Goal: Task Accomplishment & Management: Use online tool/utility

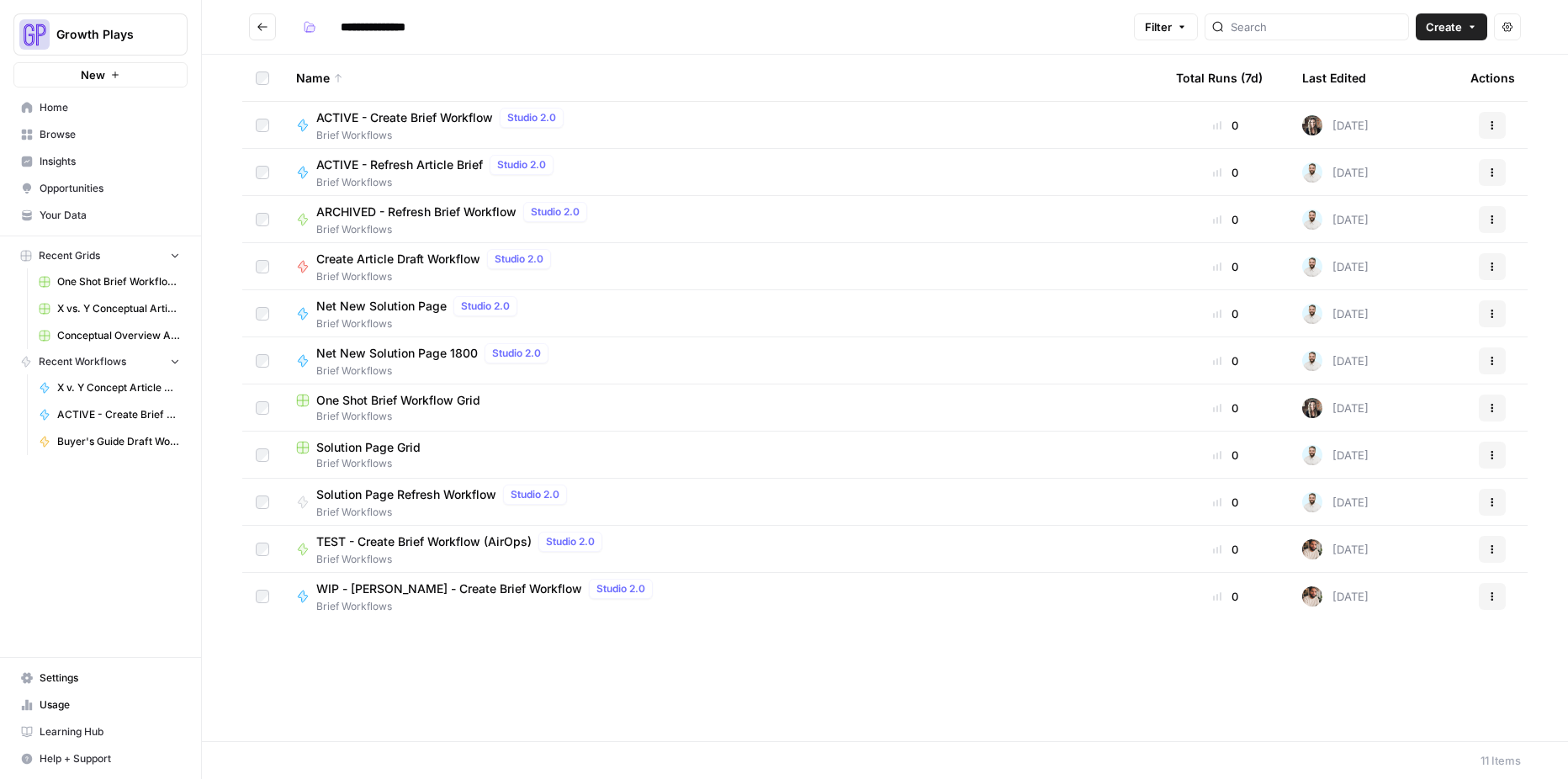
click at [103, 328] on span "Conceptual Overview Article Grid" at bounding box center [119, 336] width 123 height 15
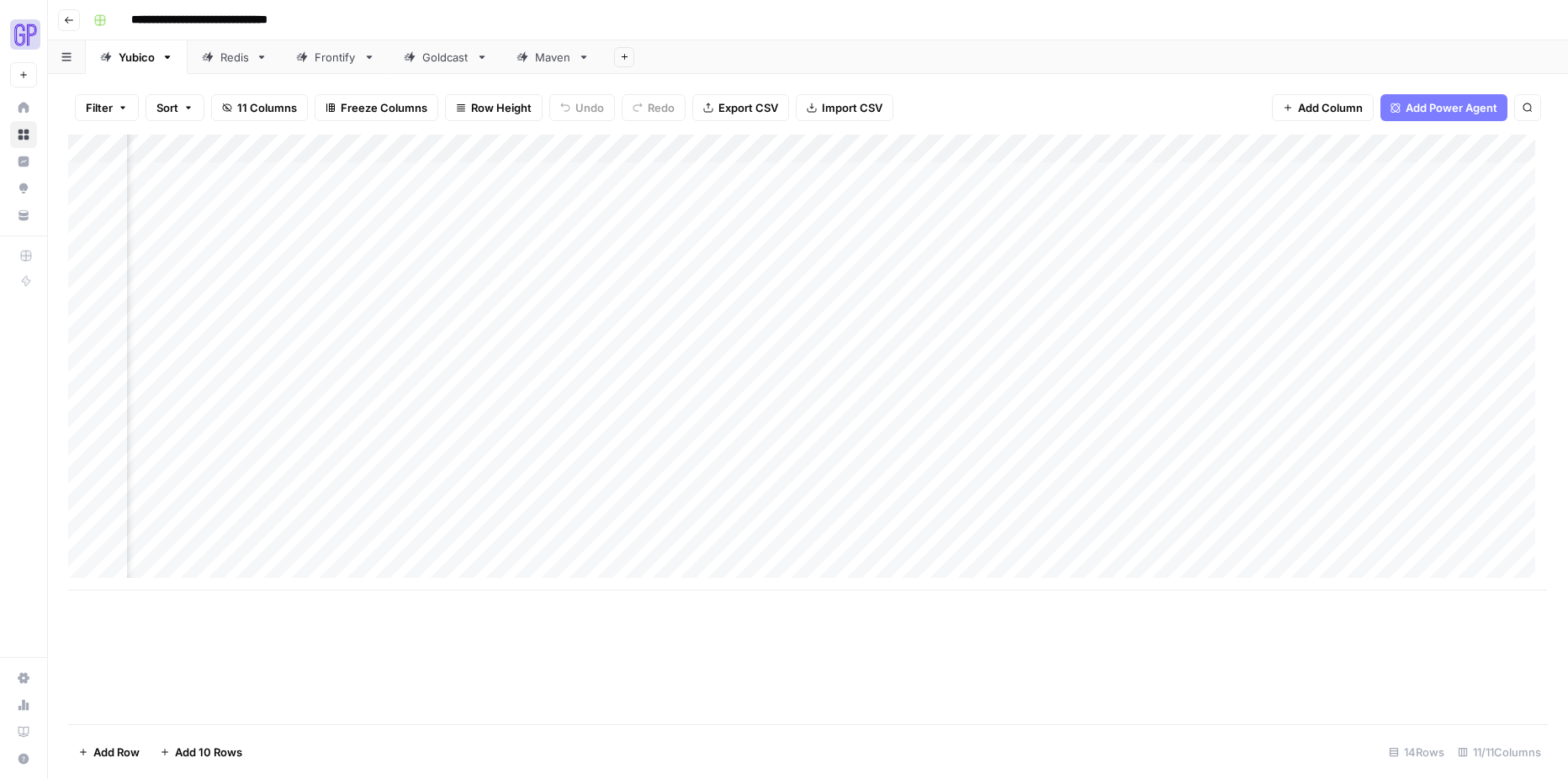
scroll to position [0, 352]
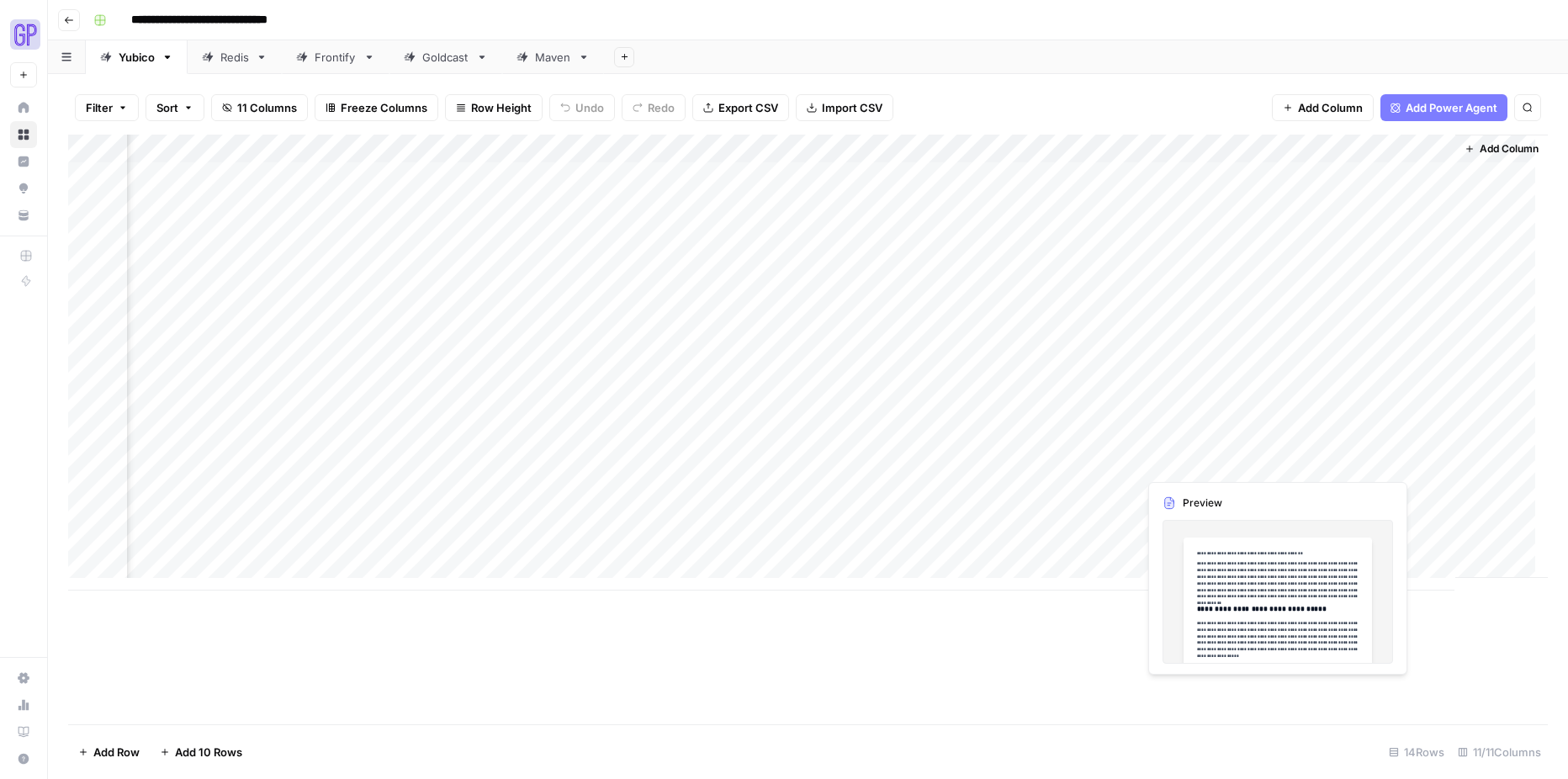
click at [1175, 459] on div "Add Column" at bounding box center [808, 362] width 1479 height 456
click at [1175, 459] on body "**********" at bounding box center [784, 389] width 1568 height 779
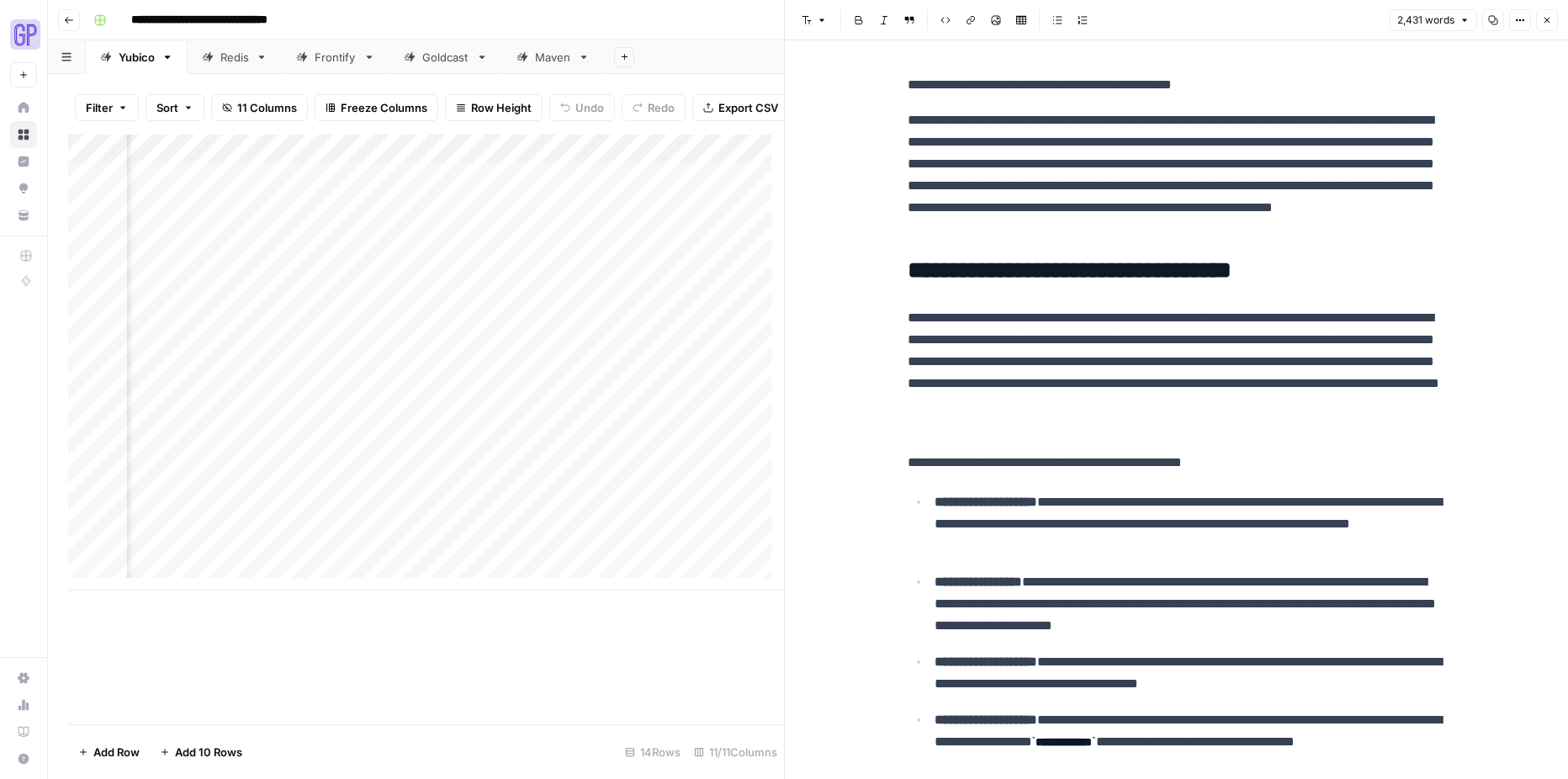
click at [1062, 400] on p "**********" at bounding box center [1176, 372] width 538 height 131
click at [1492, 21] on icon "button" at bounding box center [1493, 20] width 10 height 10
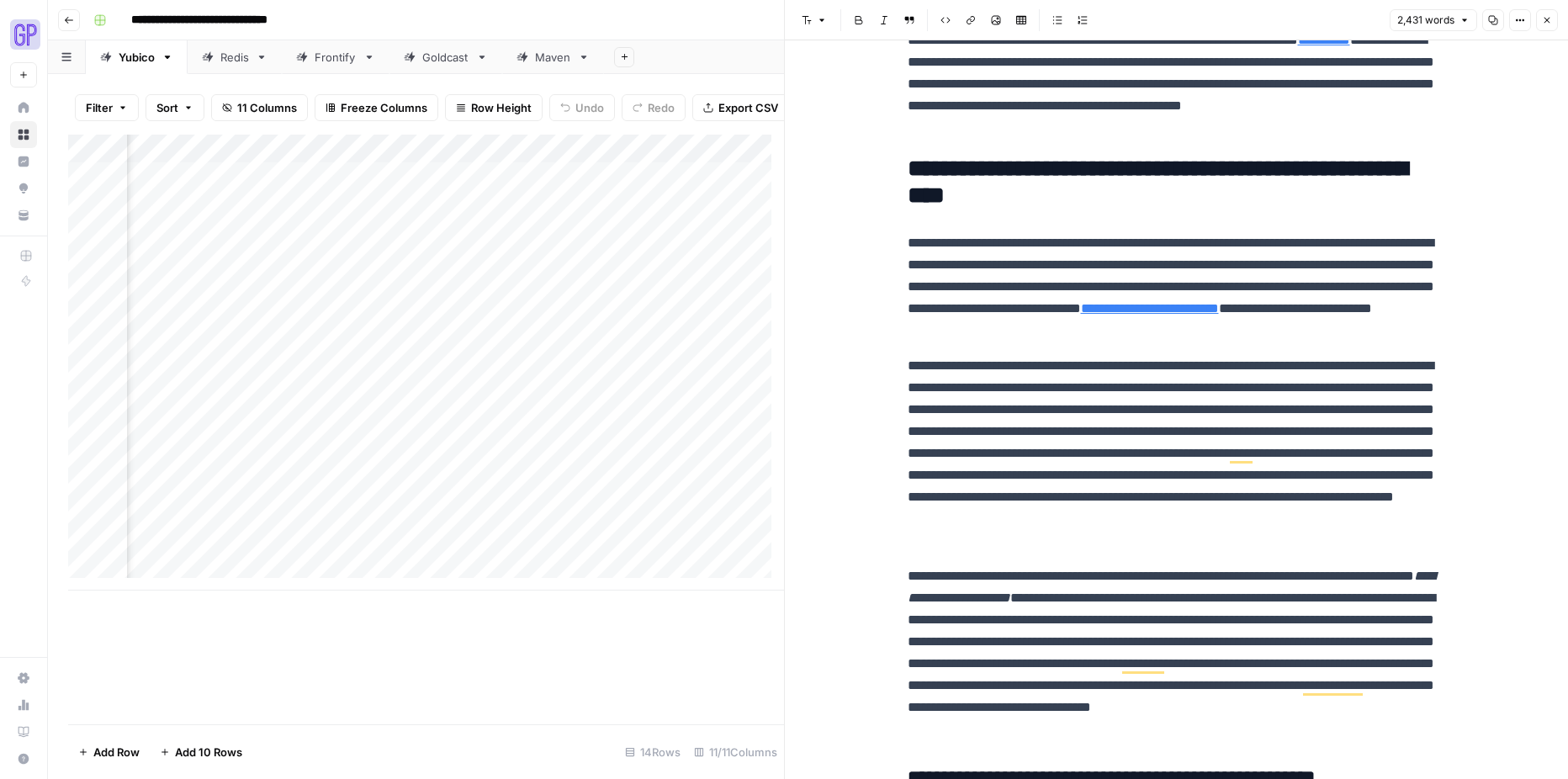
scroll to position [5363, 0]
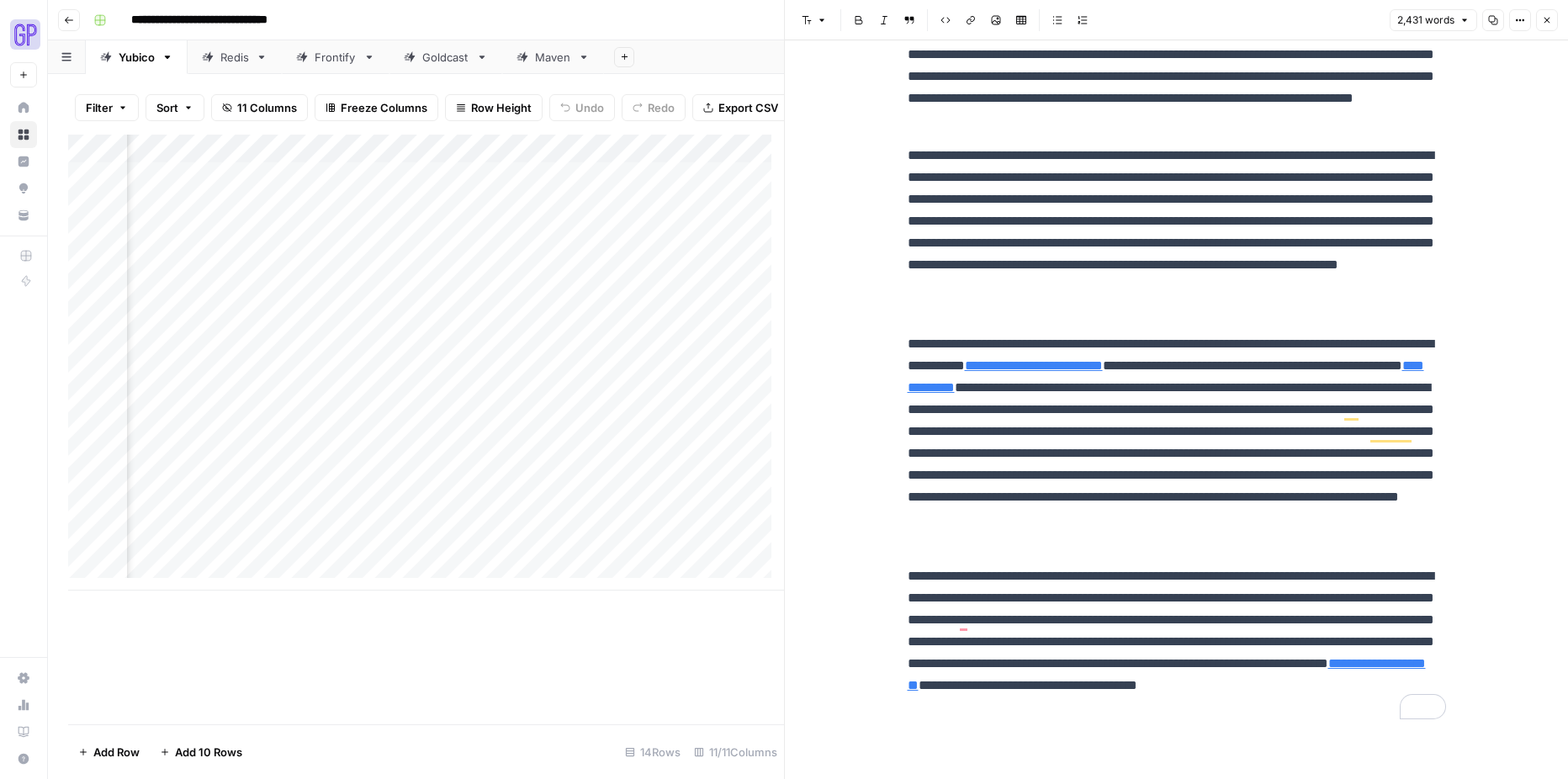
click at [1547, 21] on icon "button" at bounding box center [1547, 20] width 10 height 10
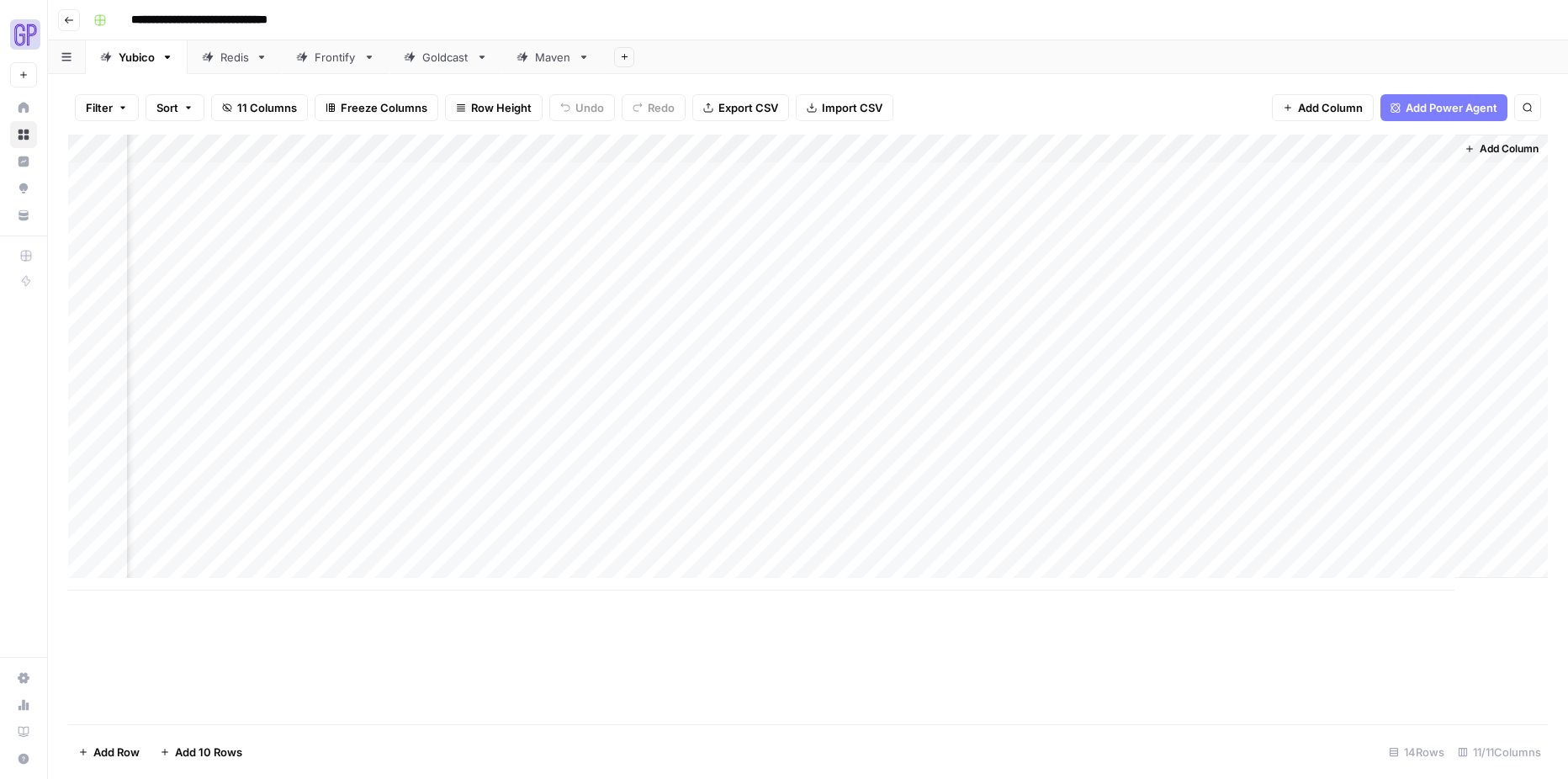
scroll to position [0, 332]
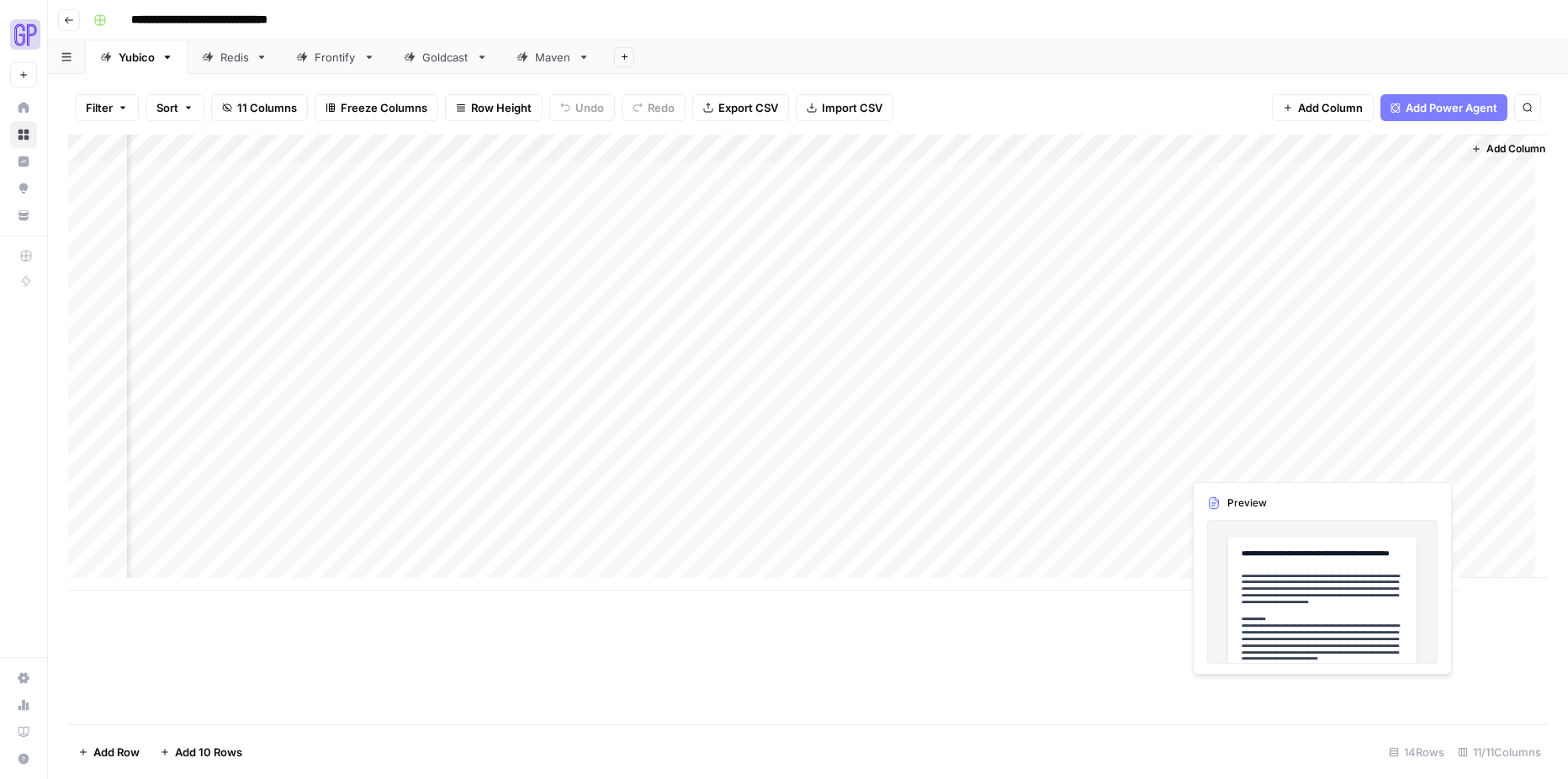
click at [1347, 463] on div "Add Column" at bounding box center [808, 362] width 1479 height 456
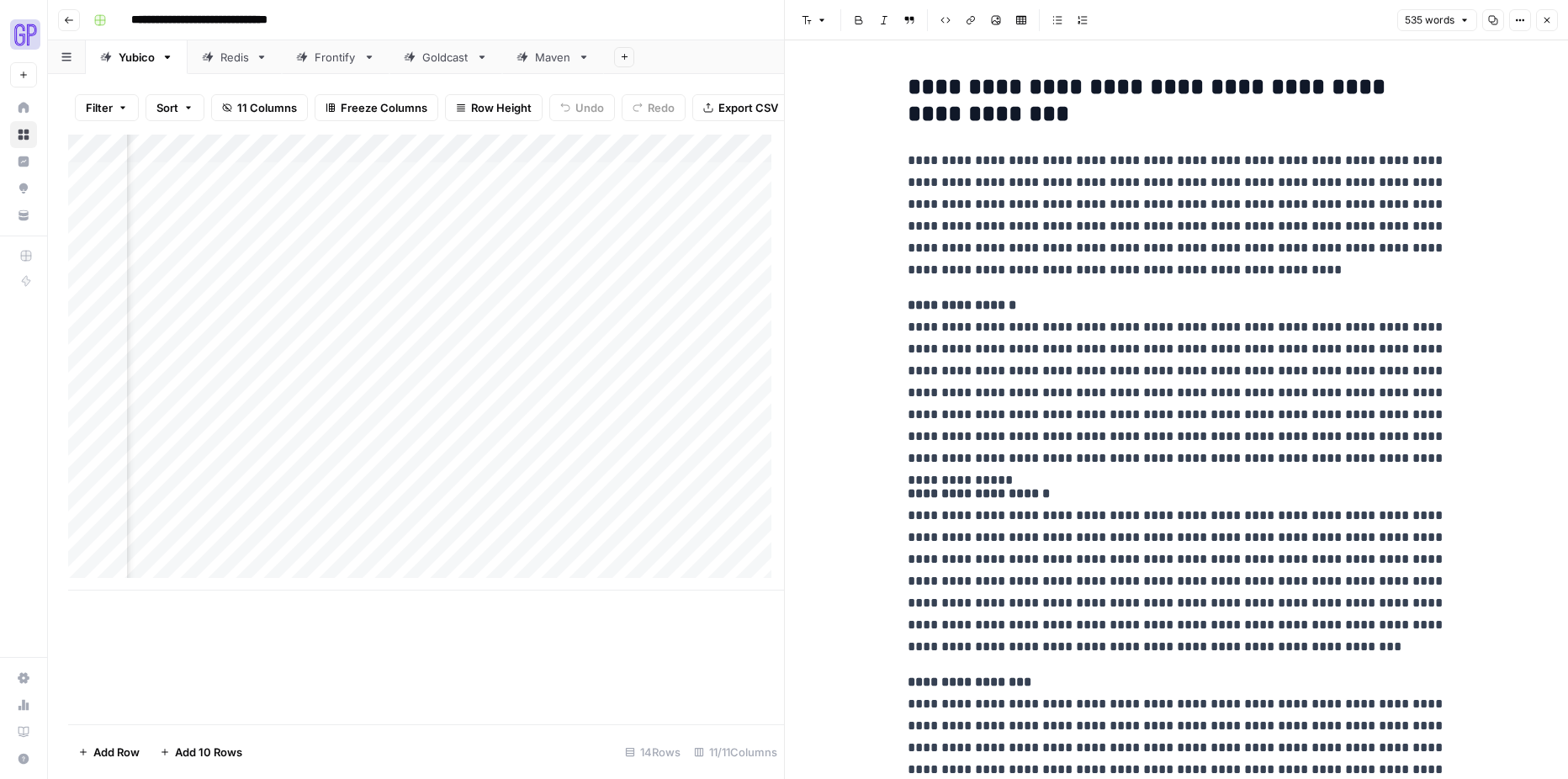
click at [1490, 16] on icon "button" at bounding box center [1493, 20] width 9 height 9
click at [1551, 17] on icon "button" at bounding box center [1547, 20] width 10 height 10
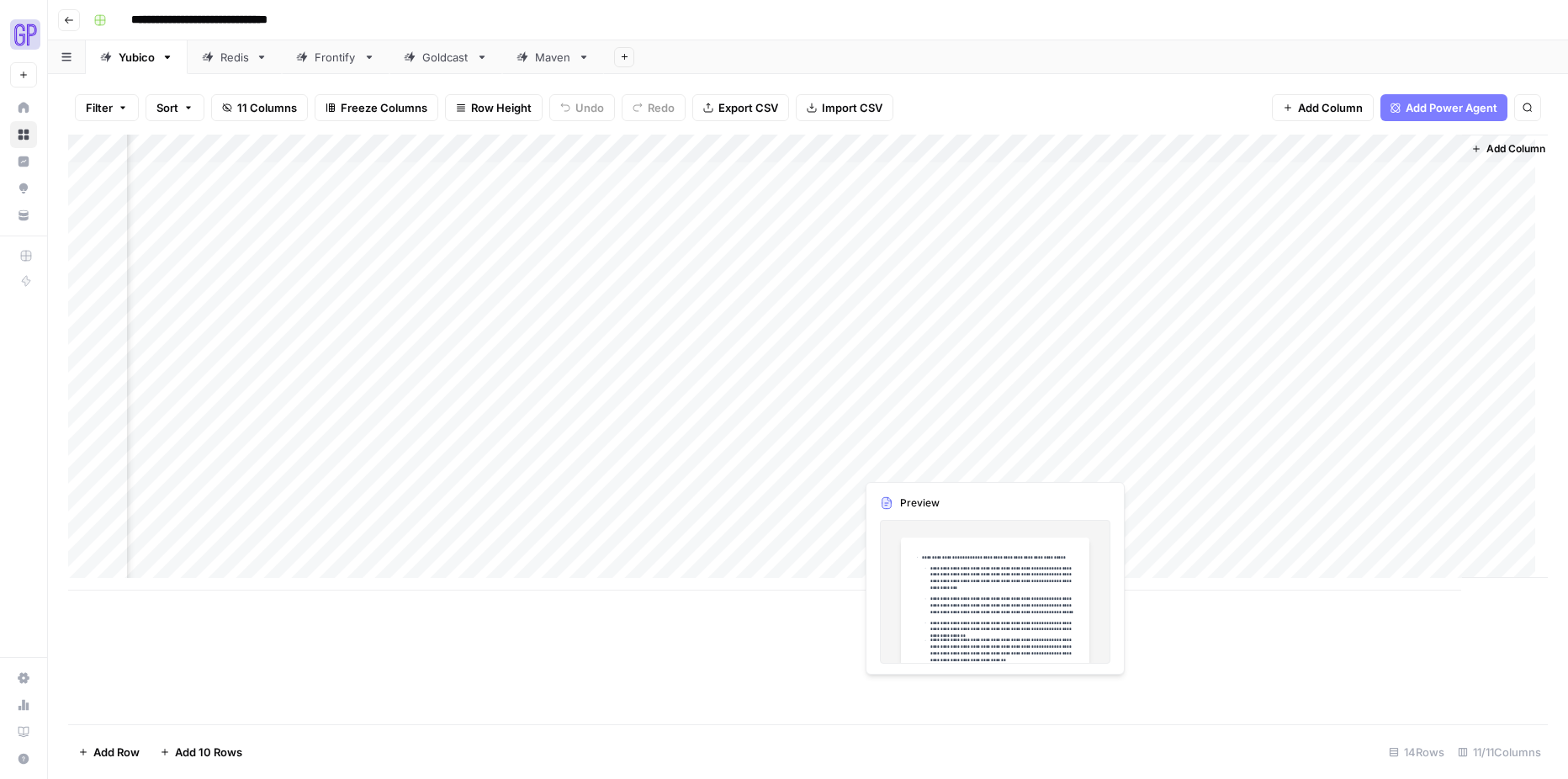
click at [895, 465] on div "Add Column" at bounding box center [808, 362] width 1479 height 456
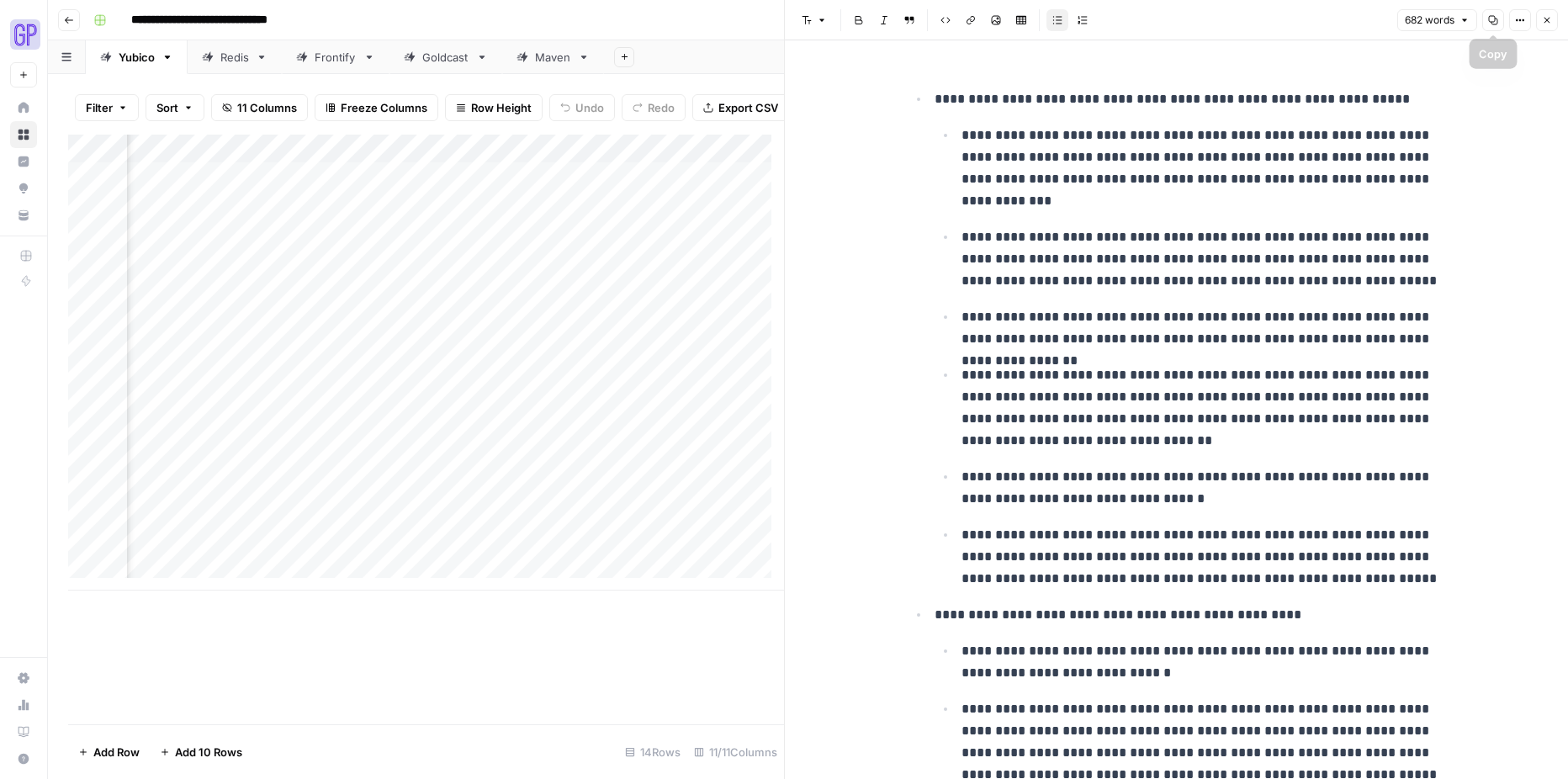
click at [1494, 25] on button "Copy" at bounding box center [1493, 20] width 22 height 22
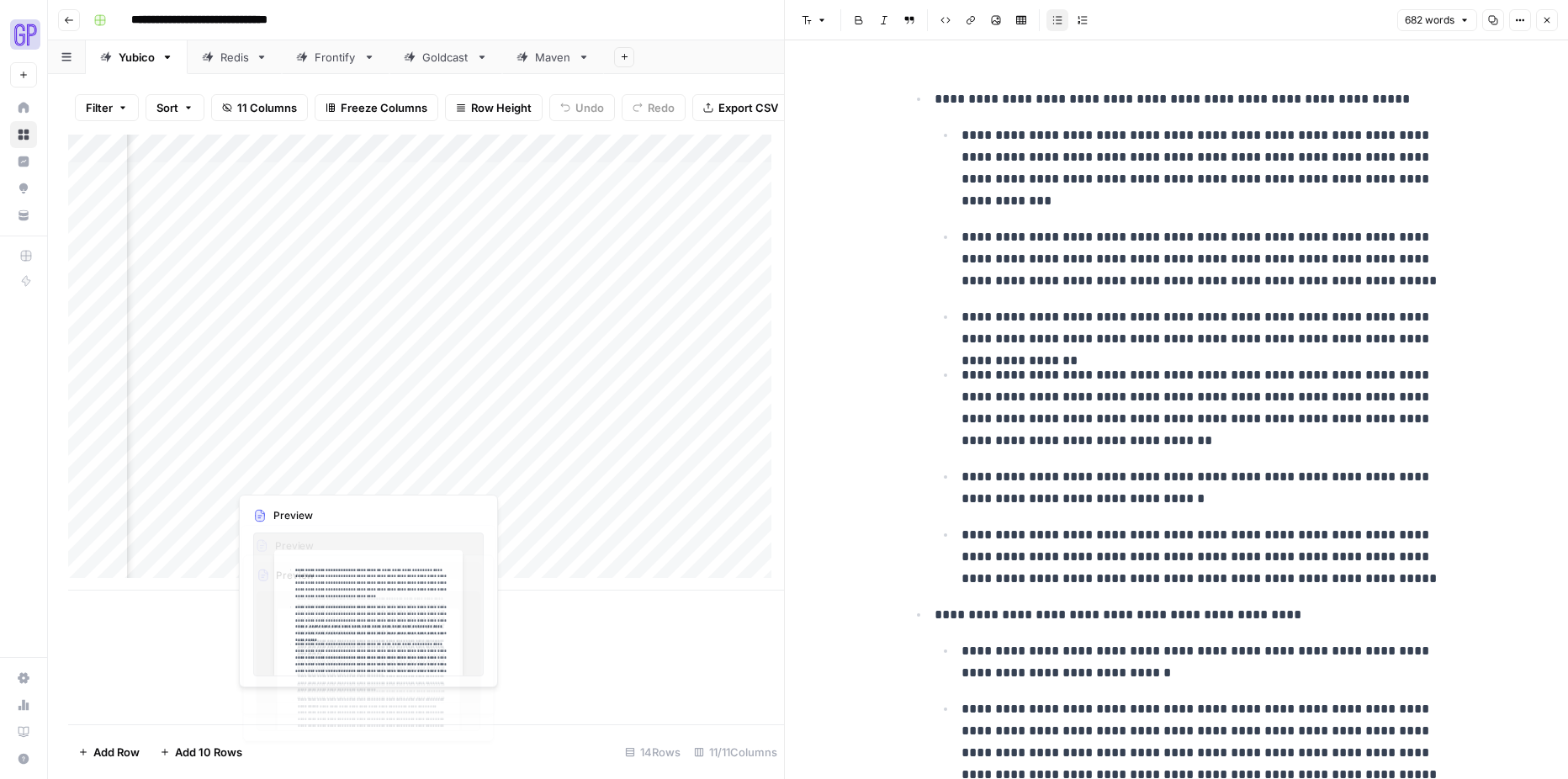
scroll to position [0, 191]
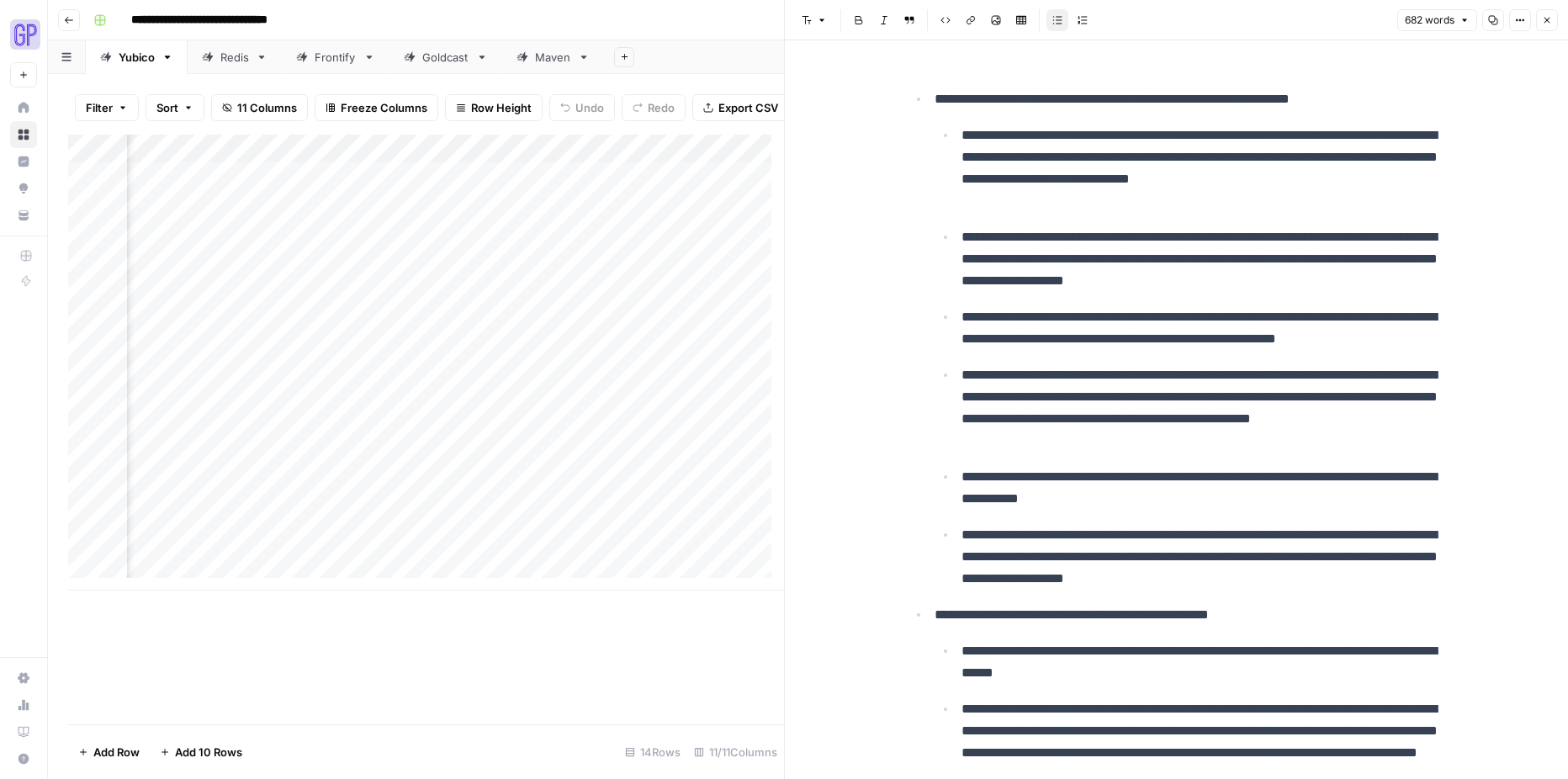
click at [605, 477] on div "Add Column" at bounding box center [426, 362] width 716 height 456
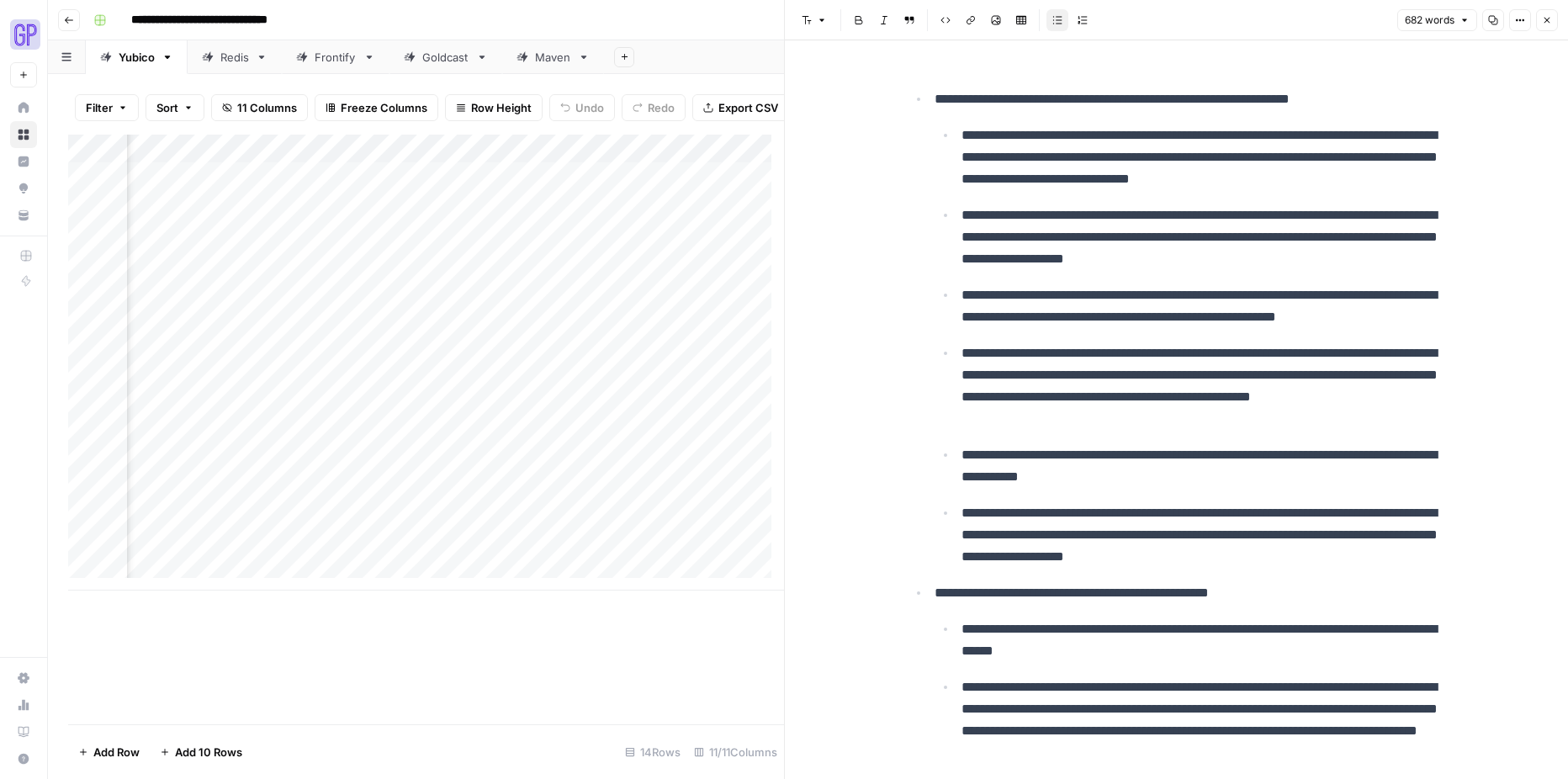
click at [605, 477] on div "Add Column" at bounding box center [426, 362] width 716 height 456
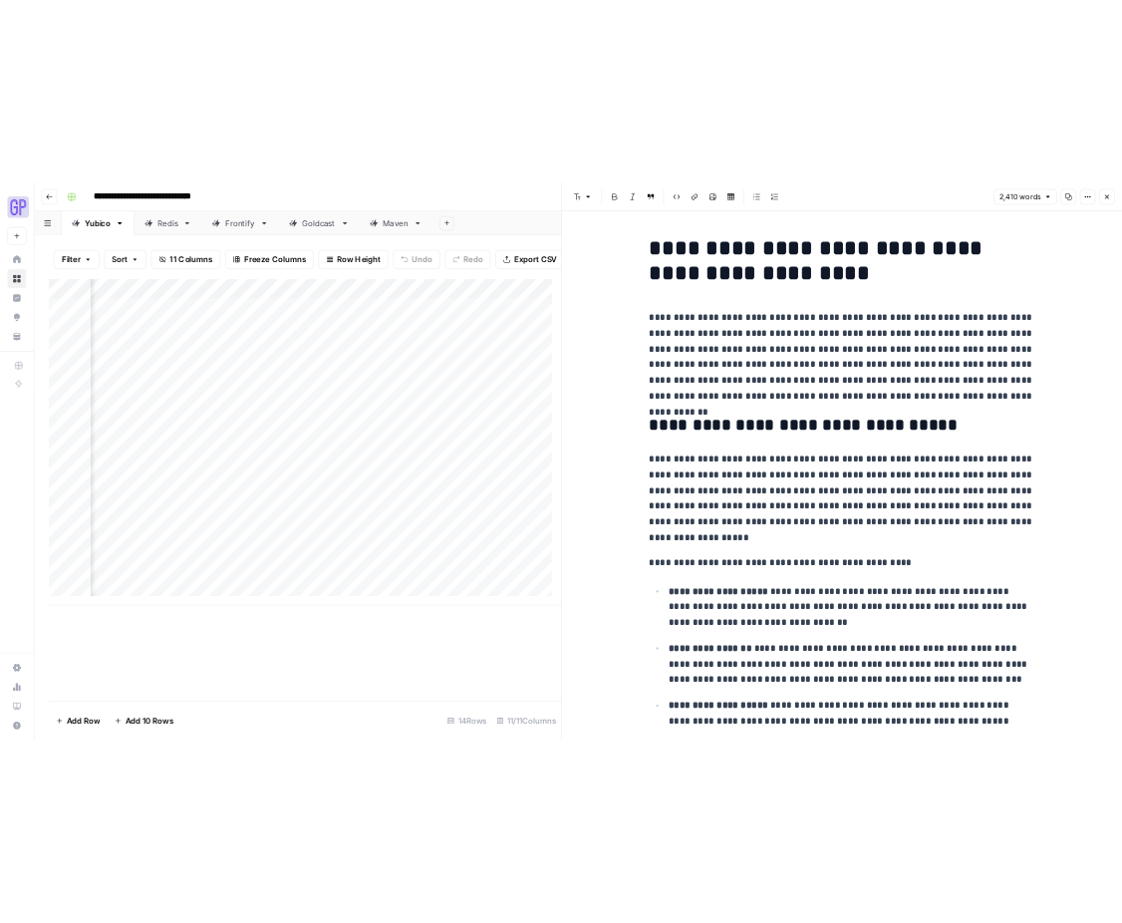
scroll to position [0, 606]
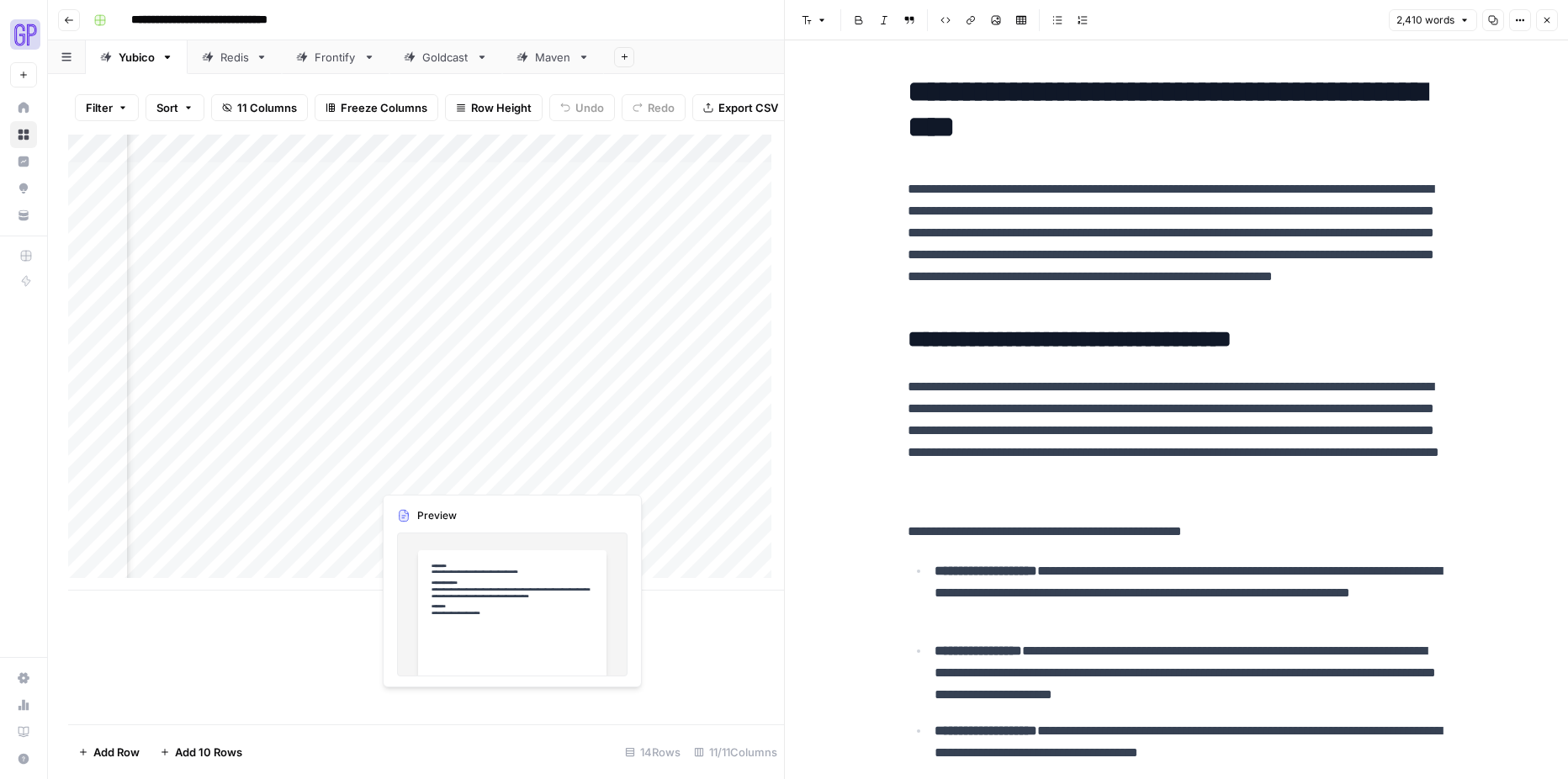
click at [430, 476] on div "Add Column" at bounding box center [426, 362] width 716 height 456
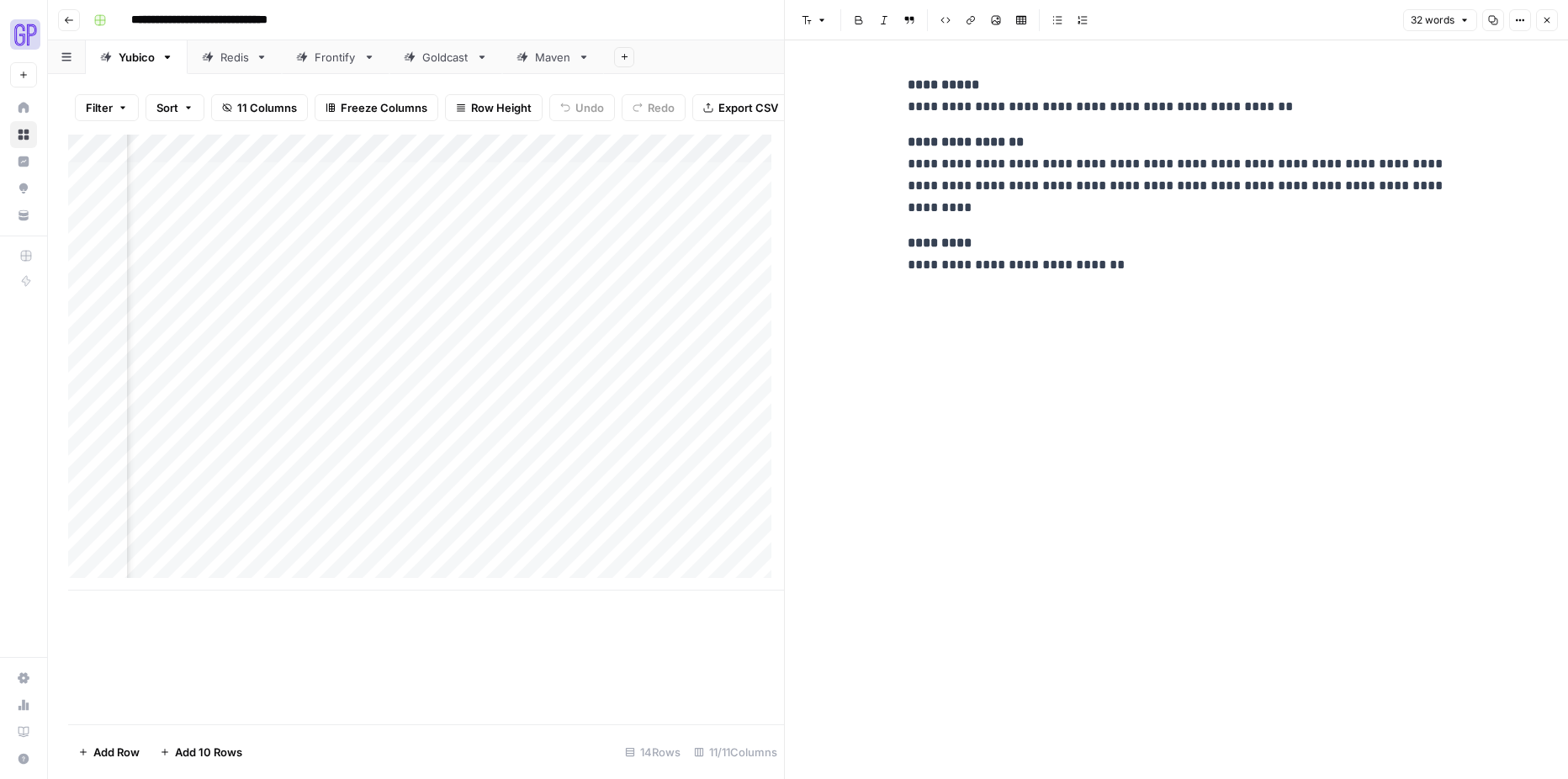
click at [1498, 23] on button "Copy" at bounding box center [1493, 20] width 22 height 22
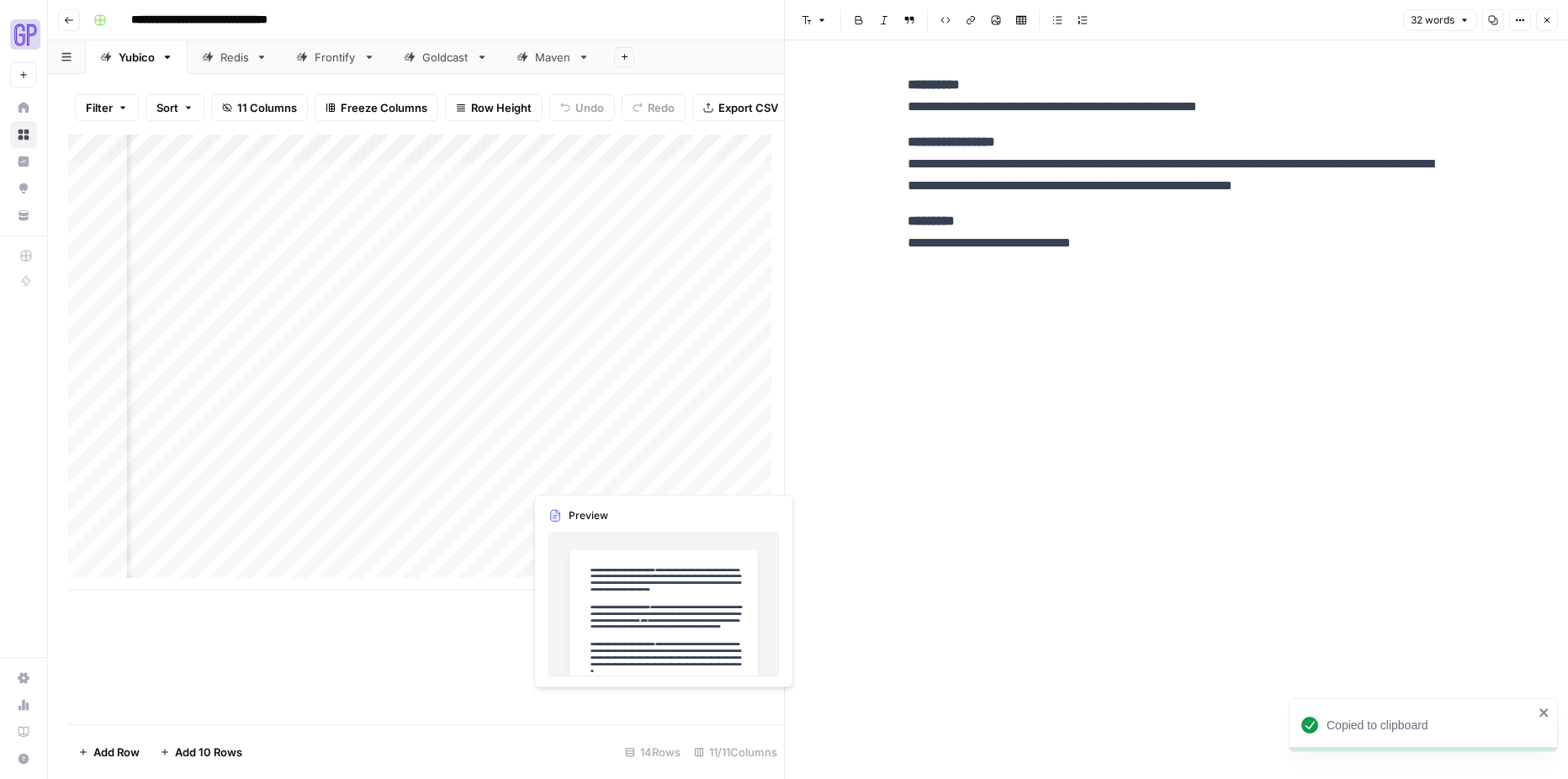
click at [563, 473] on div "Add Column" at bounding box center [426, 362] width 716 height 456
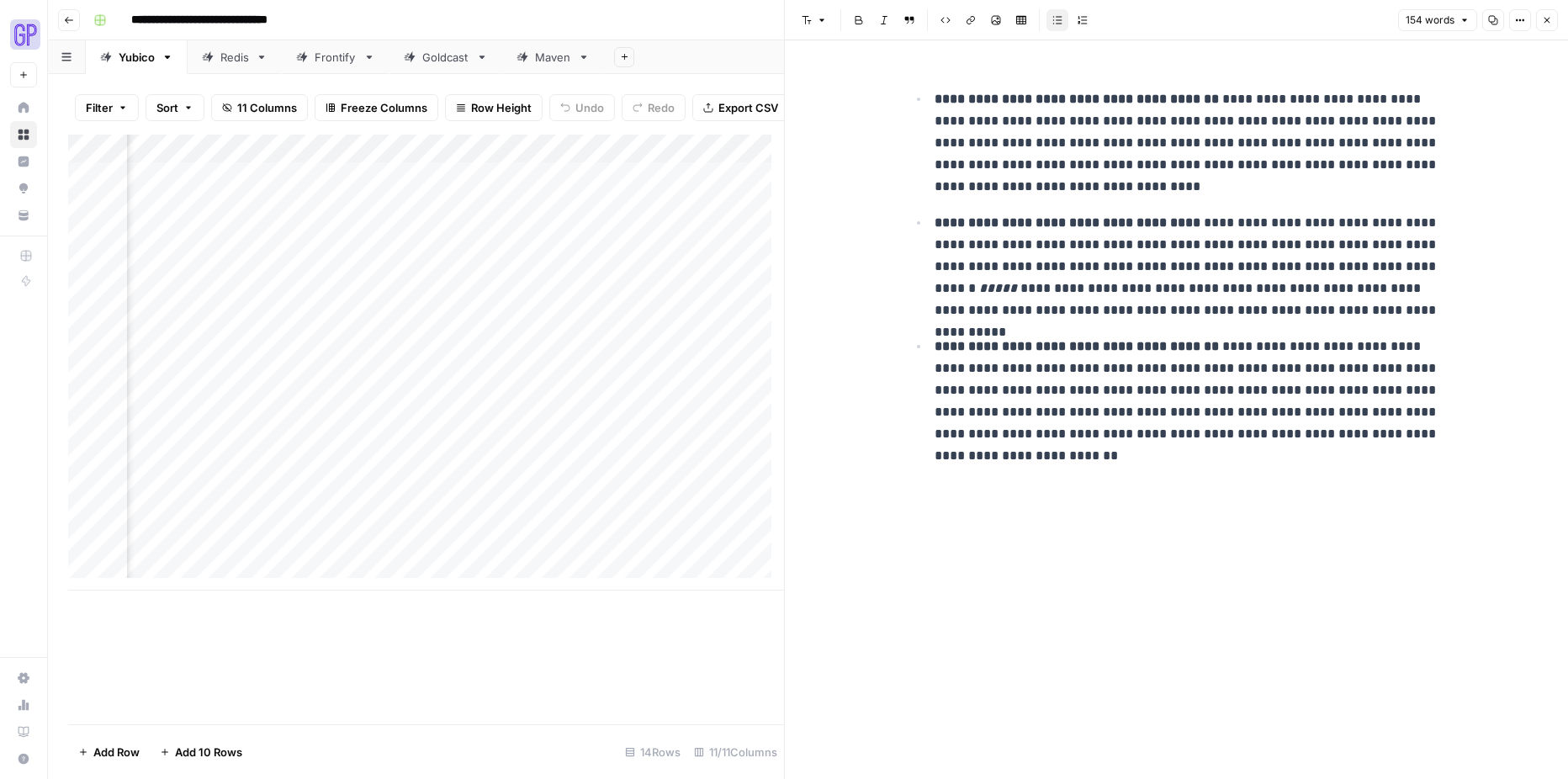
click at [1491, 23] on icon "button" at bounding box center [1493, 20] width 10 height 10
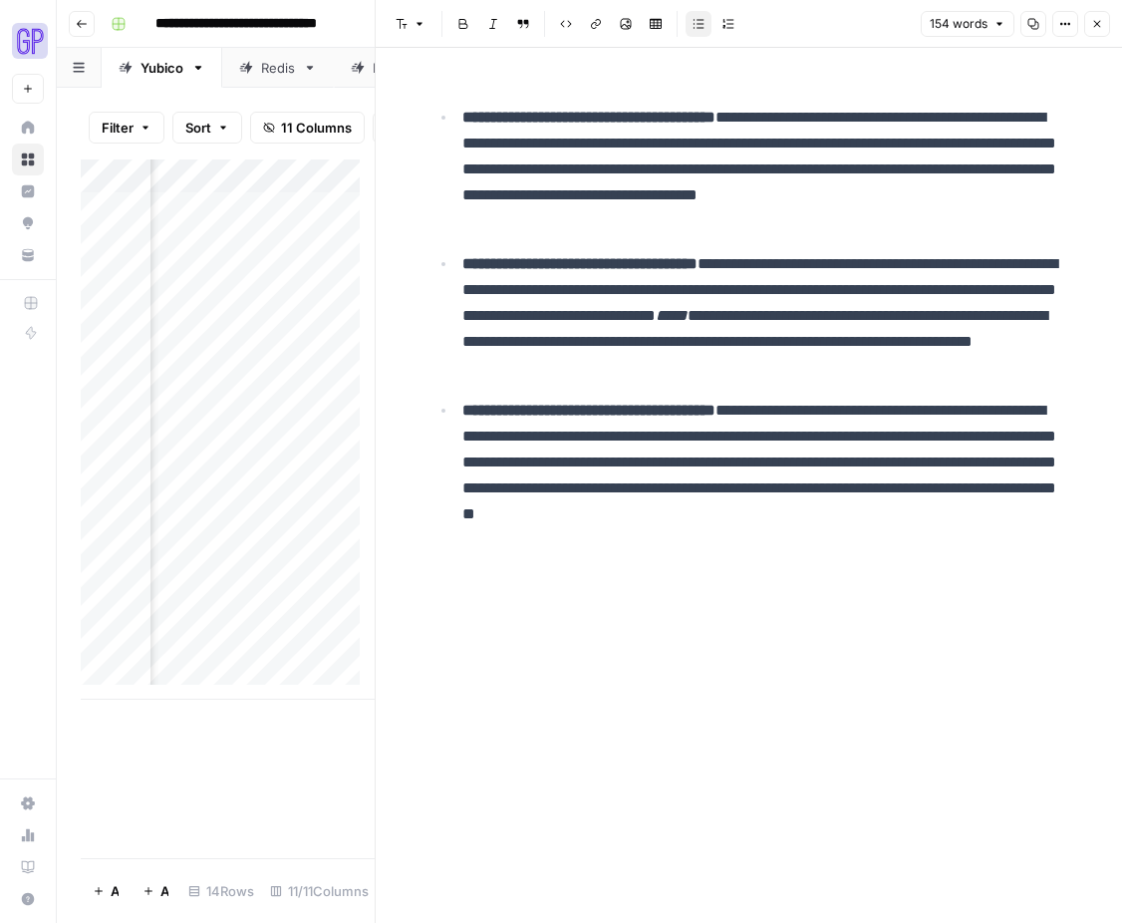
click at [1100, 18] on icon "button" at bounding box center [1097, 24] width 12 height 12
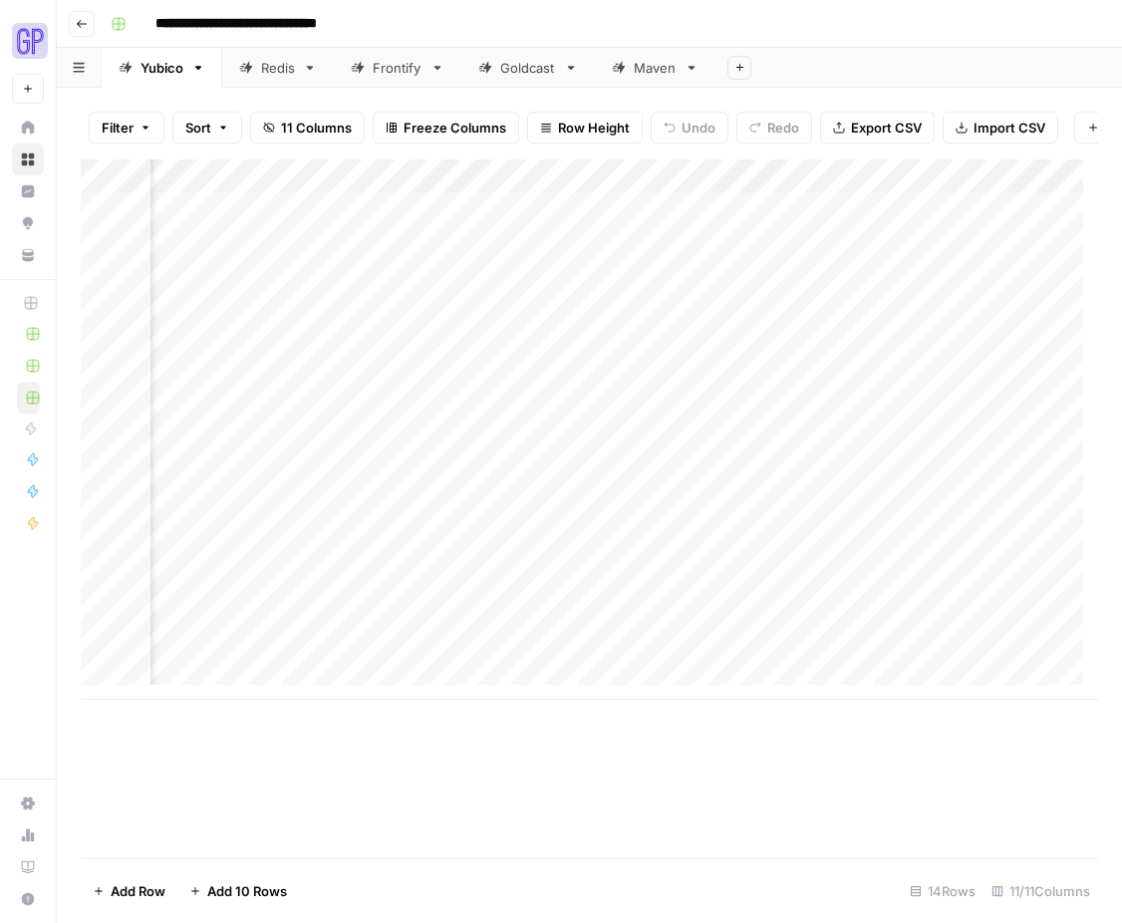
scroll to position [0, 966]
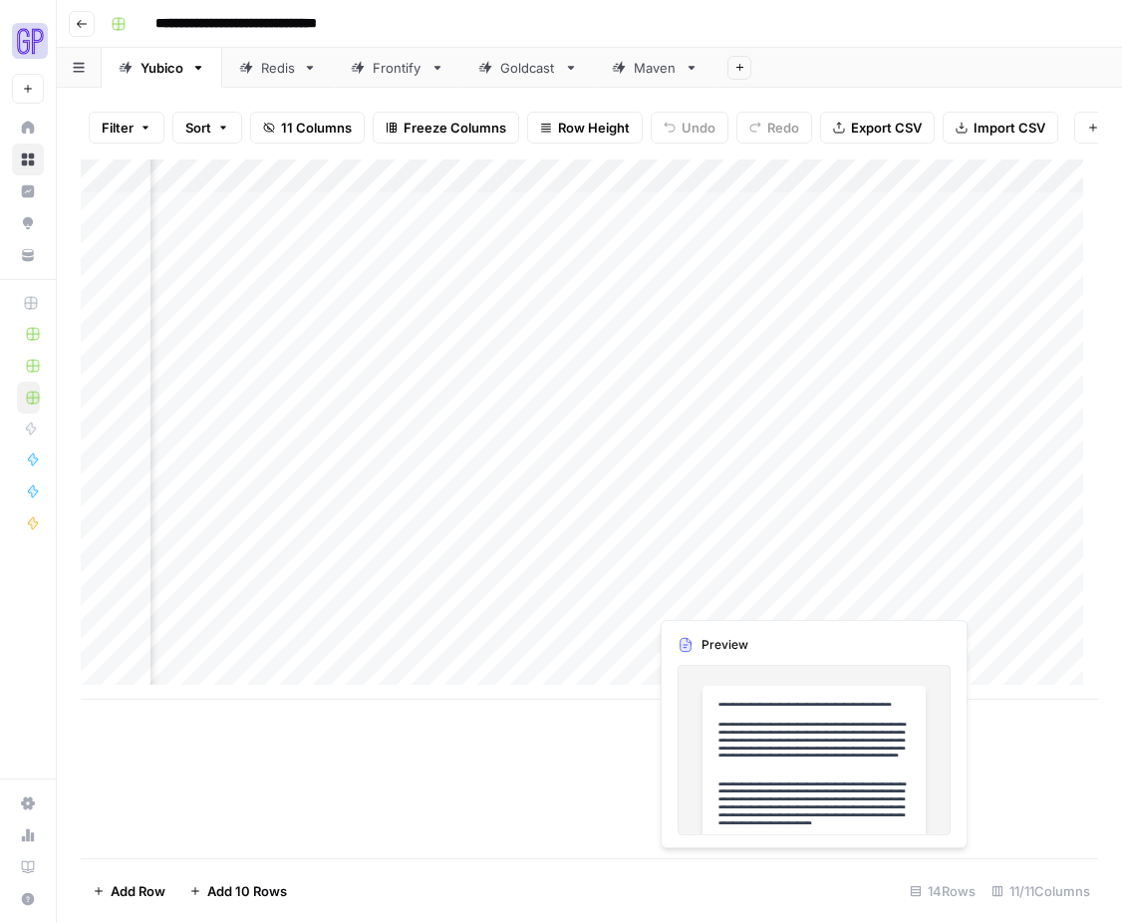
click at [875, 597] on div "Add Column" at bounding box center [590, 429] width 1018 height 540
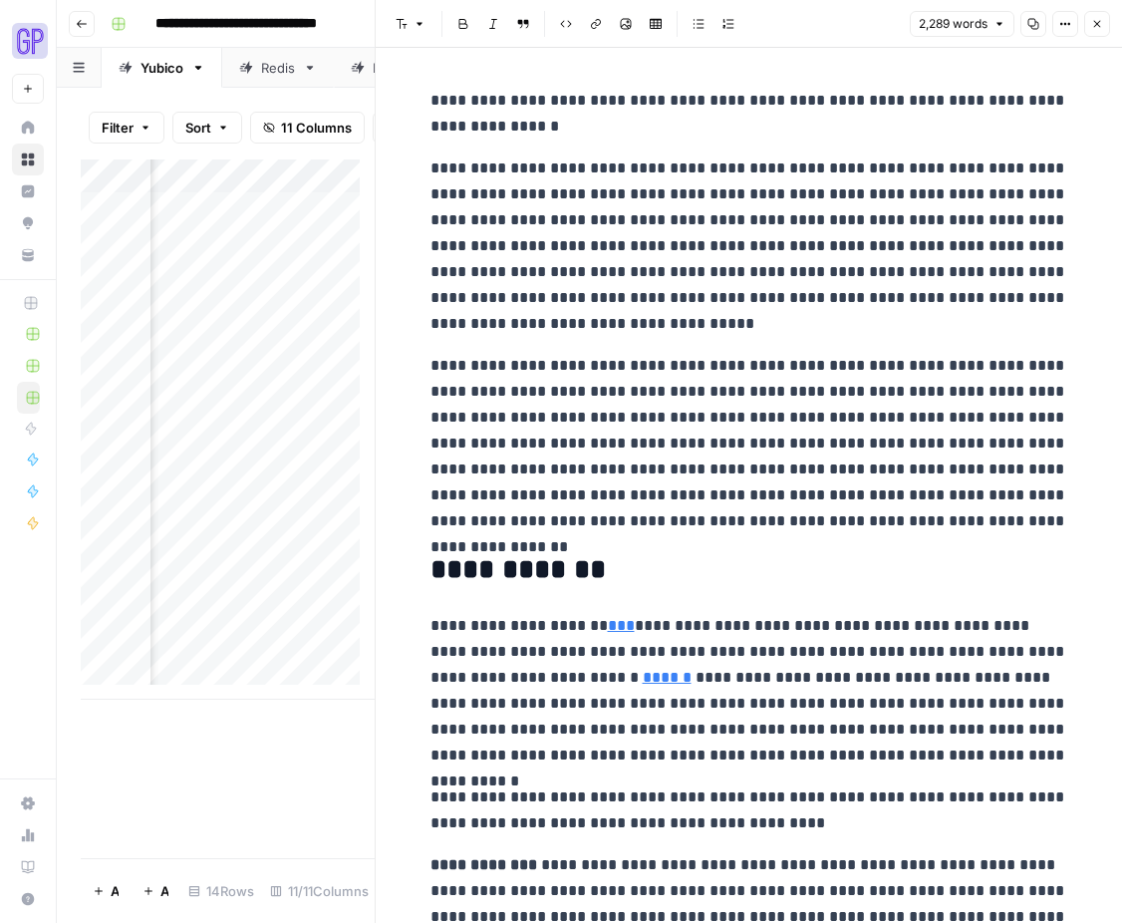
click at [1040, 19] on button "Copy" at bounding box center [1034, 24] width 26 height 26
click at [1097, 24] on icon "button" at bounding box center [1097, 24] width 12 height 12
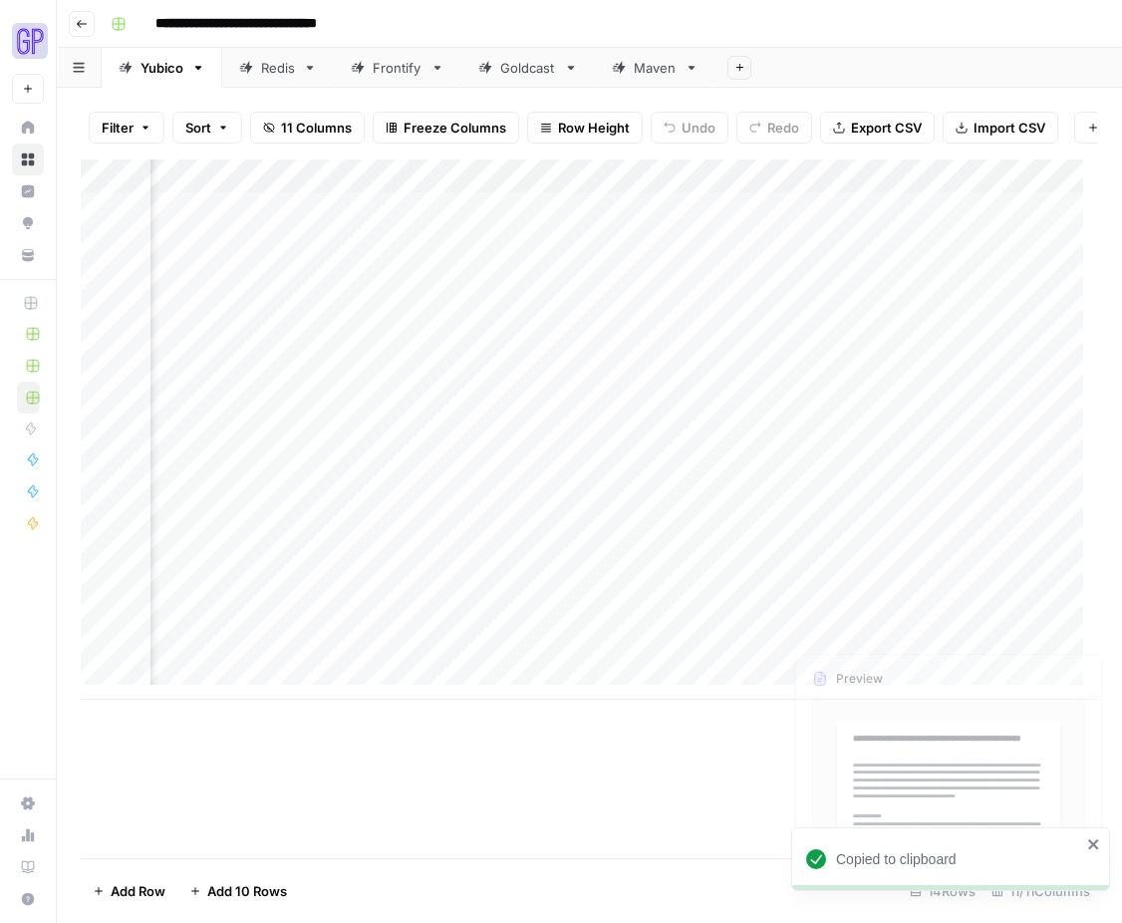
click at [1016, 601] on div "Add Column" at bounding box center [590, 429] width 1018 height 540
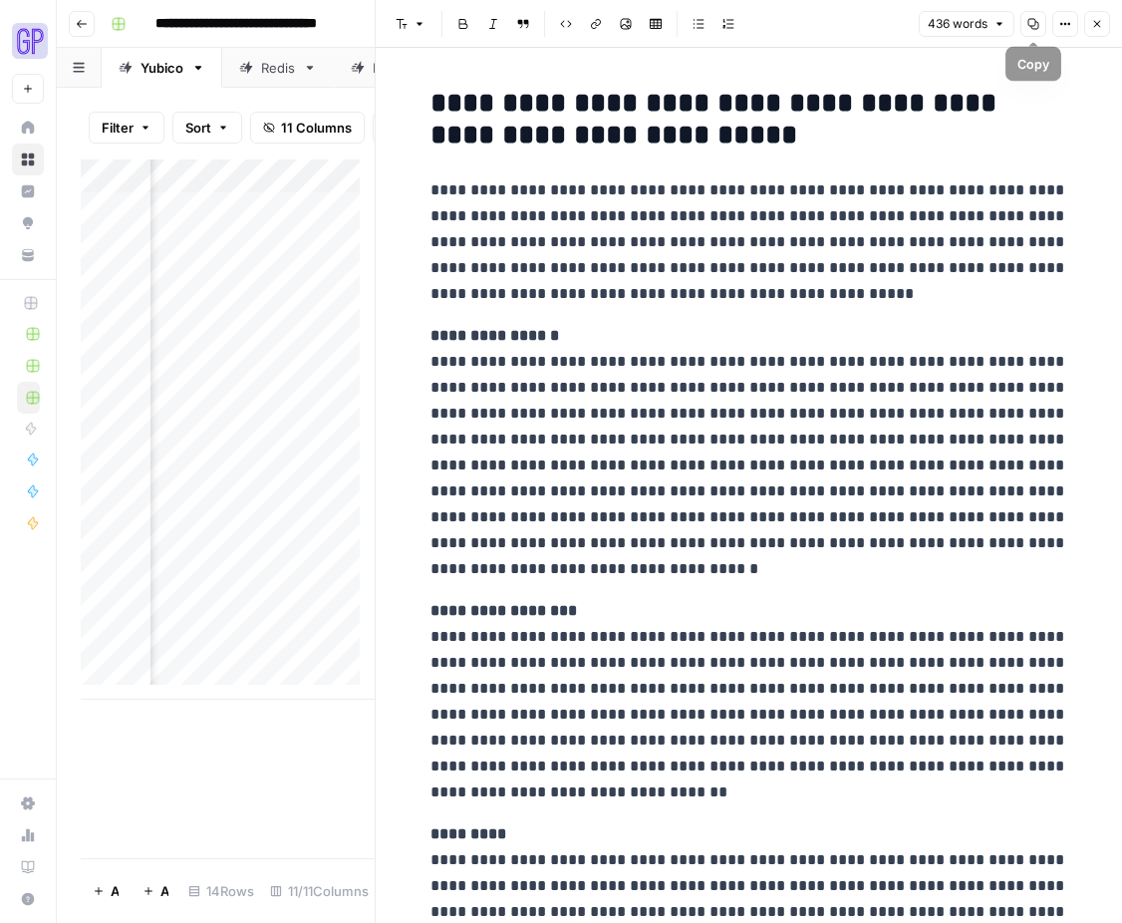
click at [1033, 26] on icon "button" at bounding box center [1034, 24] width 11 height 11
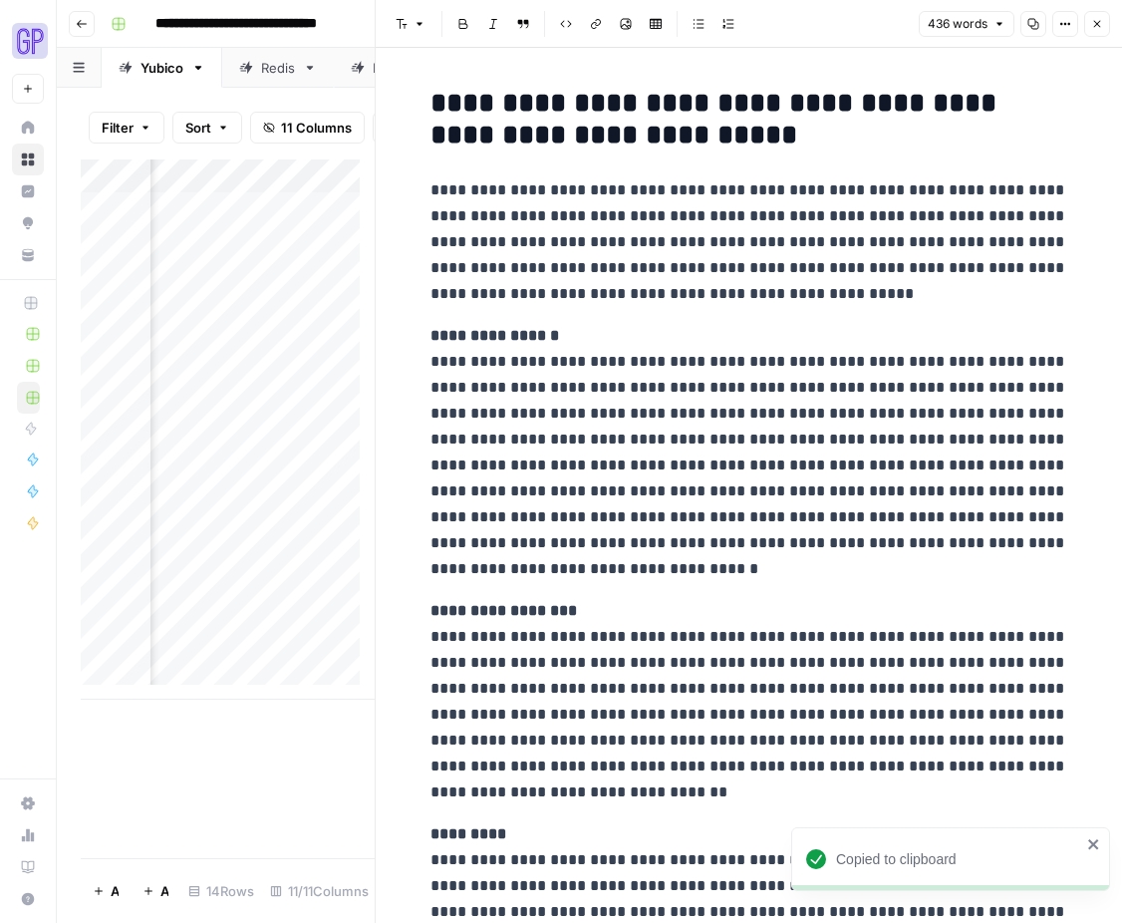
click at [1099, 21] on icon "button" at bounding box center [1097, 24] width 7 height 7
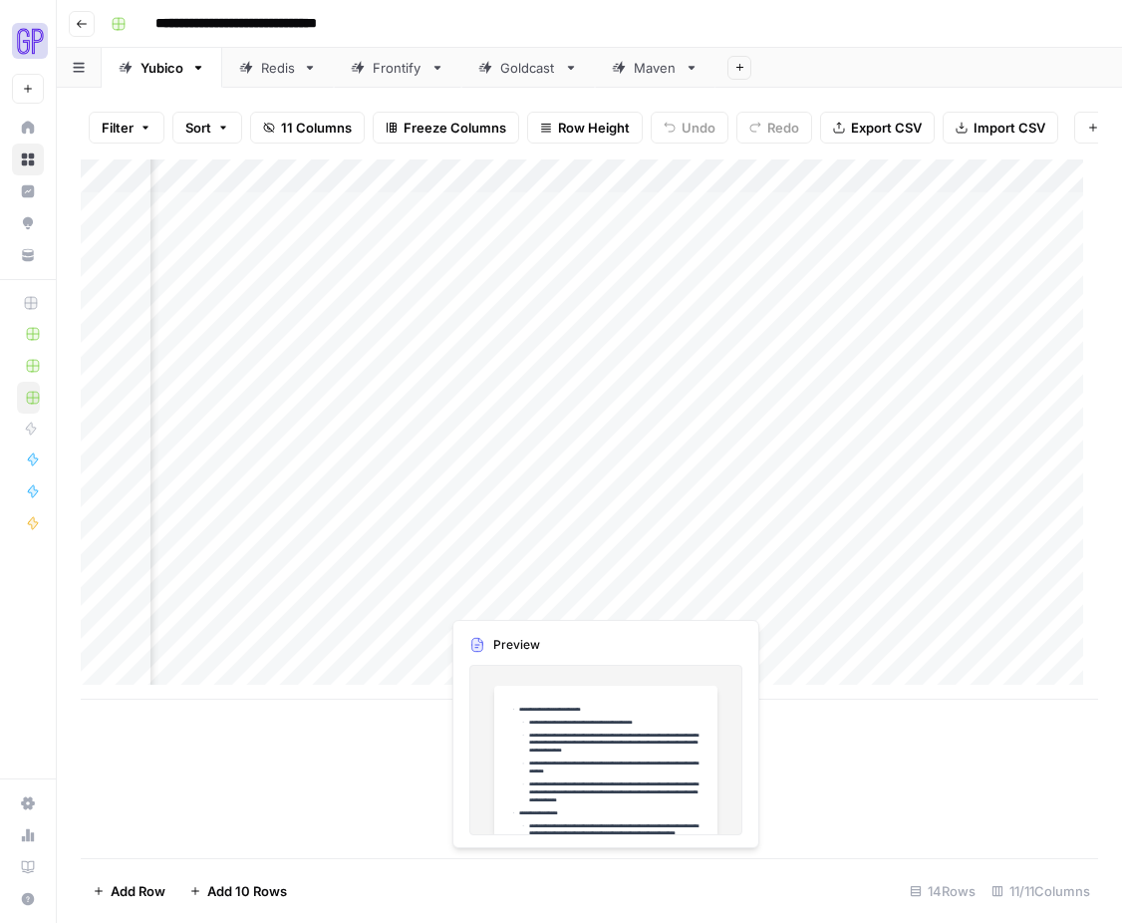
click at [485, 601] on div "Add Column" at bounding box center [590, 429] width 1018 height 540
click at [485, 602] on div "Add Column" at bounding box center [590, 429] width 1018 height 540
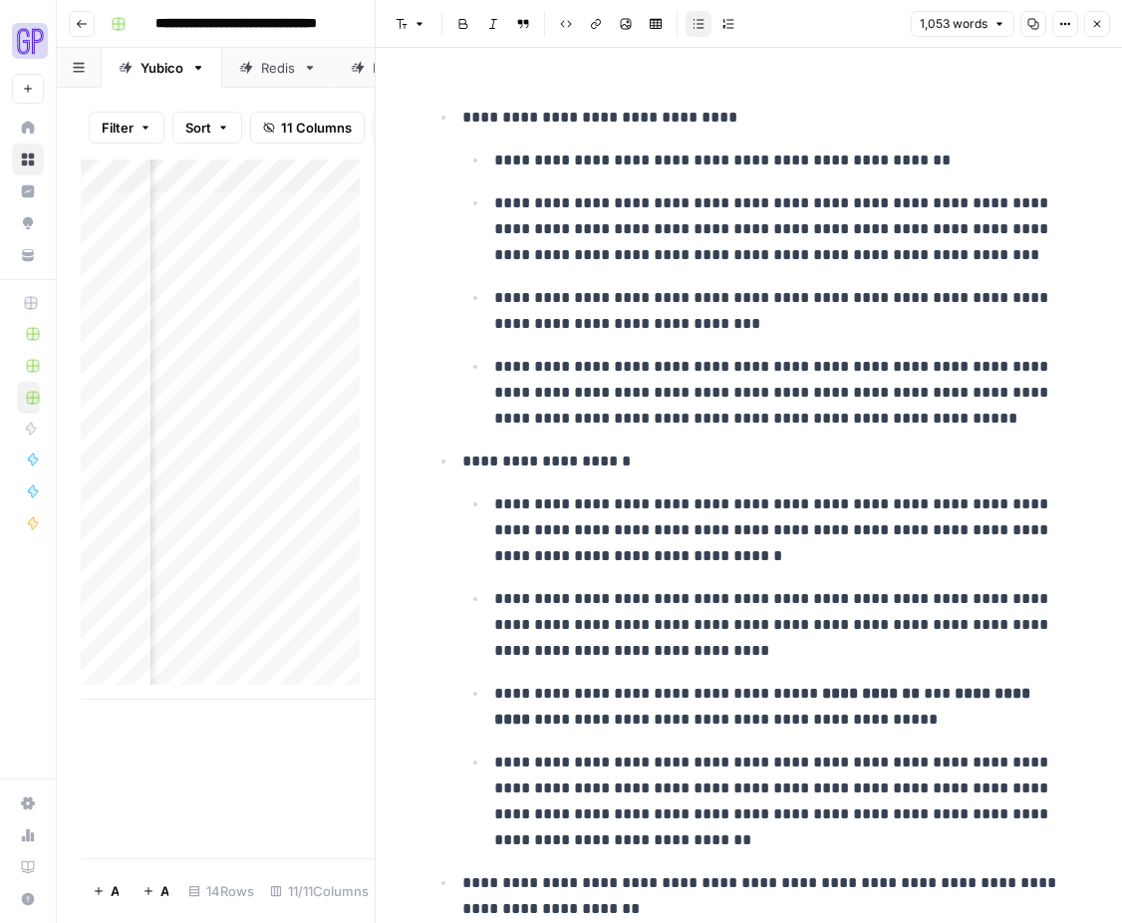
click at [1033, 25] on icon "button" at bounding box center [1034, 24] width 11 height 11
click at [1096, 21] on icon "button" at bounding box center [1097, 24] width 12 height 12
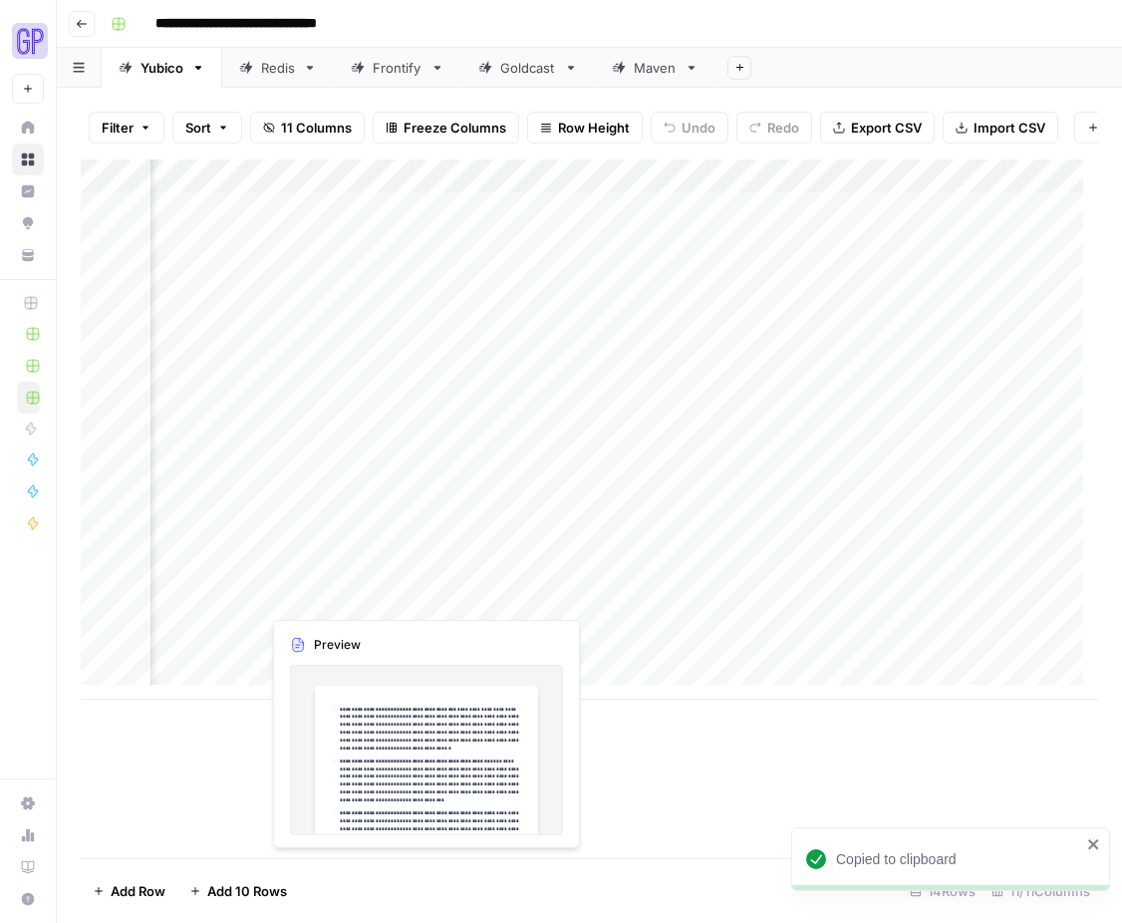
click at [359, 600] on div "Add Column" at bounding box center [590, 429] width 1018 height 540
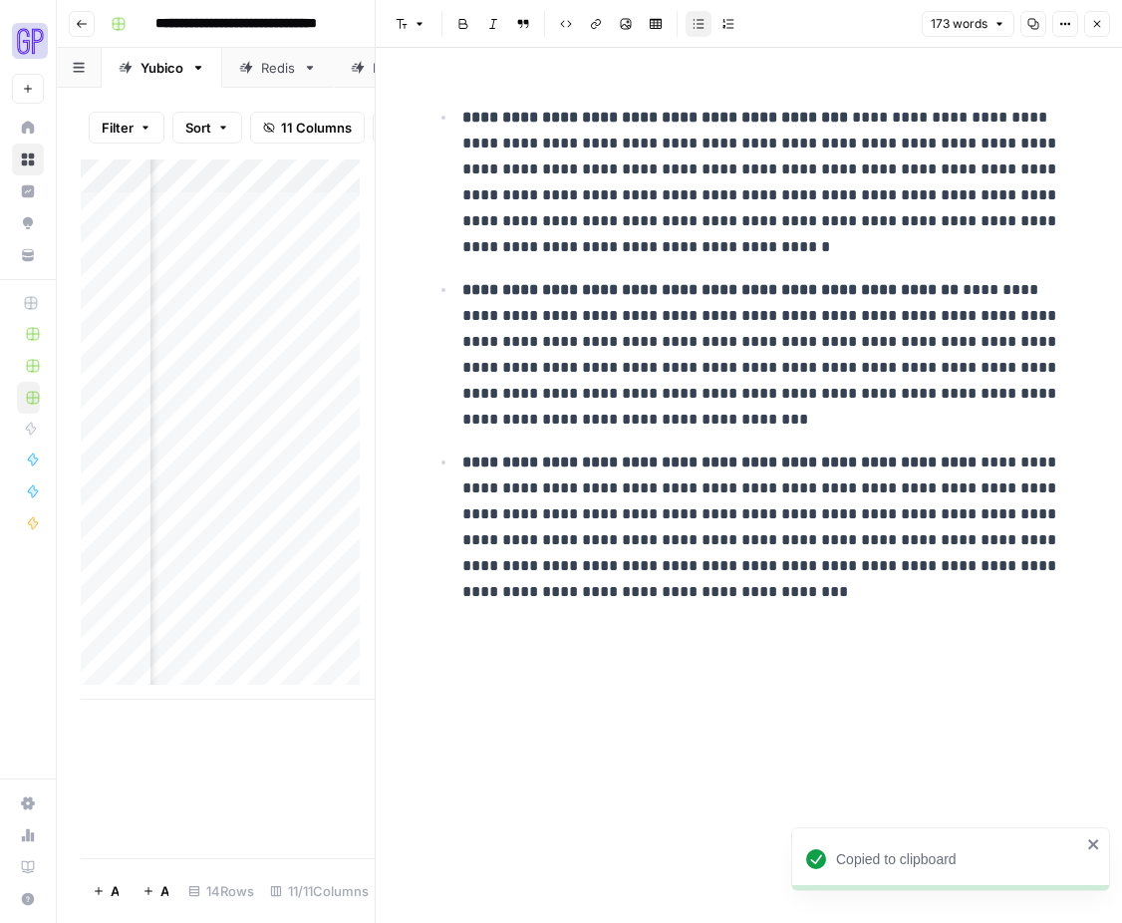
click at [1040, 27] on button "Copy" at bounding box center [1034, 24] width 26 height 26
click at [1099, 25] on icon "button" at bounding box center [1097, 24] width 7 height 7
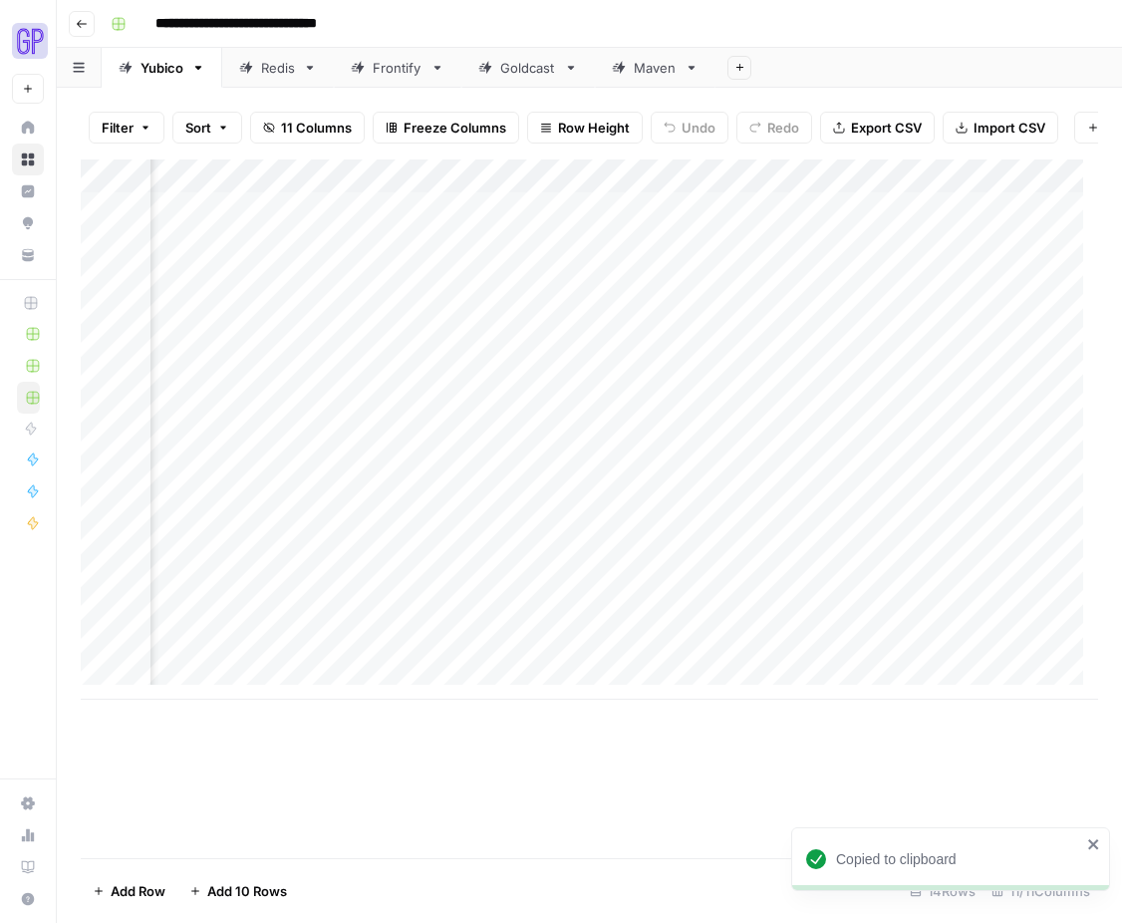
scroll to position [0, 639]
click at [502, 597] on div "Add Column" at bounding box center [590, 429] width 1018 height 540
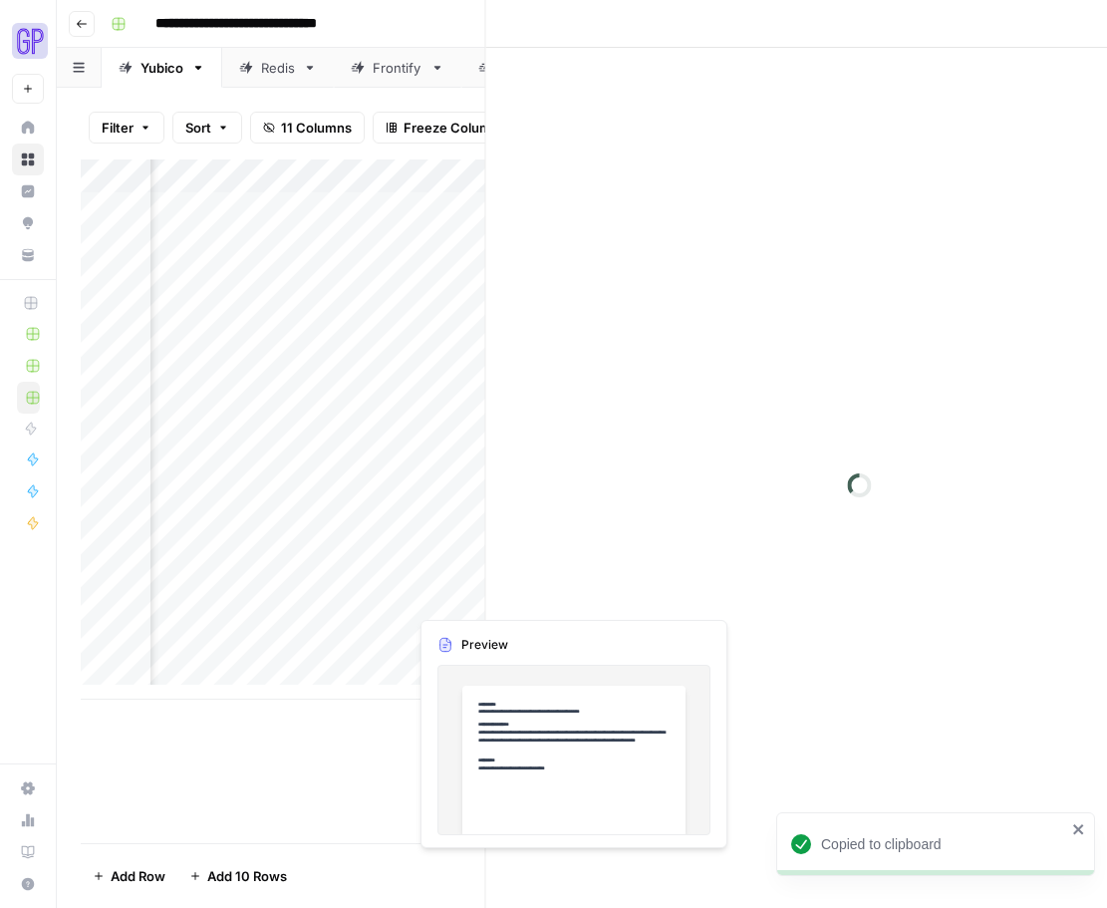
click at [502, 597] on div at bounding box center [499, 596] width 182 height 37
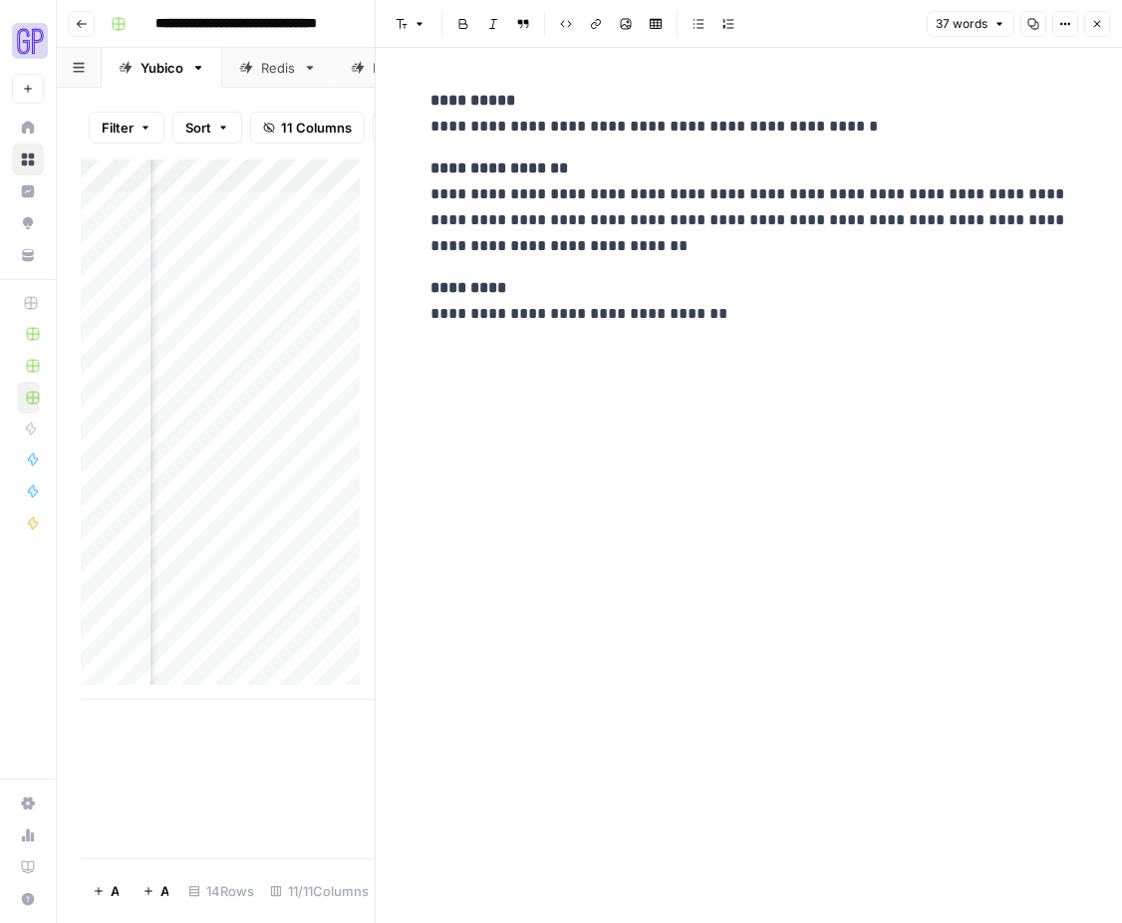
click at [1032, 19] on icon "button" at bounding box center [1034, 24] width 11 height 11
click at [1094, 25] on icon "button" at bounding box center [1097, 24] width 12 height 12
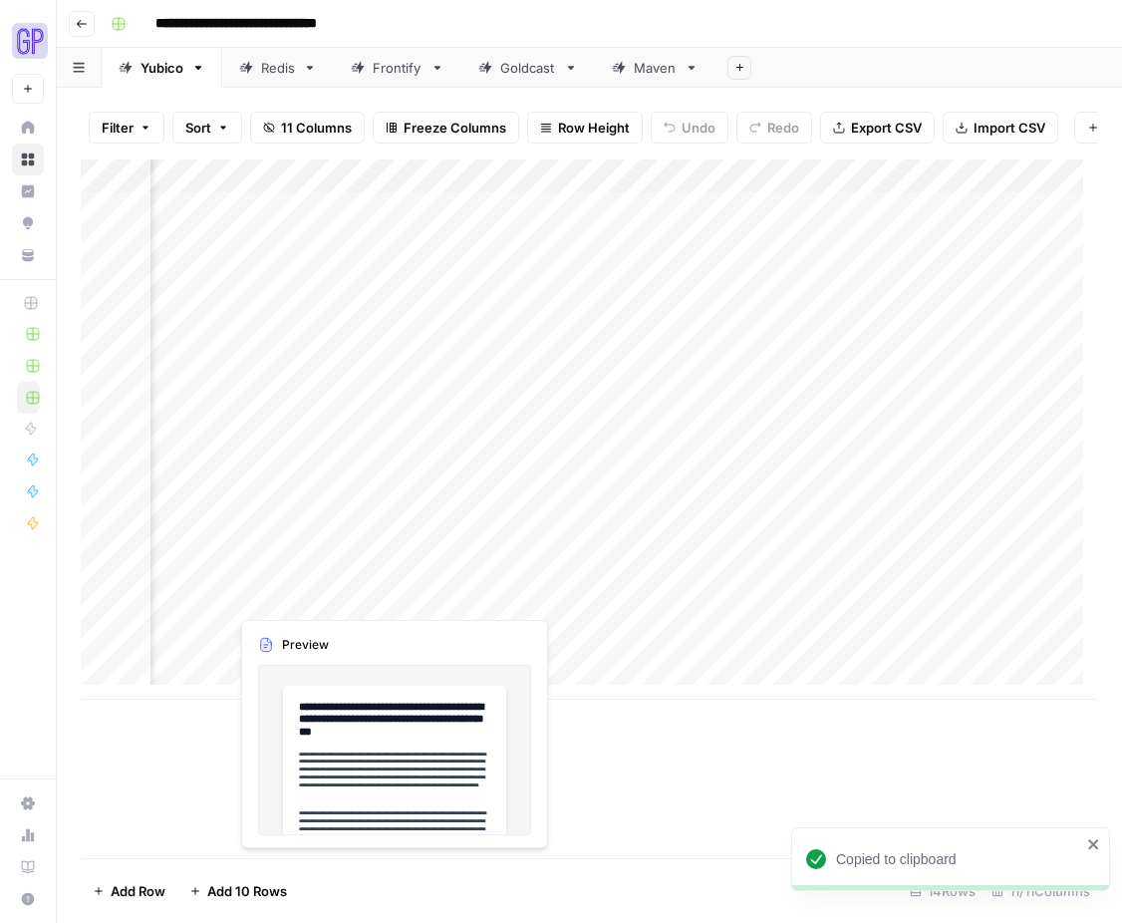
click at [335, 604] on div "Add Column" at bounding box center [590, 429] width 1018 height 540
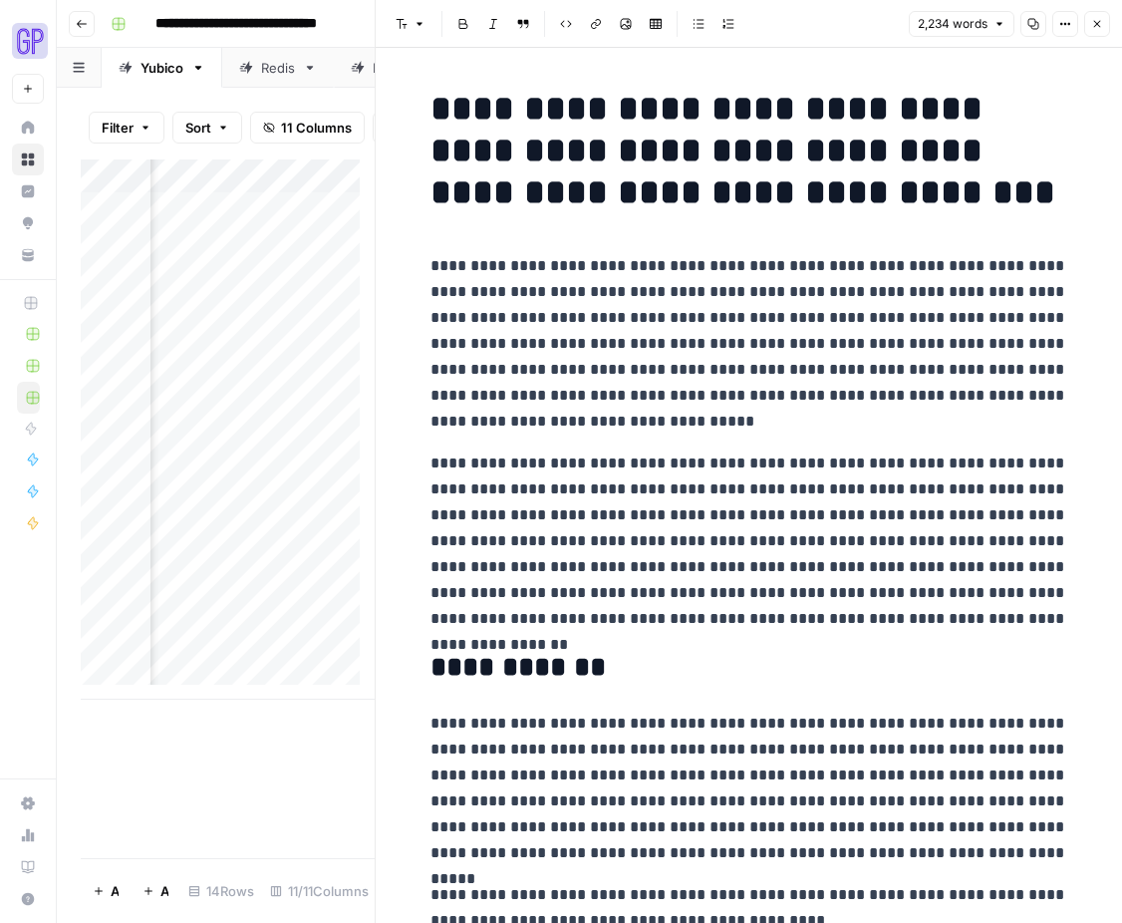
click at [328, 721] on div "Add Column" at bounding box center [228, 508] width 294 height 699
click at [1103, 26] on button "Close" at bounding box center [1097, 24] width 26 height 26
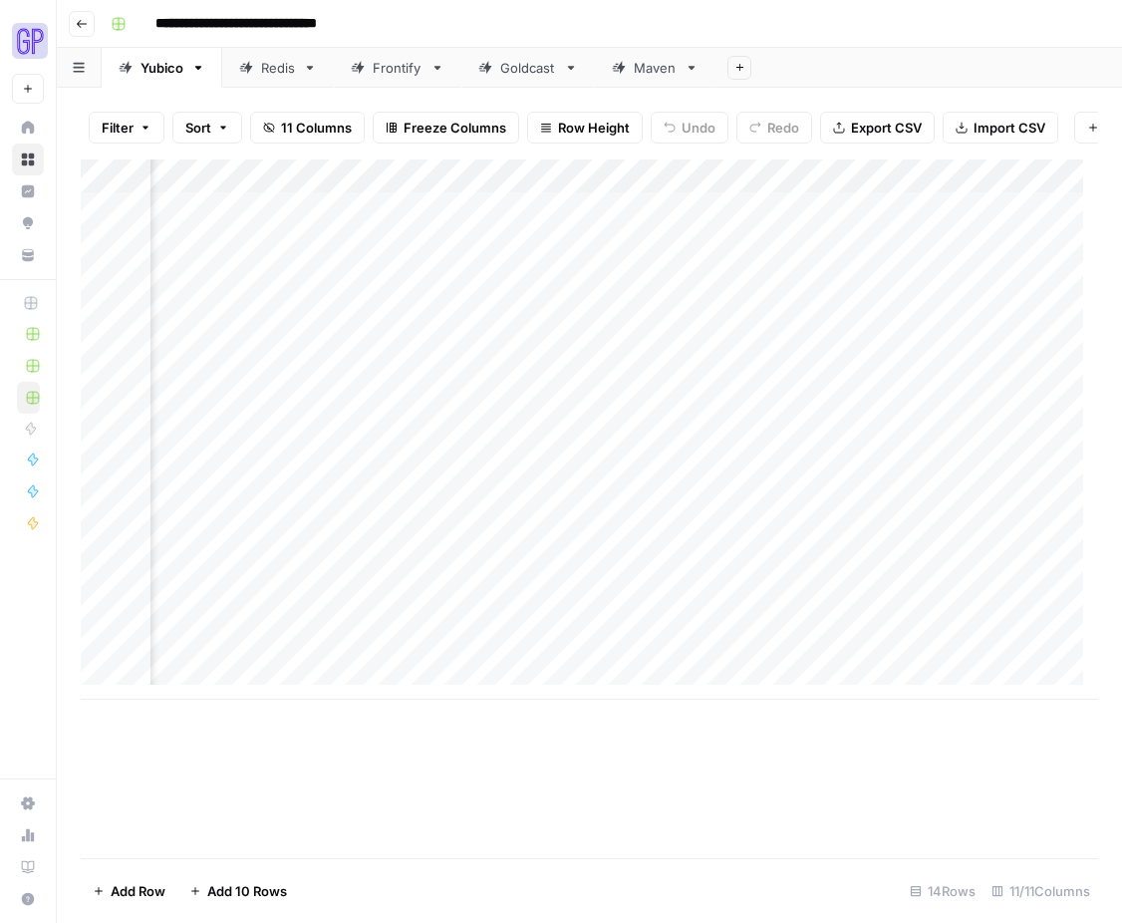
scroll to position [0, 313]
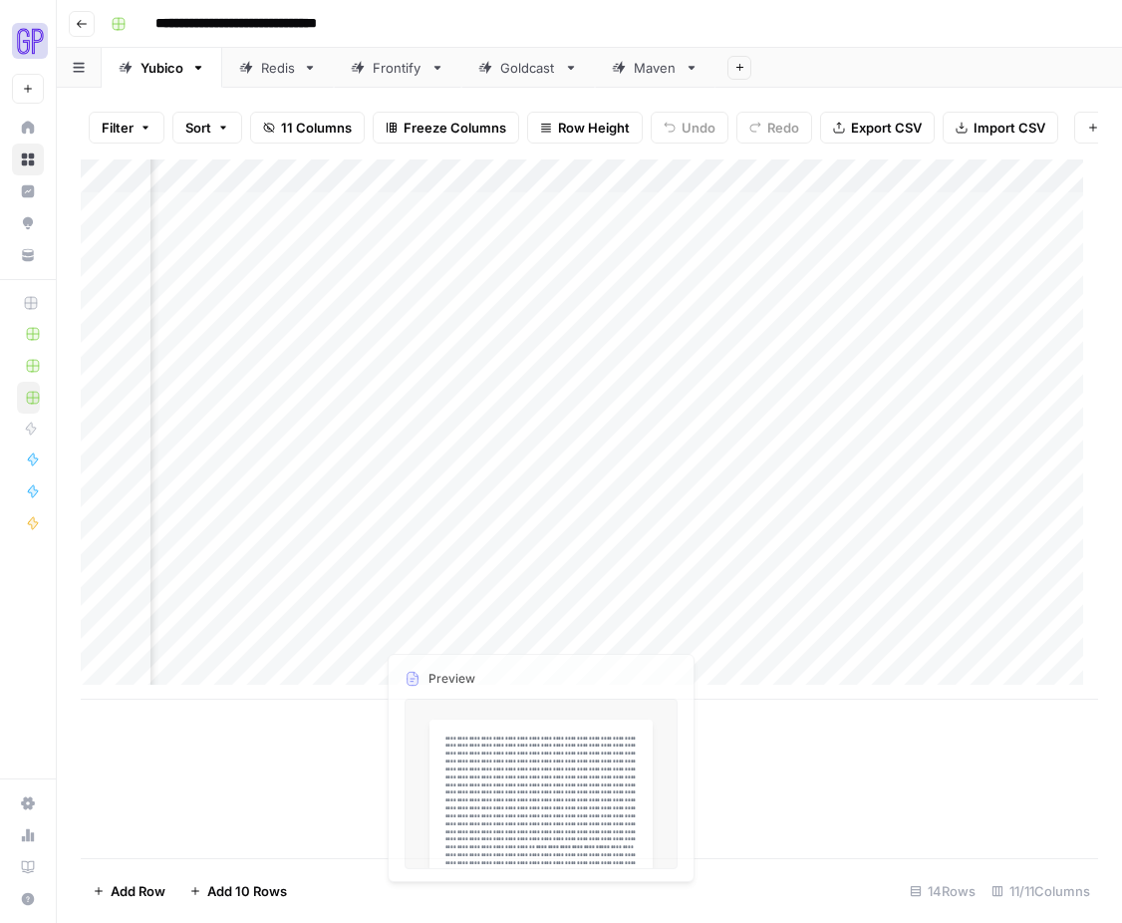
click at [451, 595] on div "Add Column" at bounding box center [590, 429] width 1018 height 540
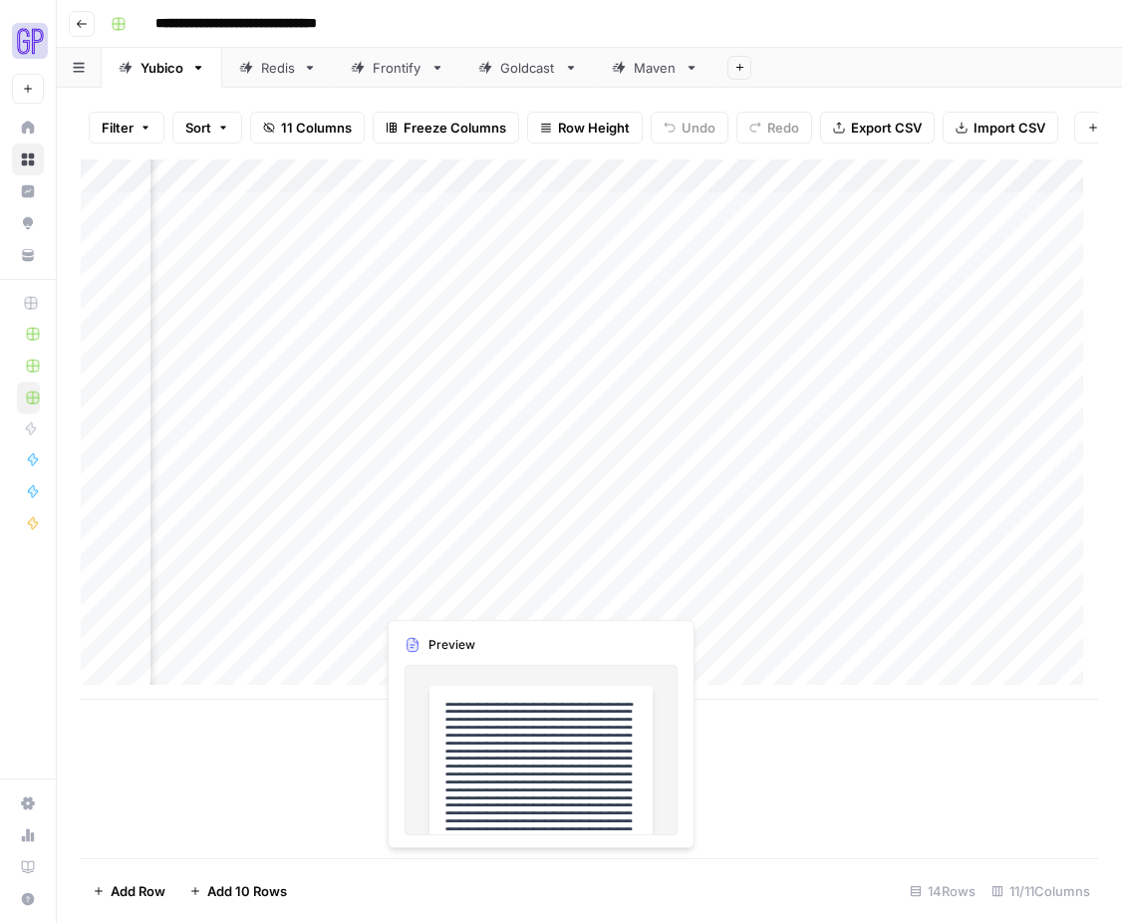
click at [451, 595] on div "Add Column" at bounding box center [590, 429] width 1018 height 540
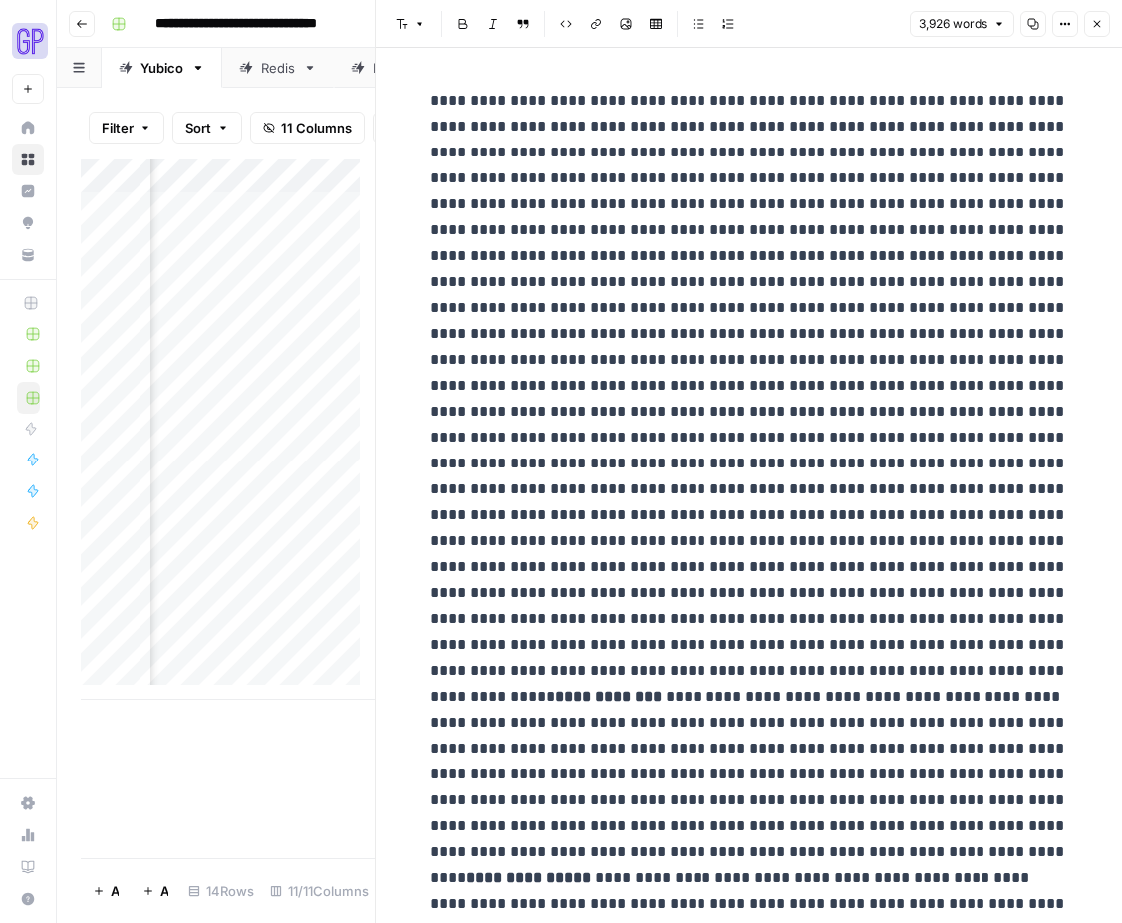
click at [1092, 21] on icon "button" at bounding box center [1097, 24] width 12 height 12
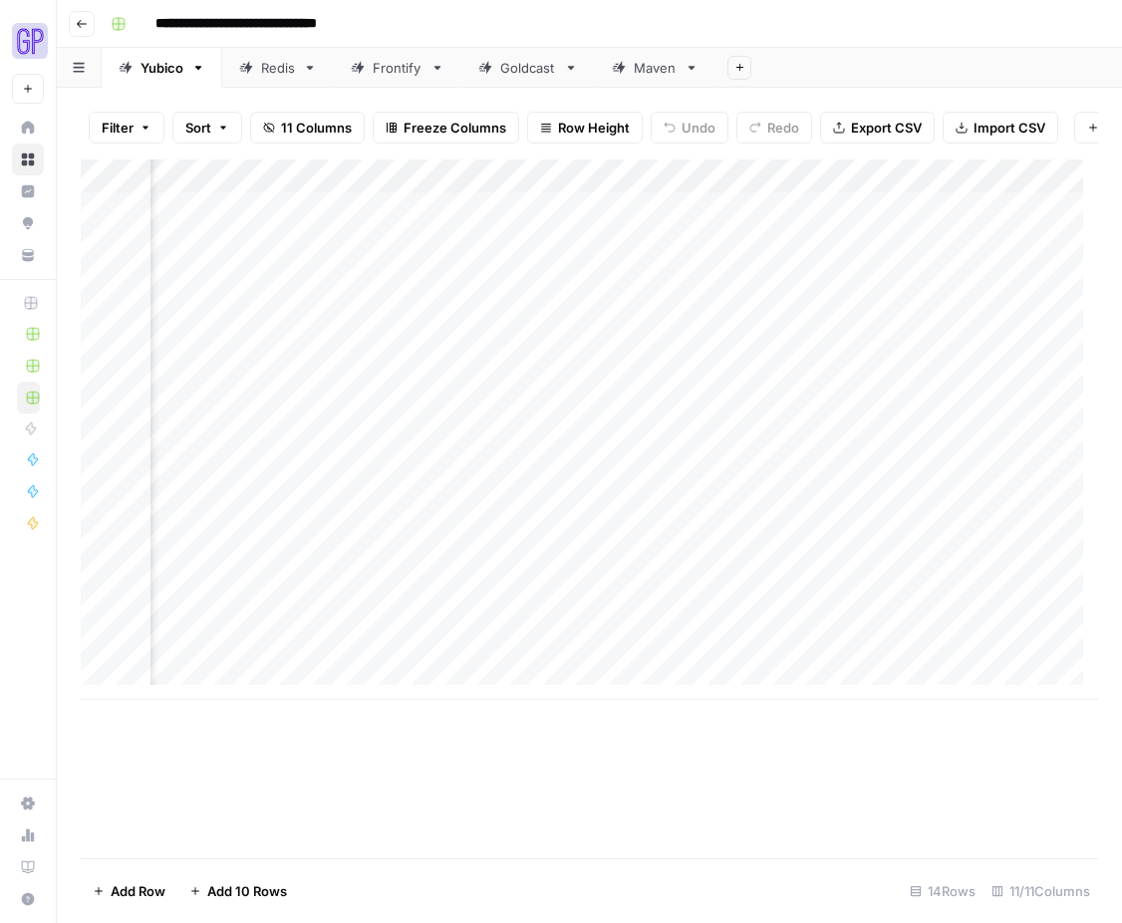
scroll to position [0, 1152]
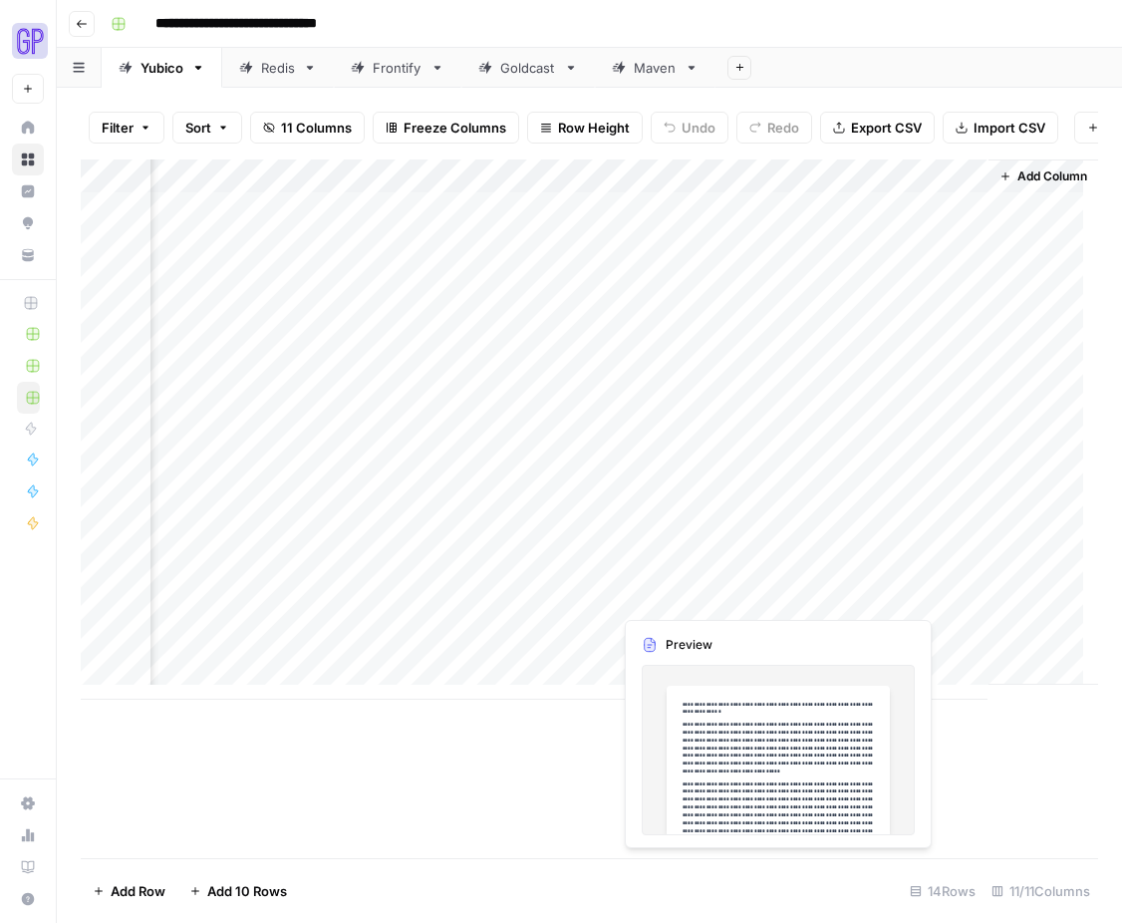
click at [701, 599] on div "Add Column" at bounding box center [590, 429] width 1018 height 540
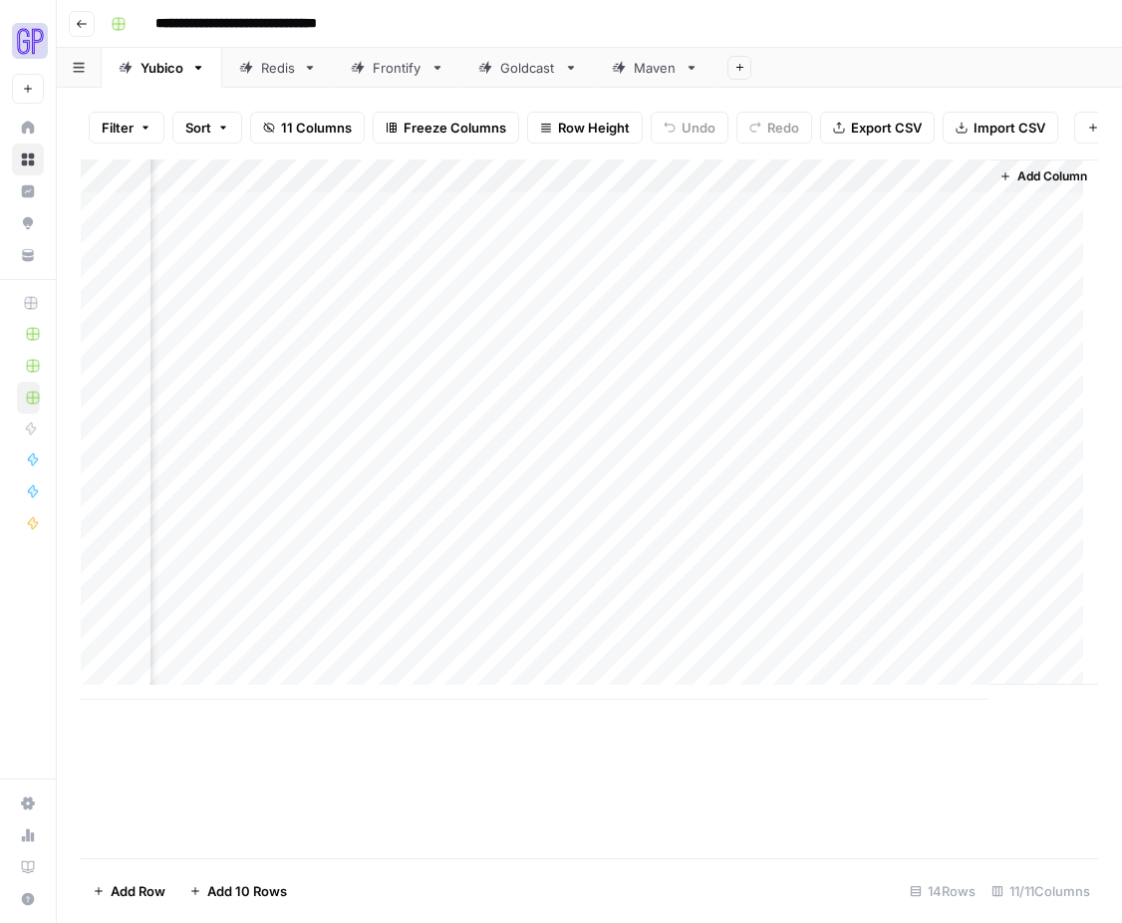
click at [699, 598] on div "Add Column" at bounding box center [590, 429] width 1018 height 540
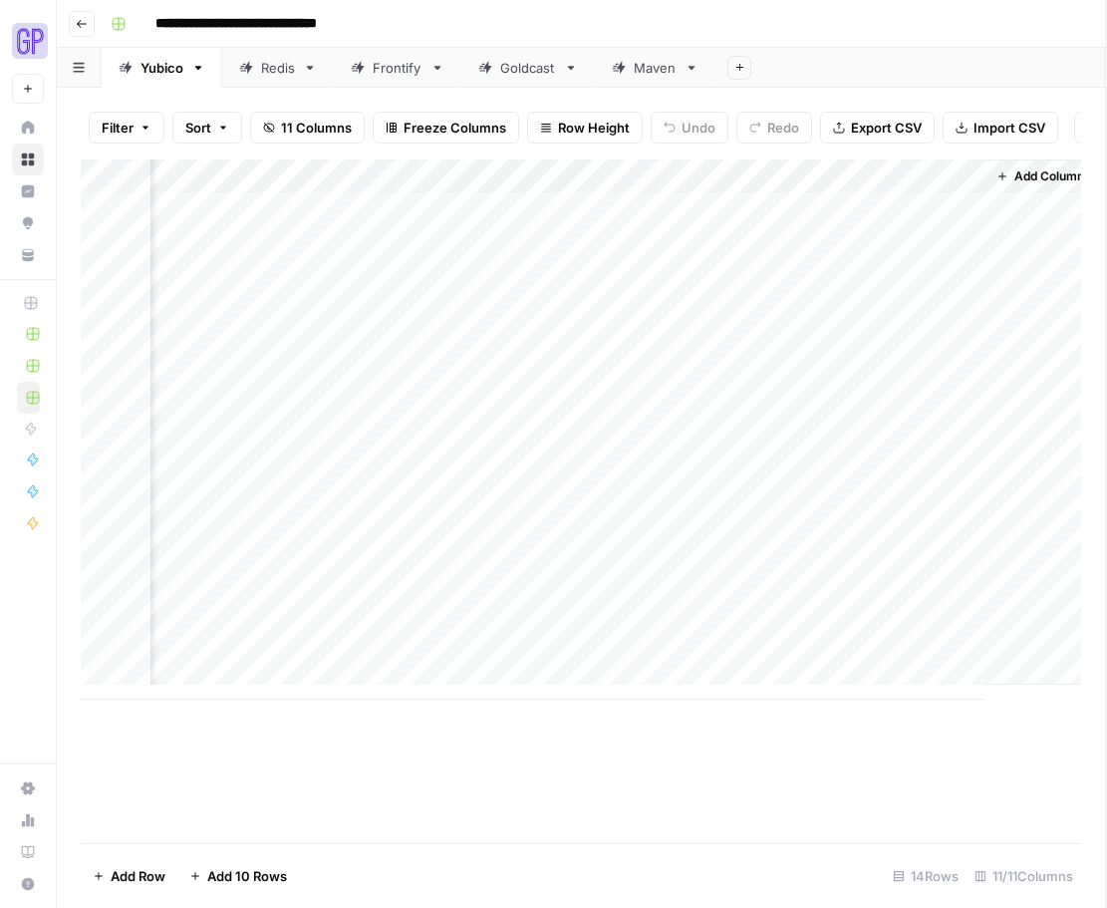
click at [699, 598] on div at bounding box center [703, 596] width 182 height 37
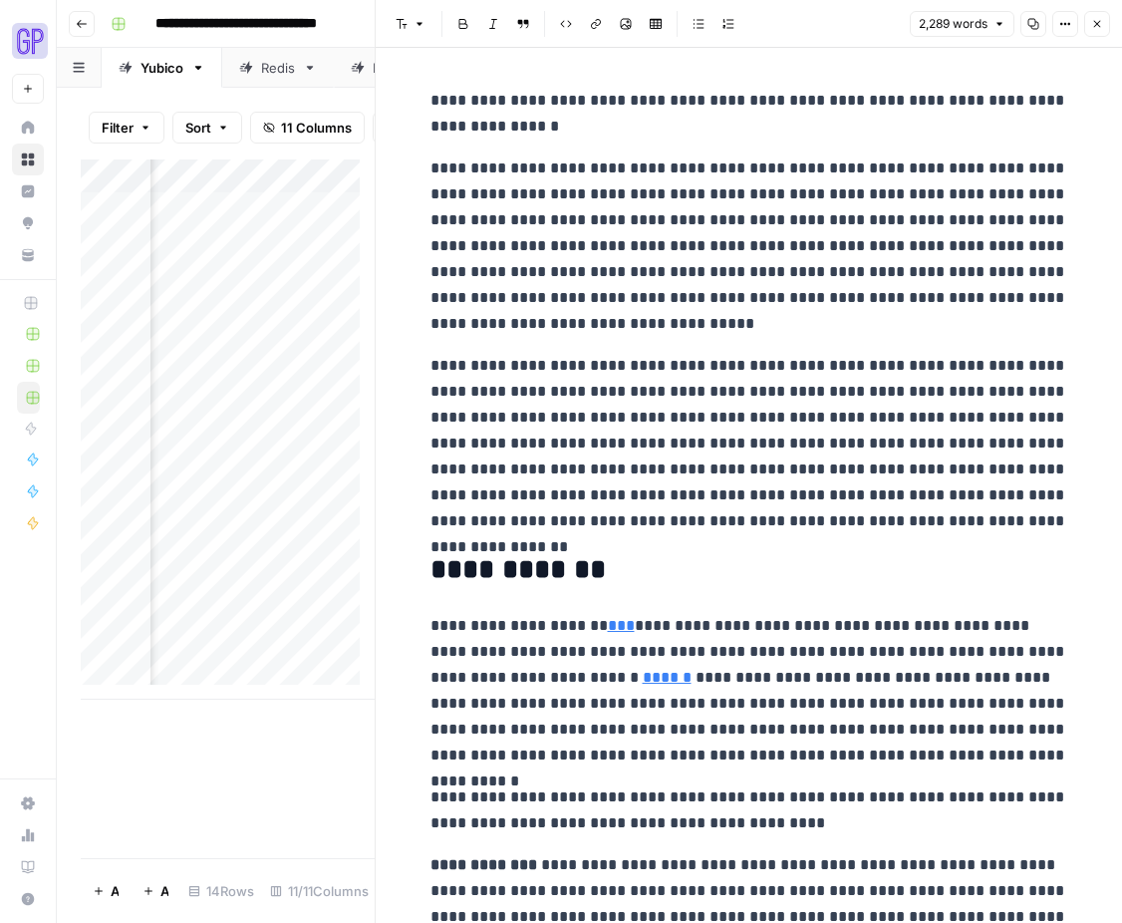
click at [608, 625] on link "***" at bounding box center [621, 625] width 27 height 15
click at [825, 509] on p "**********" at bounding box center [750, 443] width 638 height 181
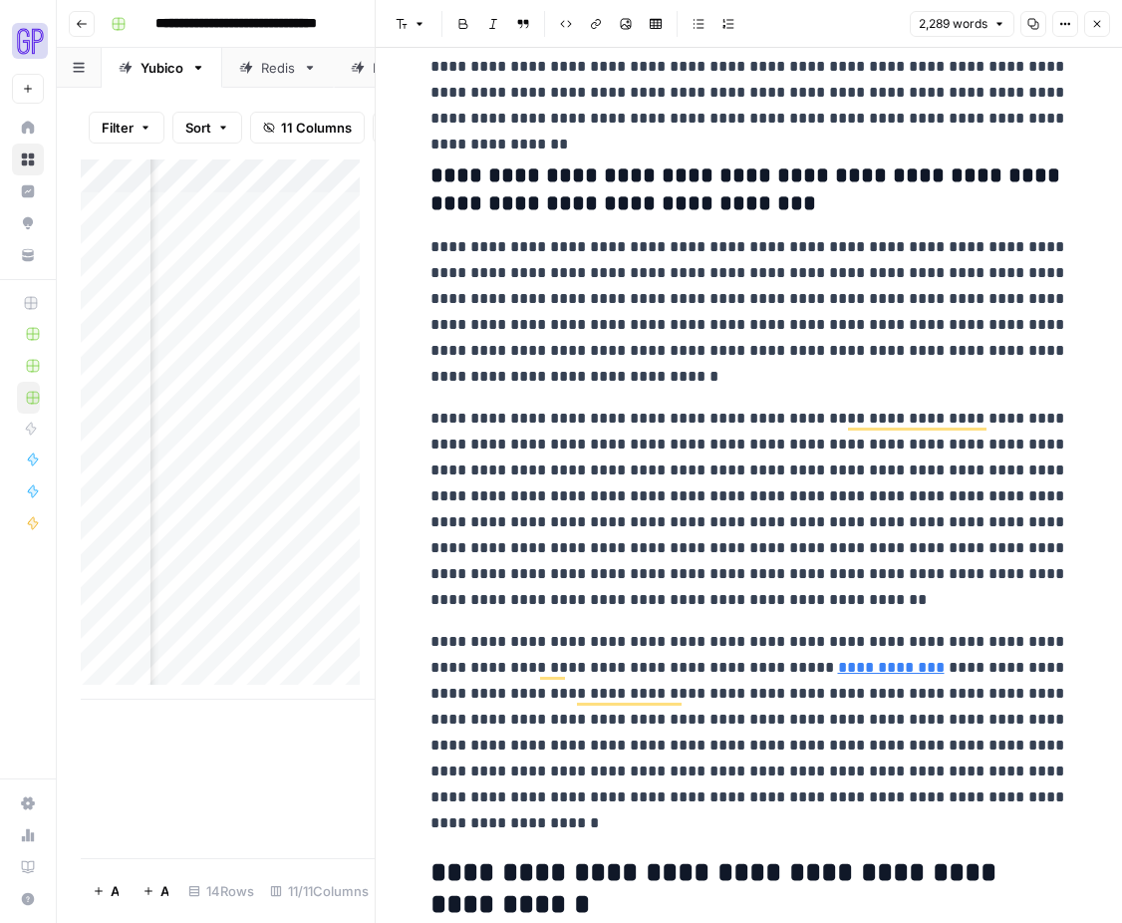
scroll to position [1384, 0]
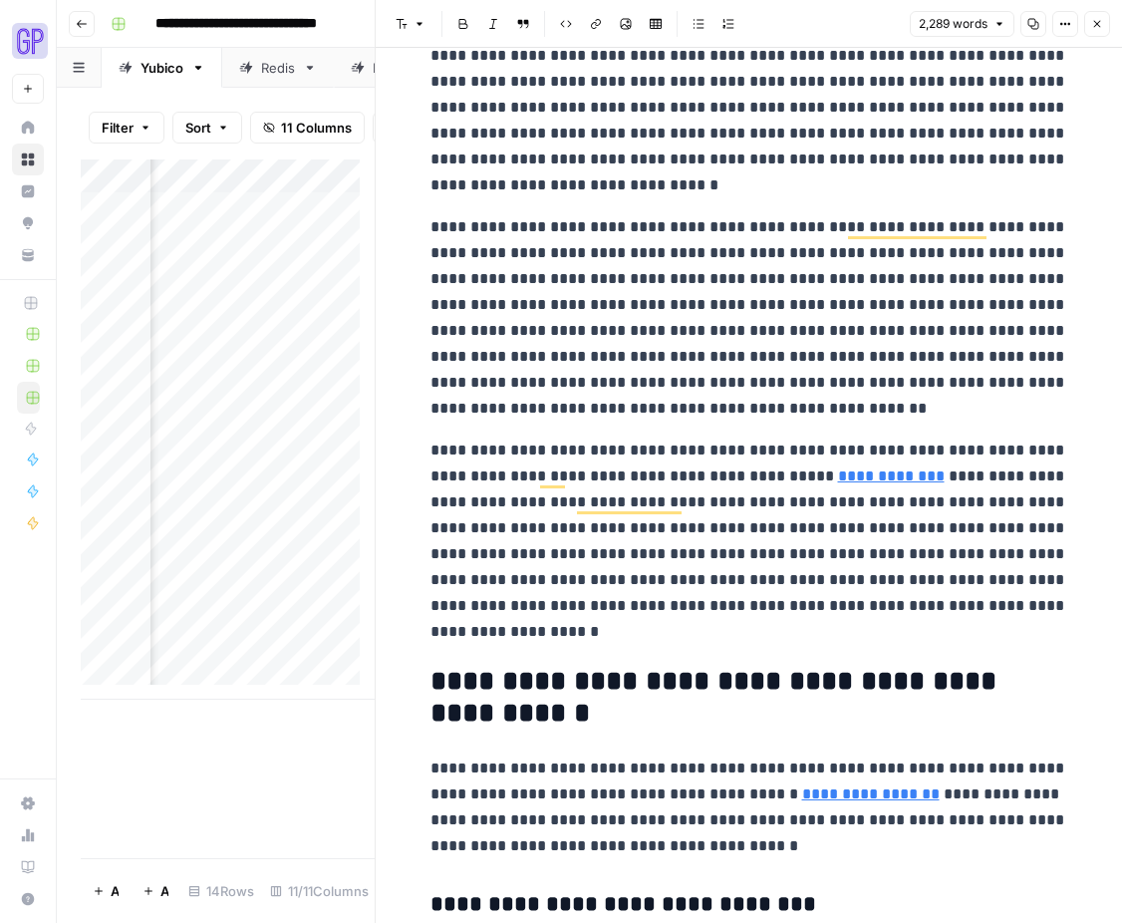
click at [855, 480] on link "**********" at bounding box center [891, 475] width 107 height 15
click at [704, 444] on p "**********" at bounding box center [750, 541] width 638 height 207
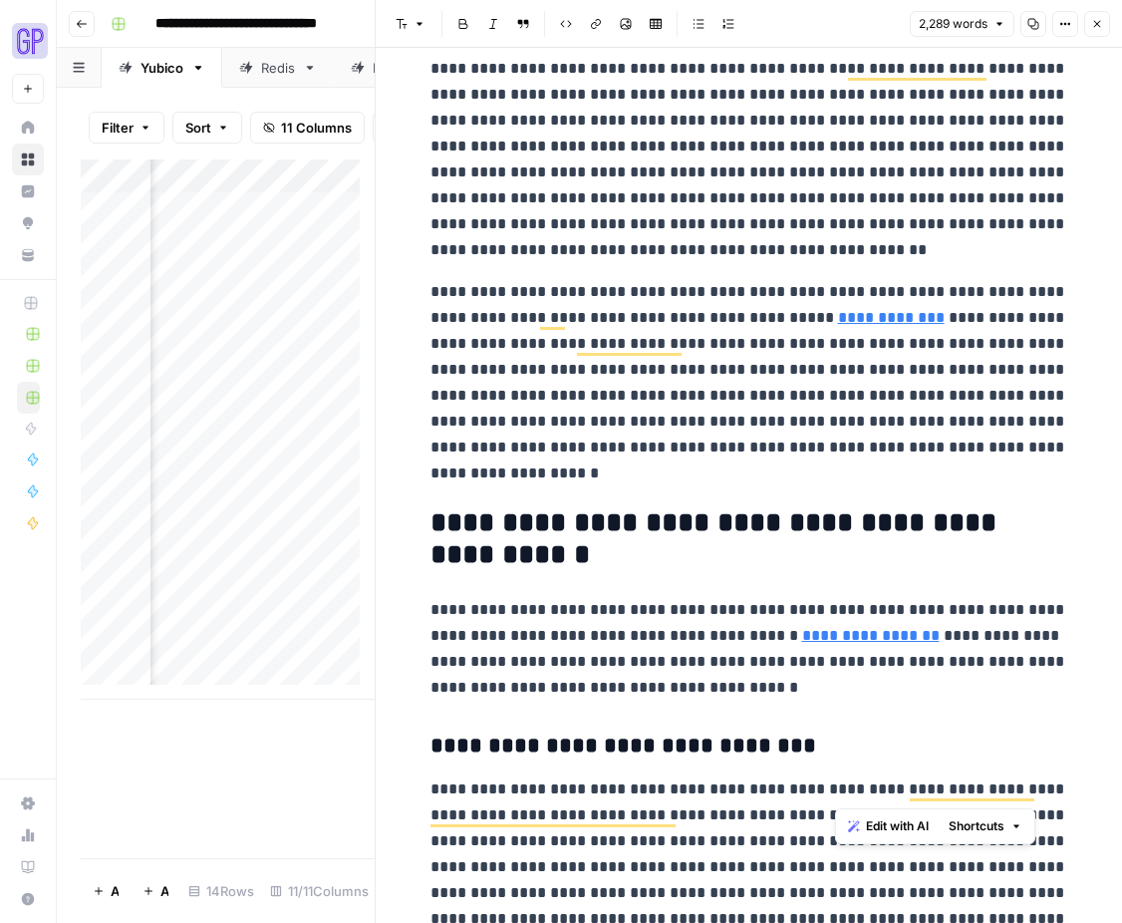
scroll to position [1544, 0]
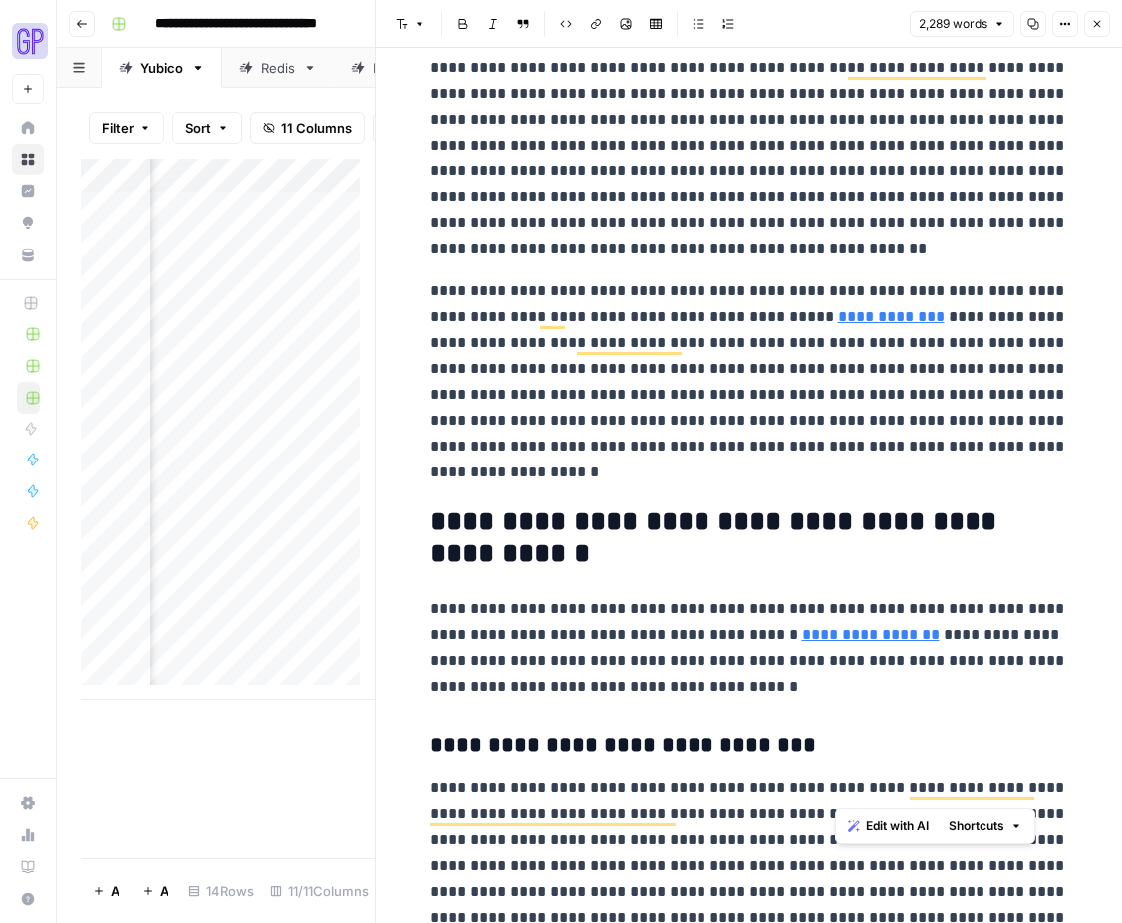
click at [722, 681] on p "**********" at bounding box center [750, 648] width 638 height 104
click at [276, 805] on div "Add Column" at bounding box center [228, 508] width 294 height 699
click at [1101, 14] on button "Close" at bounding box center [1097, 24] width 26 height 26
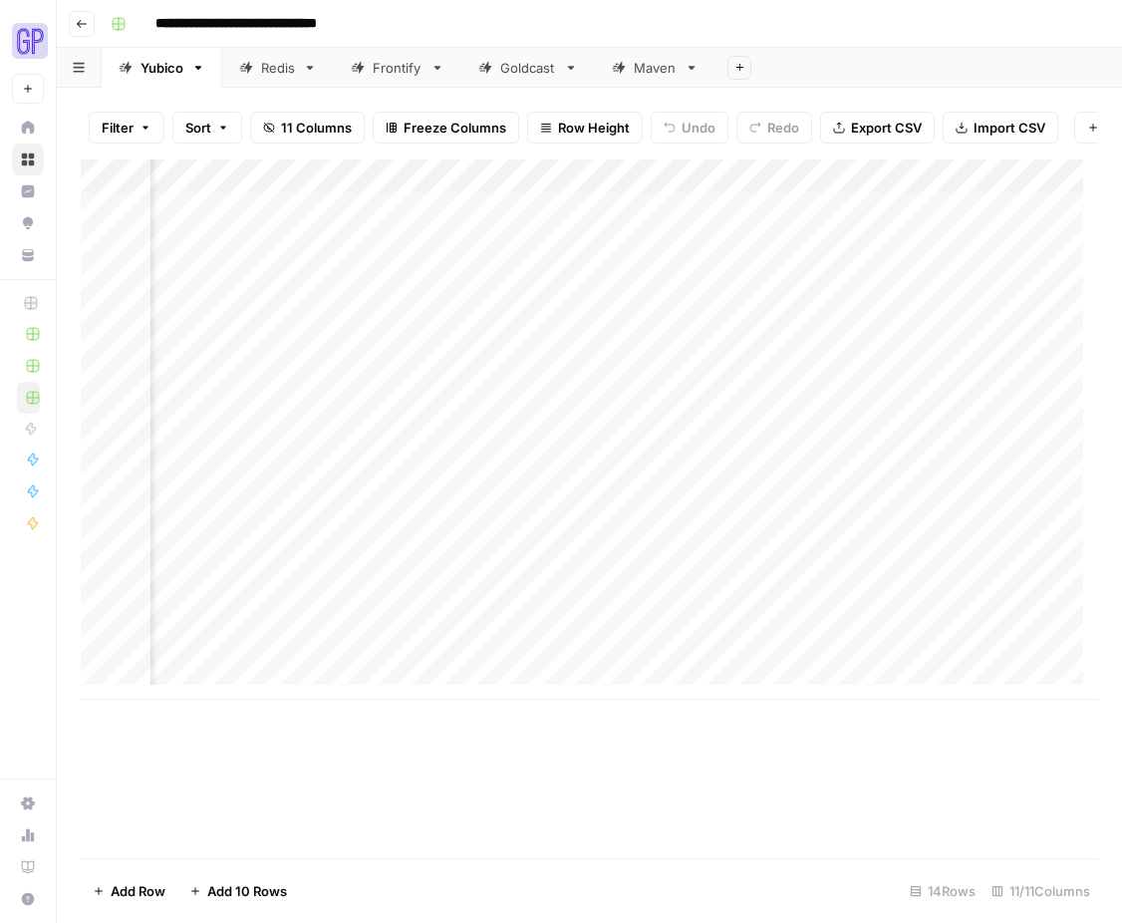
scroll to position [0, 587]
click at [318, 594] on div "Add Column" at bounding box center [590, 429] width 1018 height 540
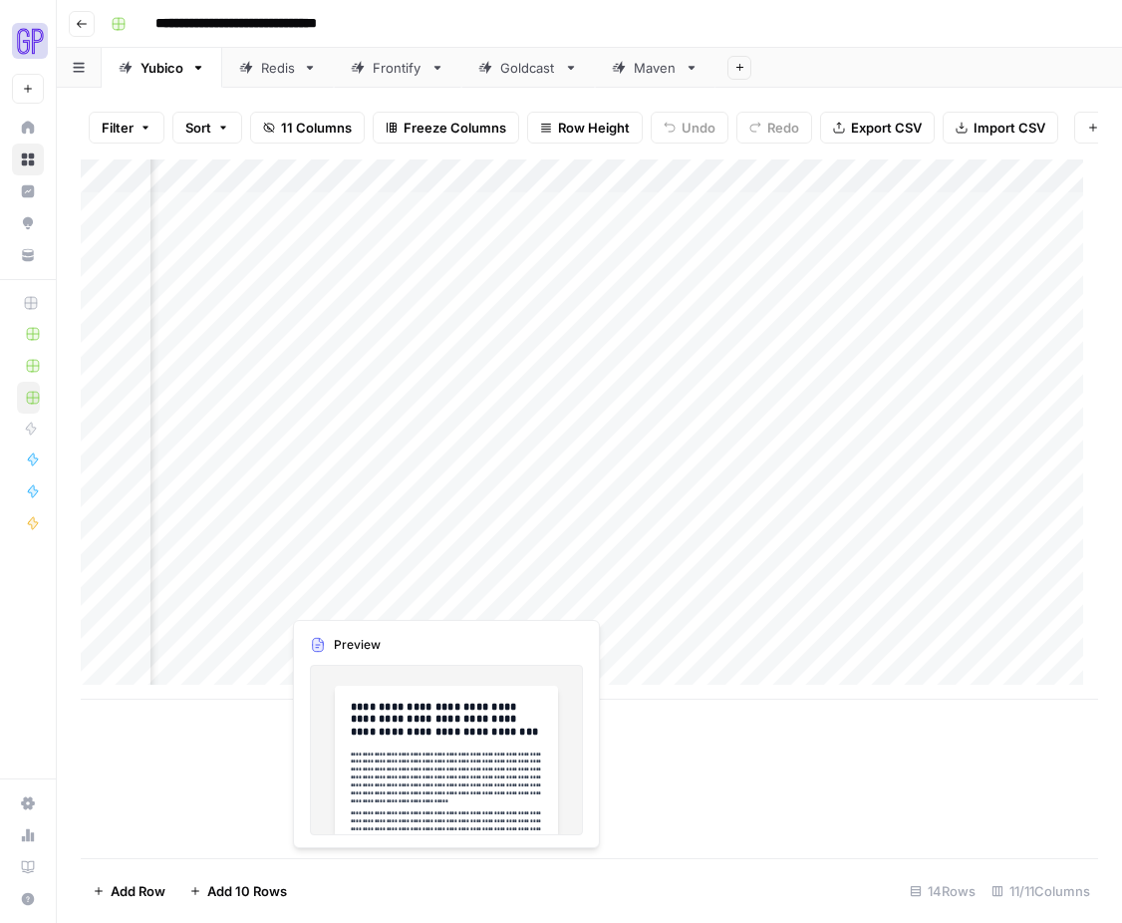
click at [318, 594] on div "Add Column" at bounding box center [590, 429] width 1018 height 540
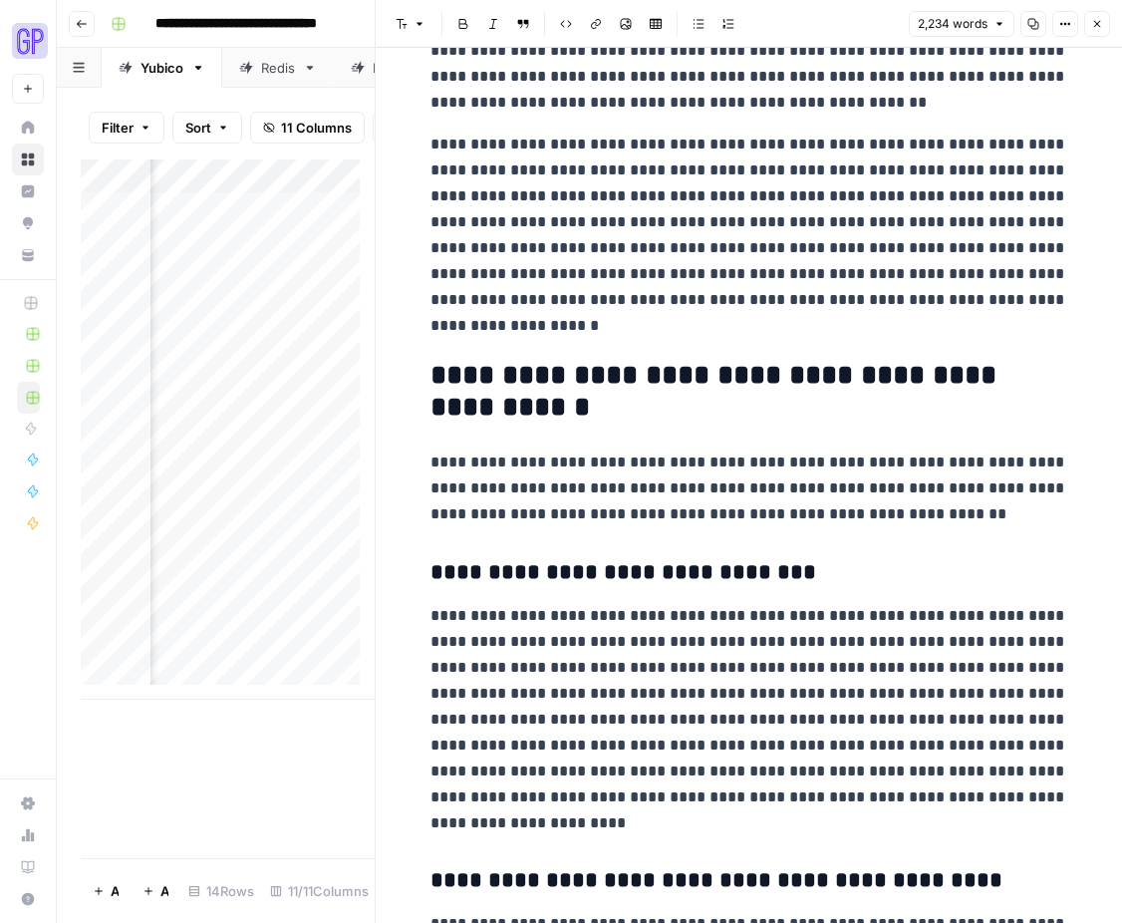
scroll to position [1977, 0]
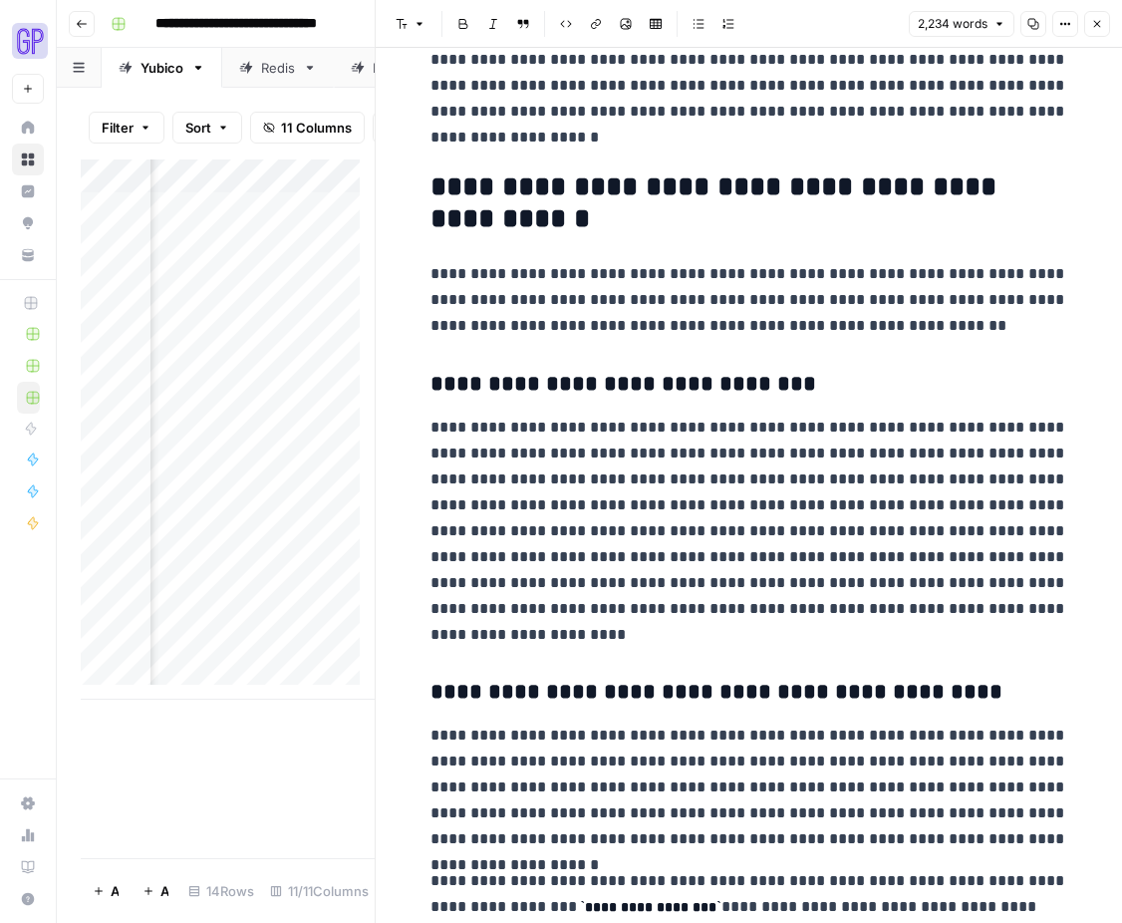
click at [832, 556] on p "**********" at bounding box center [750, 531] width 638 height 233
click at [1102, 25] on icon "button" at bounding box center [1097, 24] width 12 height 12
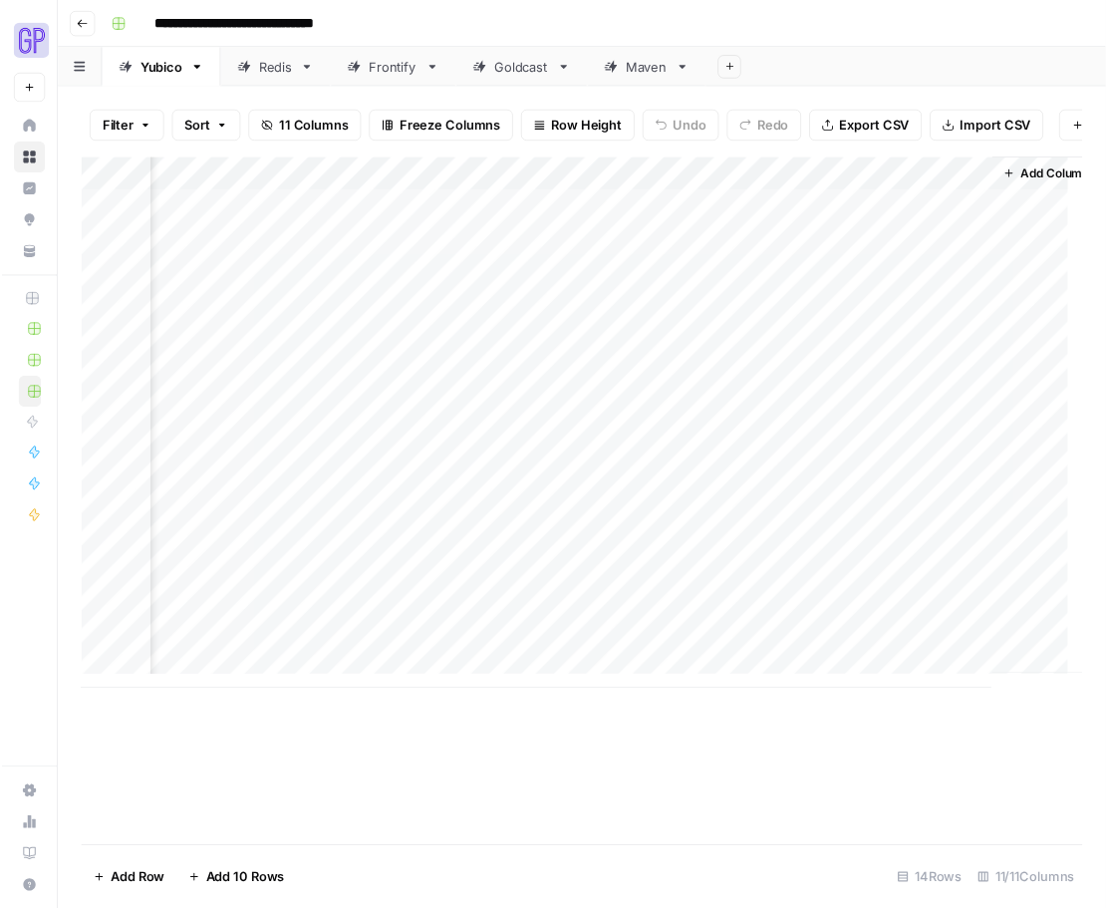
scroll to position [0, 1152]
click at [709, 590] on div "Add Column" at bounding box center [590, 429] width 1018 height 540
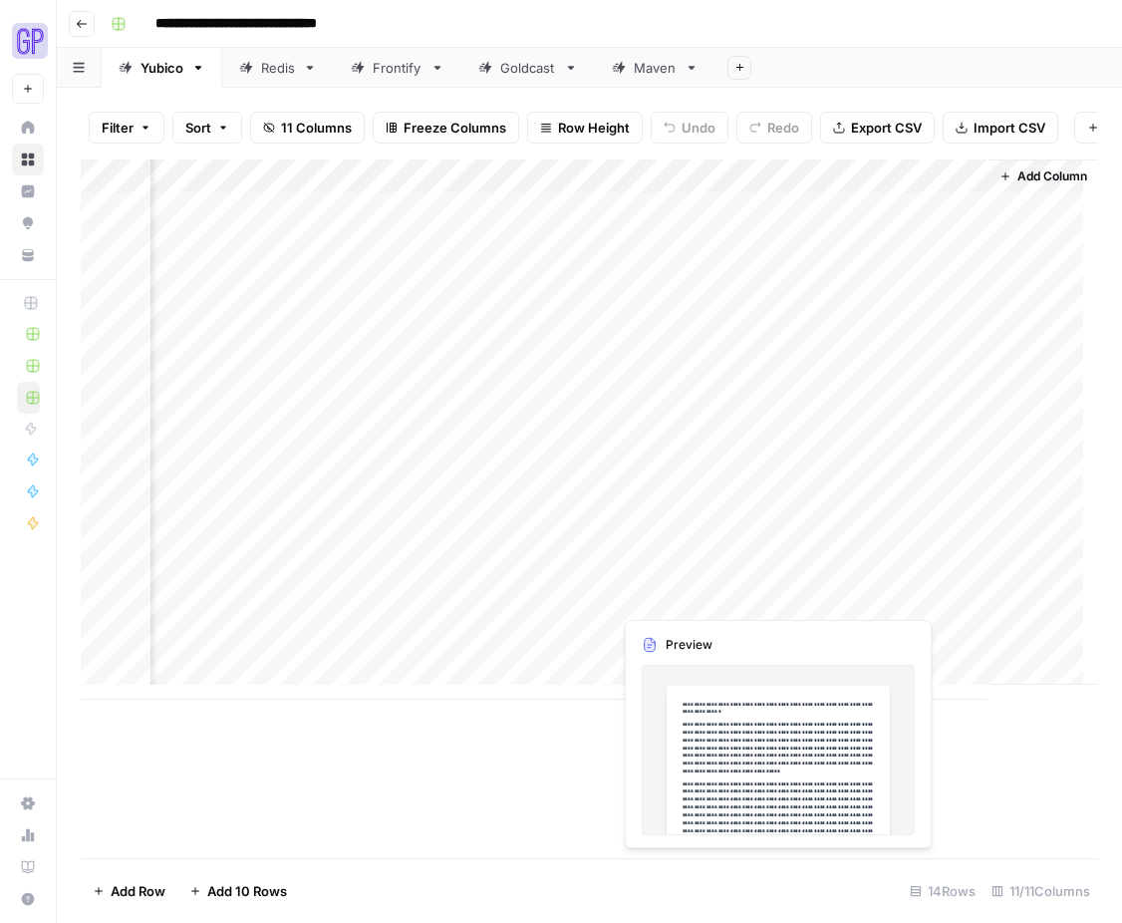
click at [709, 590] on div "Add Column" at bounding box center [590, 429] width 1018 height 540
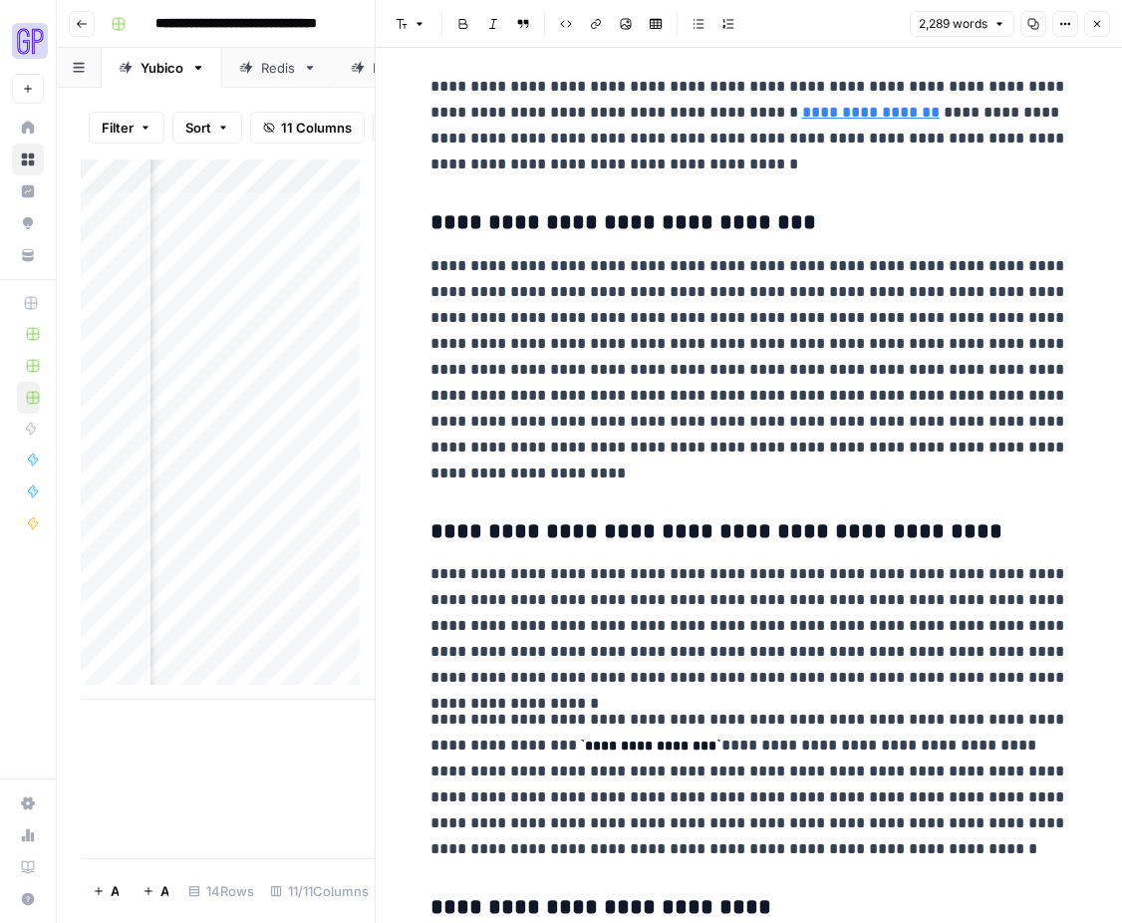
scroll to position [2574, 0]
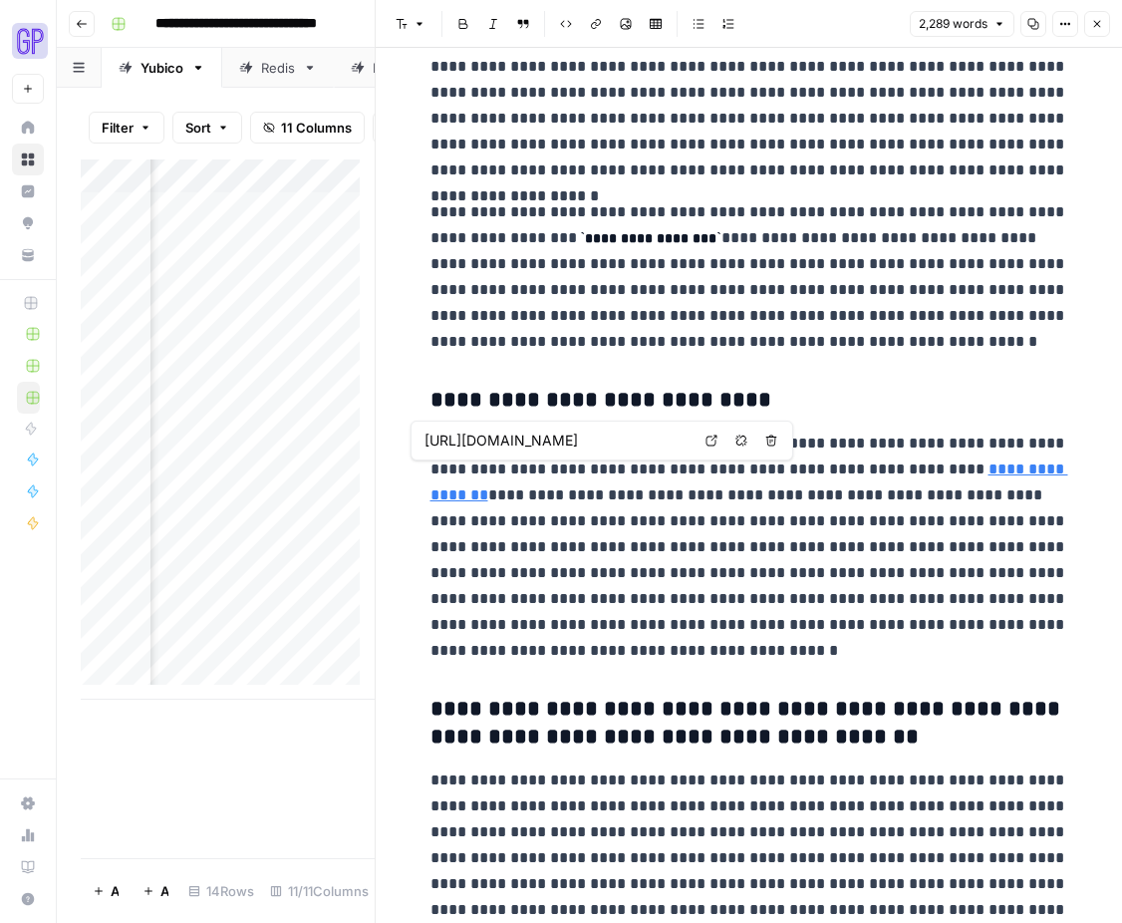
click at [939, 472] on link "**********" at bounding box center [750, 481] width 638 height 41
click at [284, 812] on div "Add Column" at bounding box center [228, 508] width 294 height 699
click at [941, 479] on link "**********" at bounding box center [750, 481] width 638 height 41
click at [321, 785] on div "Add Column" at bounding box center [228, 508] width 294 height 699
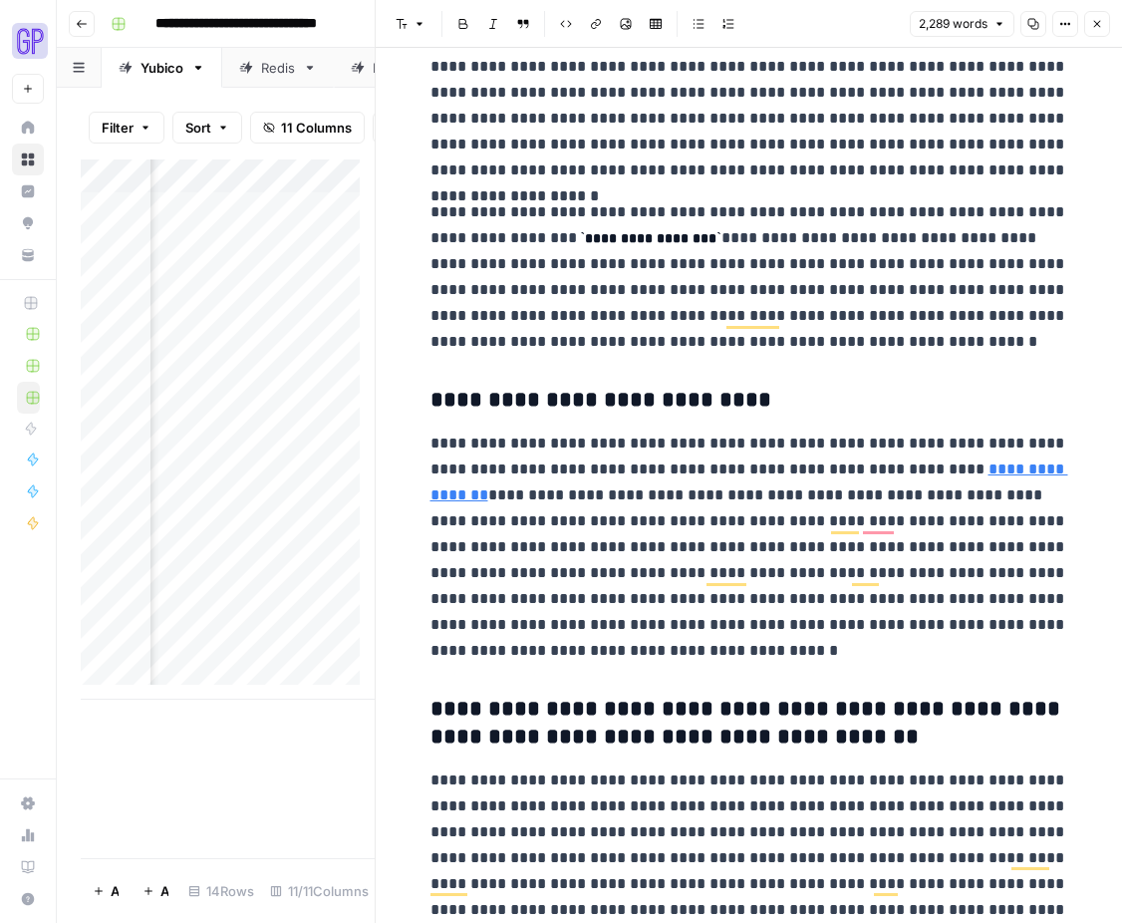
scroll to position [0, 707]
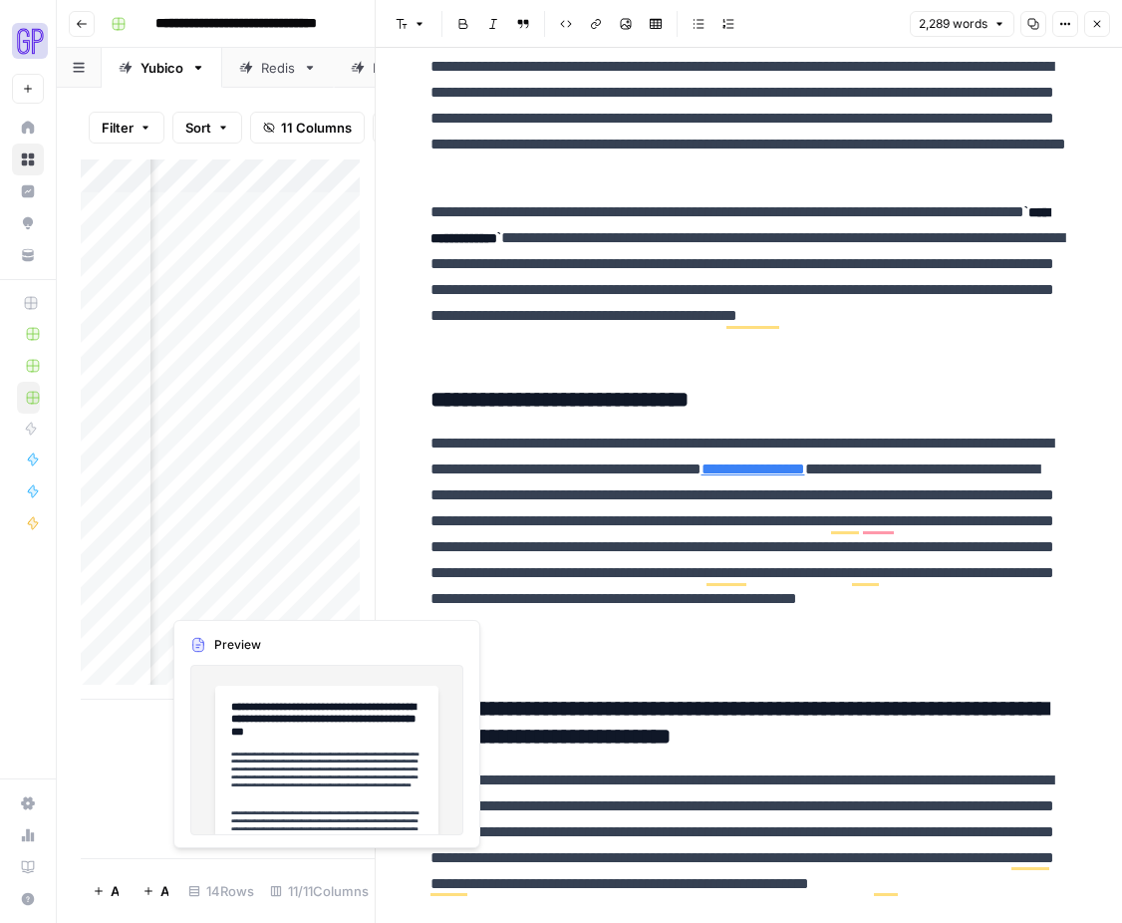
click at [212, 599] on div "Add Column" at bounding box center [228, 429] width 294 height 540
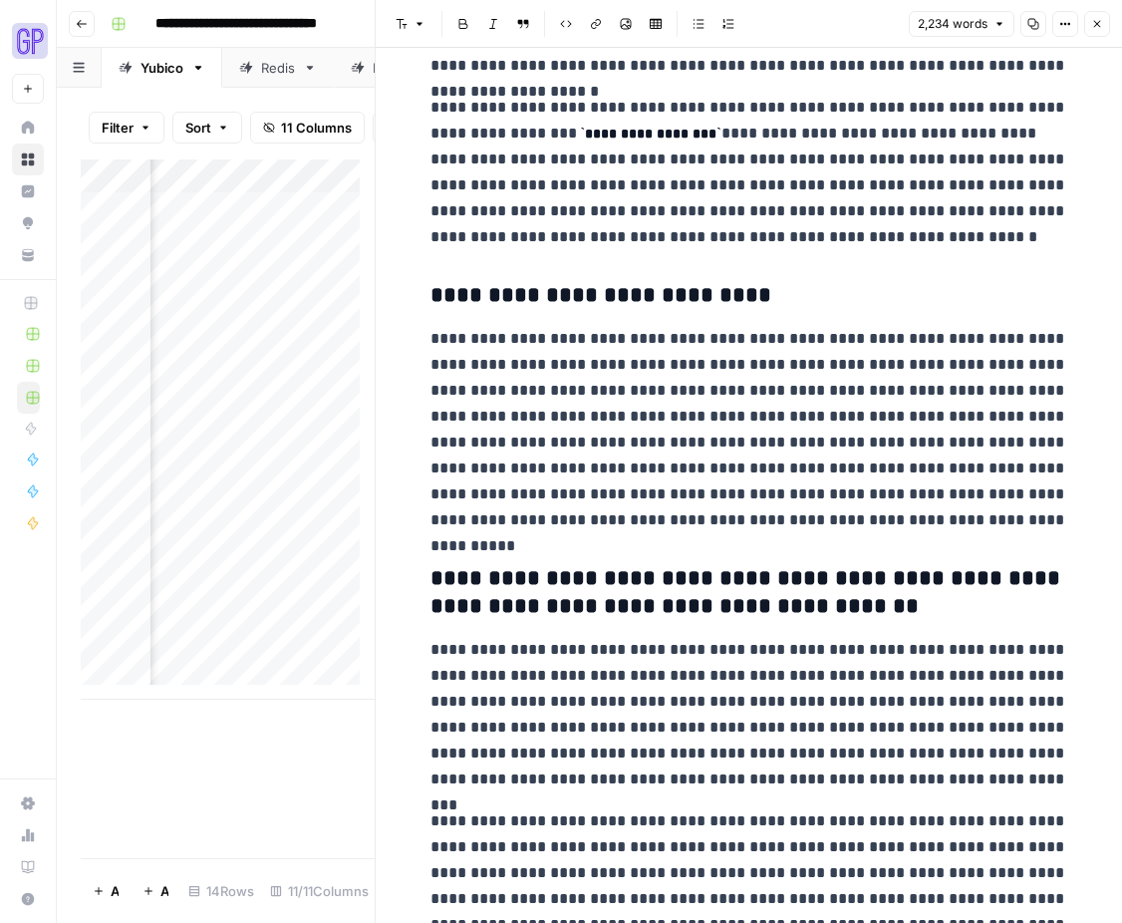
scroll to position [3110, 0]
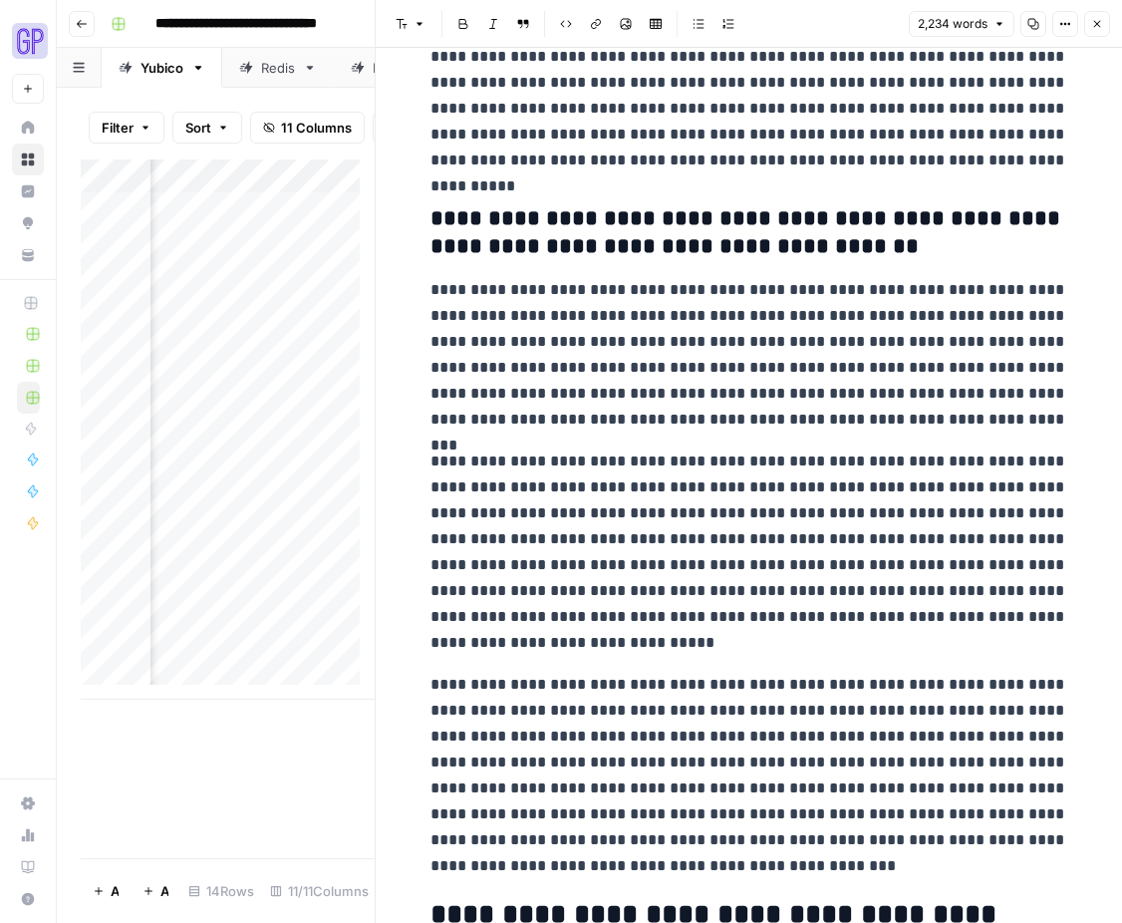
click at [259, 858] on footer "Add Row Add 10 Rows 14 Rows 11/11 Columns" at bounding box center [228, 890] width 294 height 65
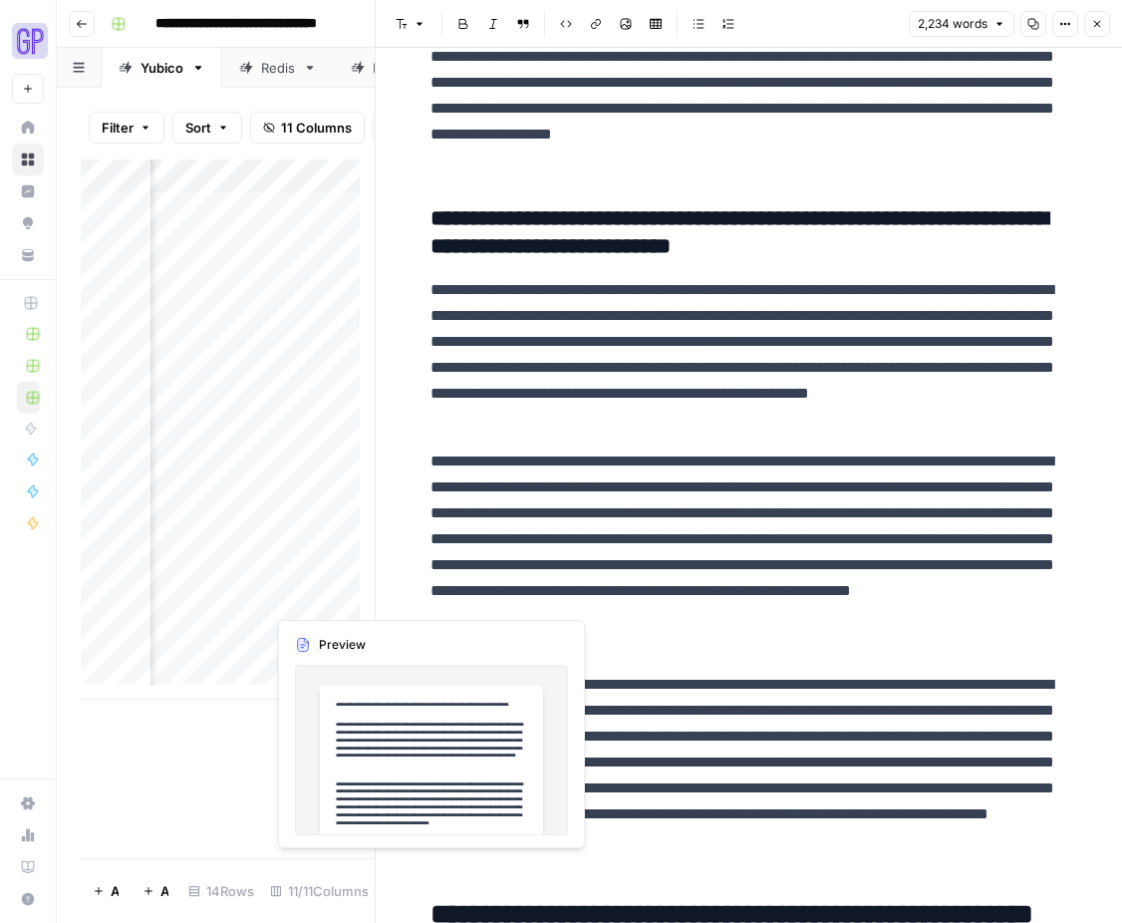
click at [298, 597] on div "Add Column" at bounding box center [228, 429] width 294 height 540
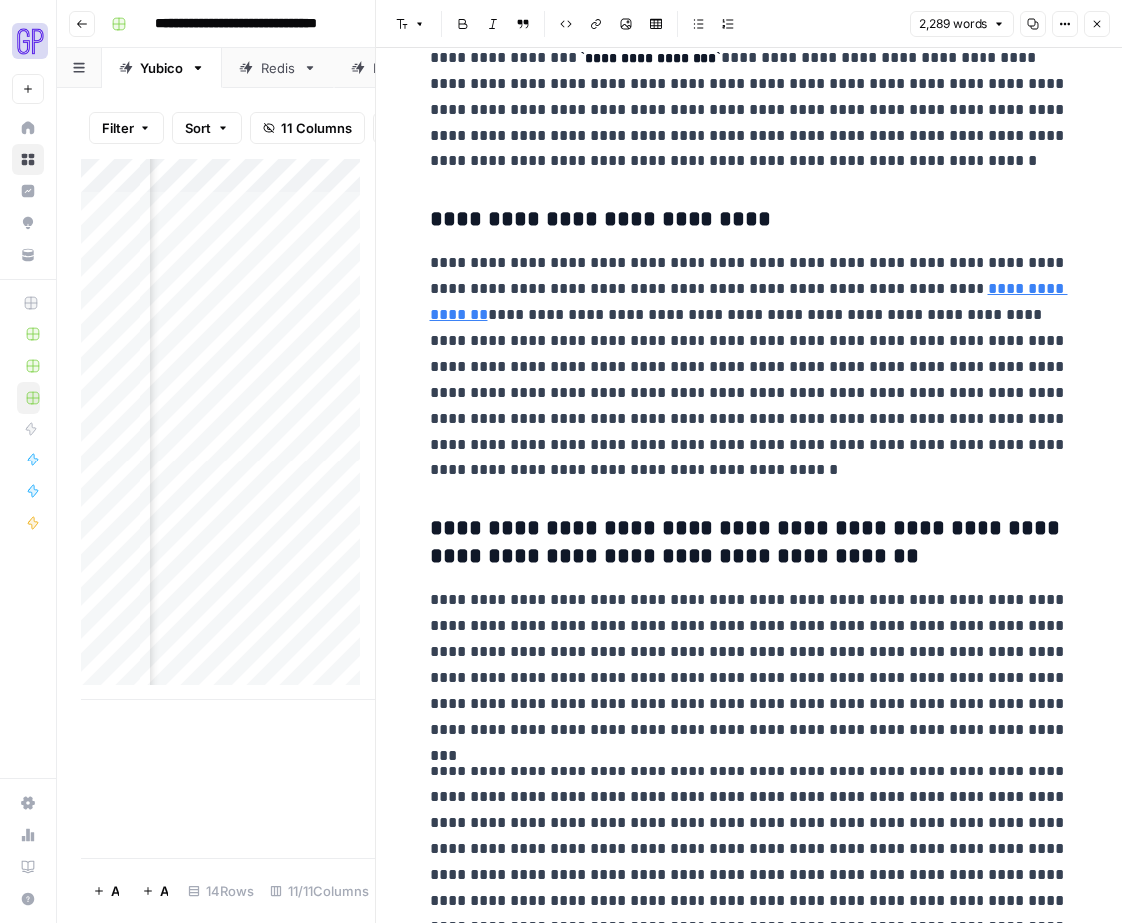
scroll to position [0, 676]
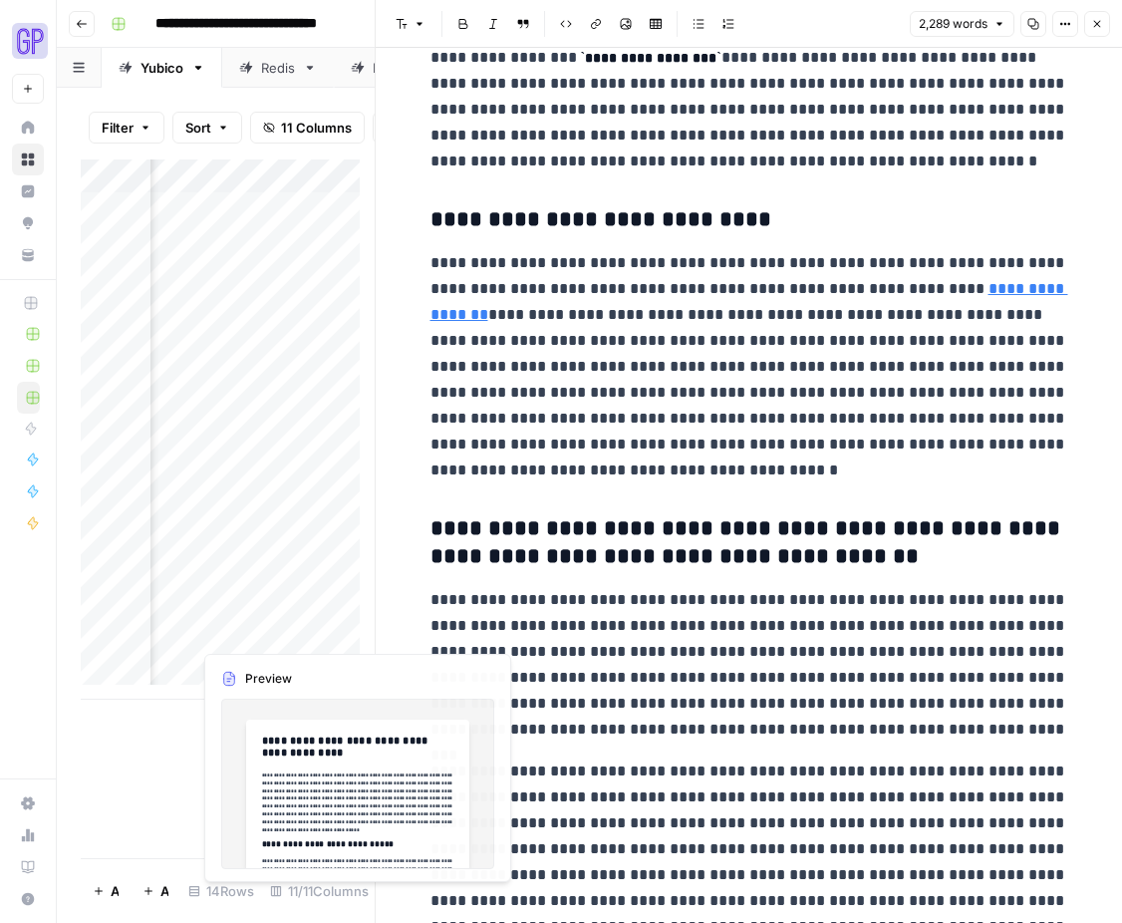
click at [250, 600] on div "Add Column" at bounding box center [228, 429] width 294 height 540
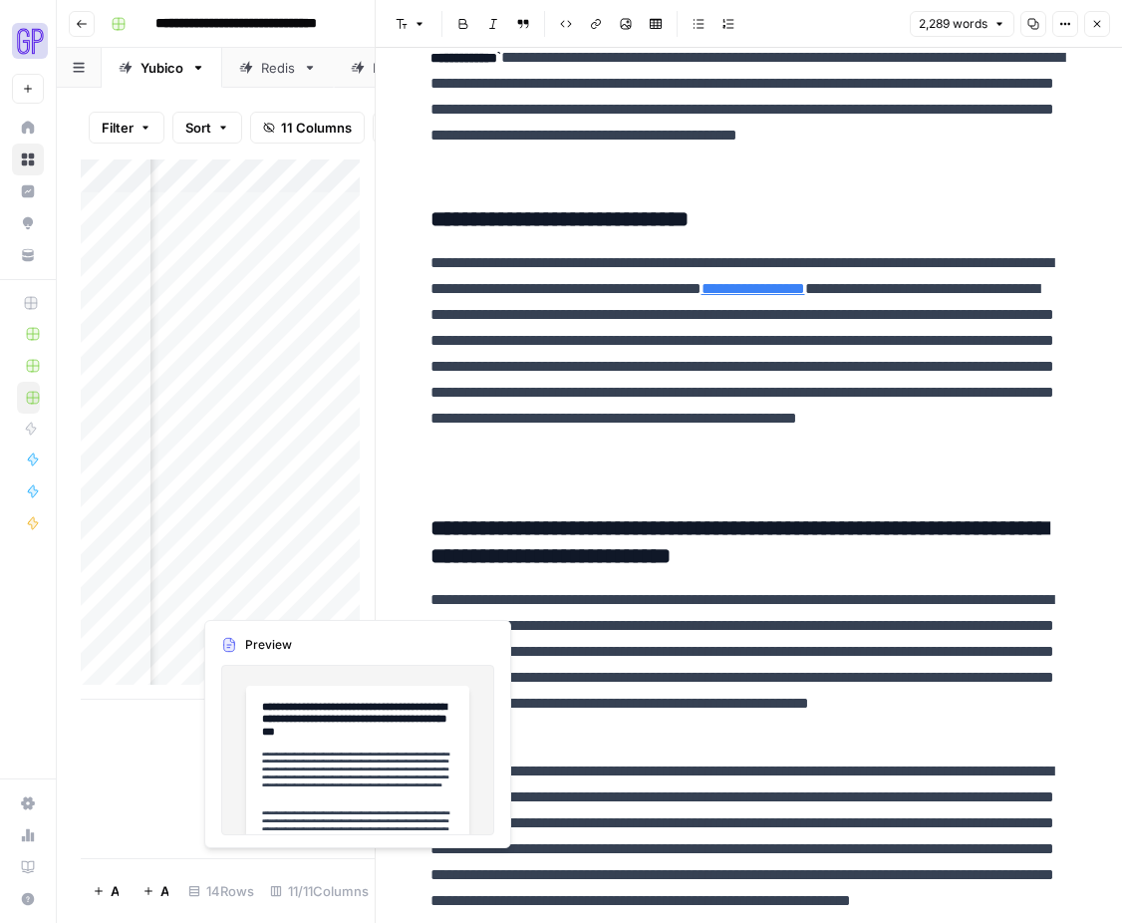
click at [250, 600] on div "Add Column" at bounding box center [228, 429] width 294 height 540
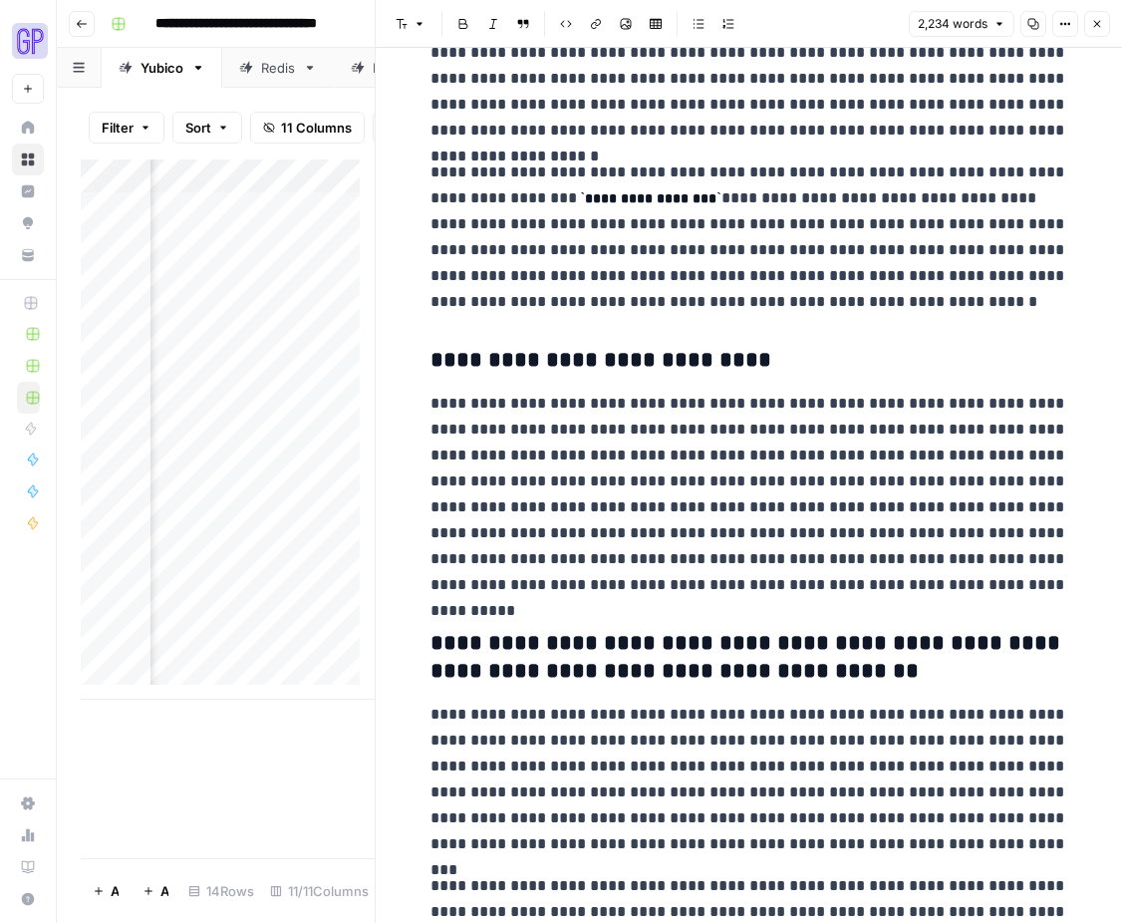
scroll to position [2768, 0]
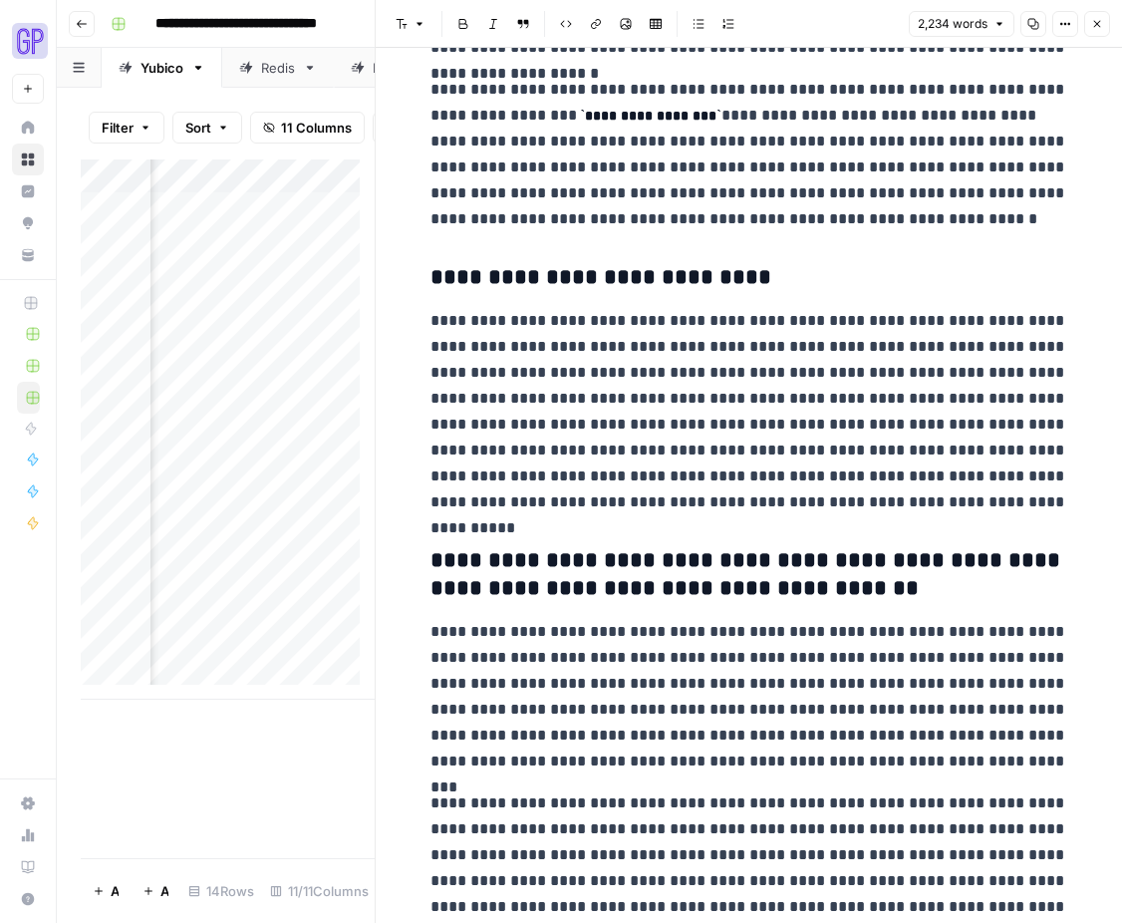
click at [832, 304] on div "**********" at bounding box center [750, 923] width 662 height 7222
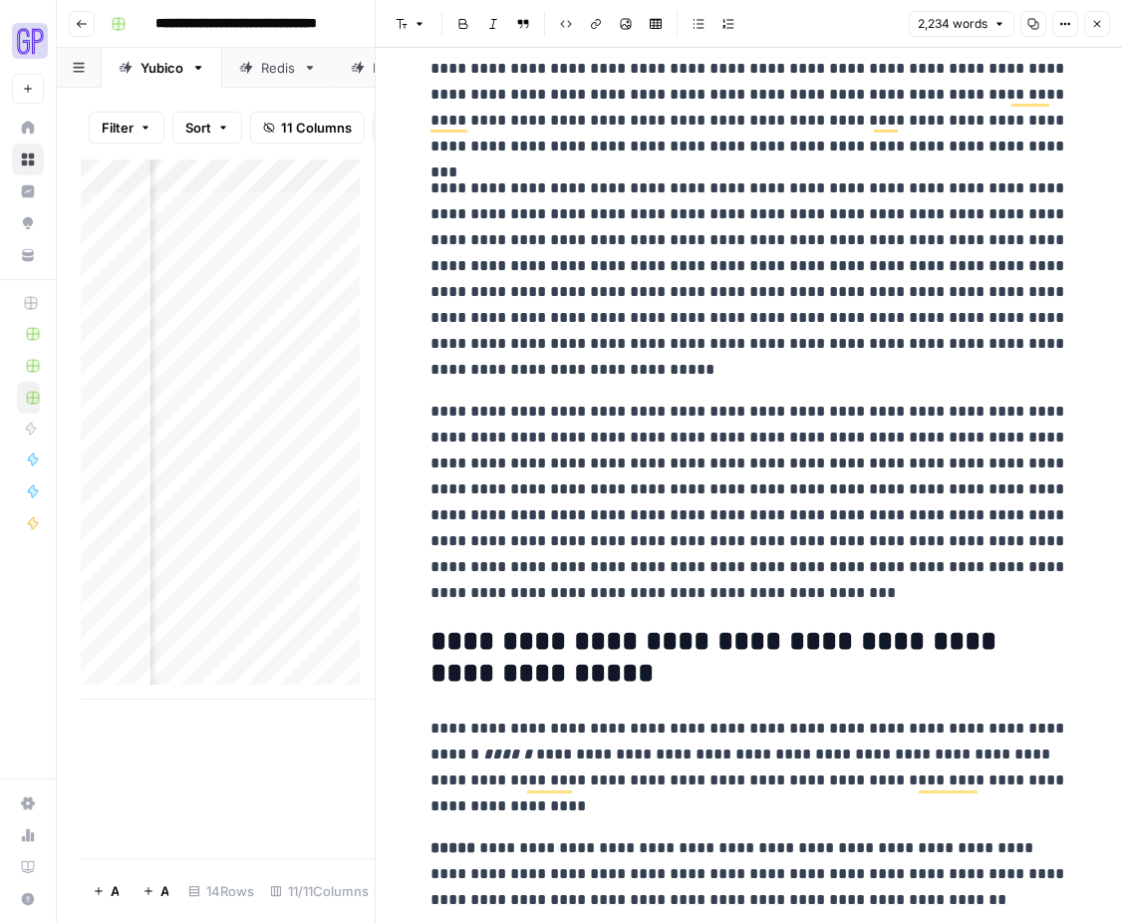
scroll to position [0, 1530]
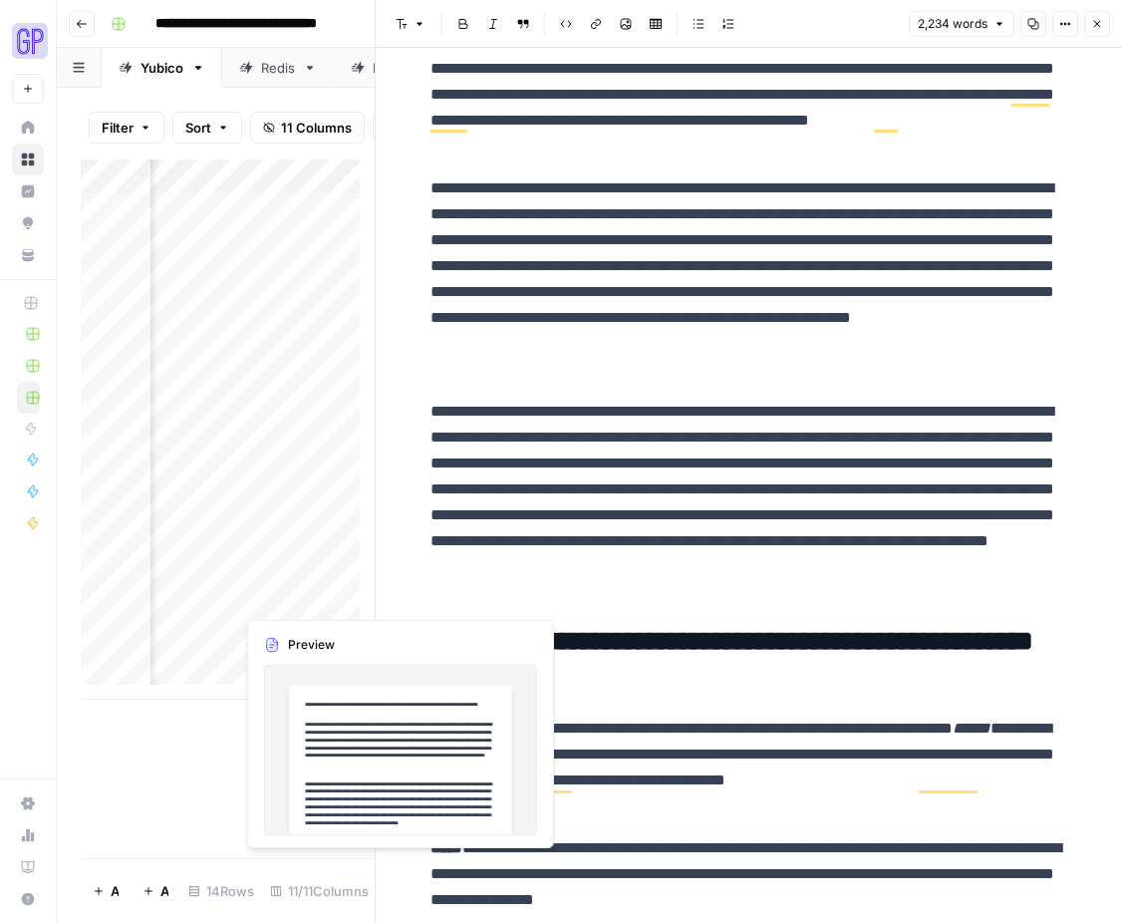
click at [290, 600] on div "Add Column" at bounding box center [228, 429] width 294 height 540
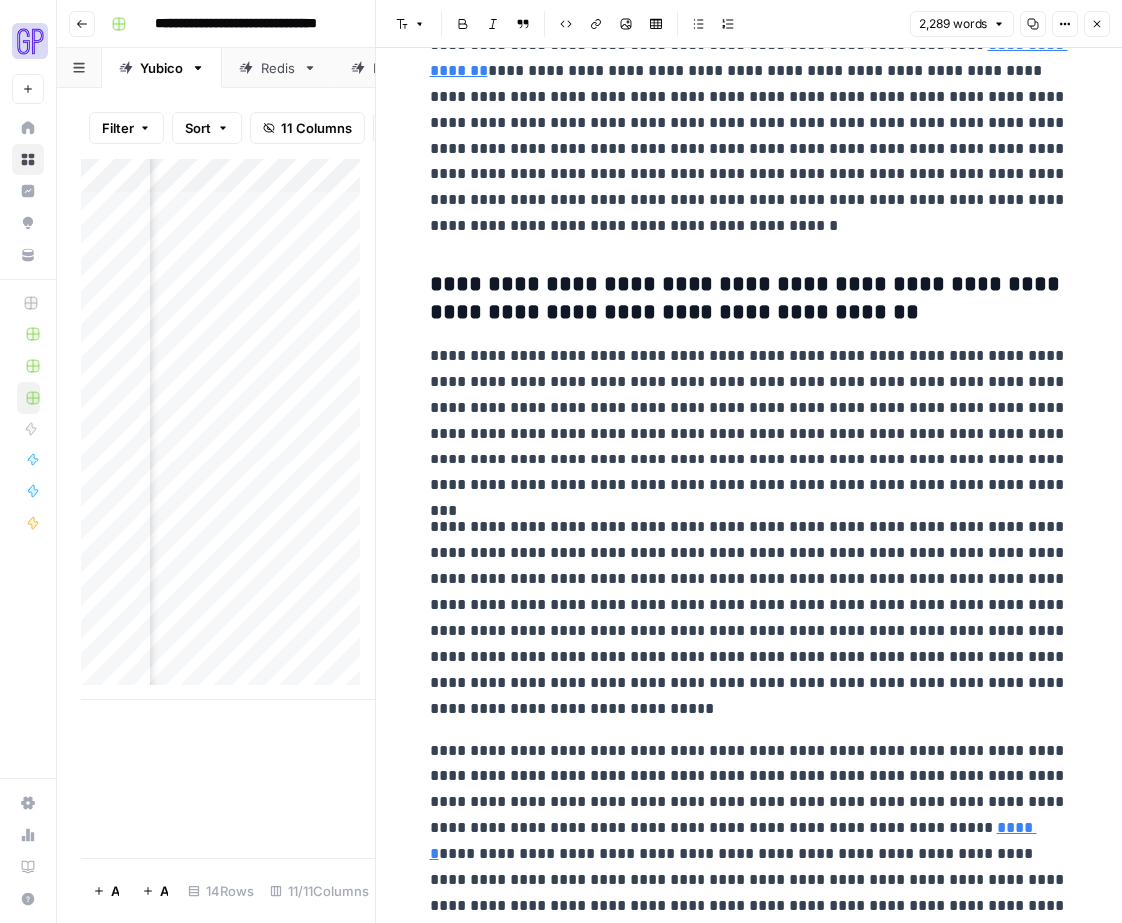
scroll to position [3380, 0]
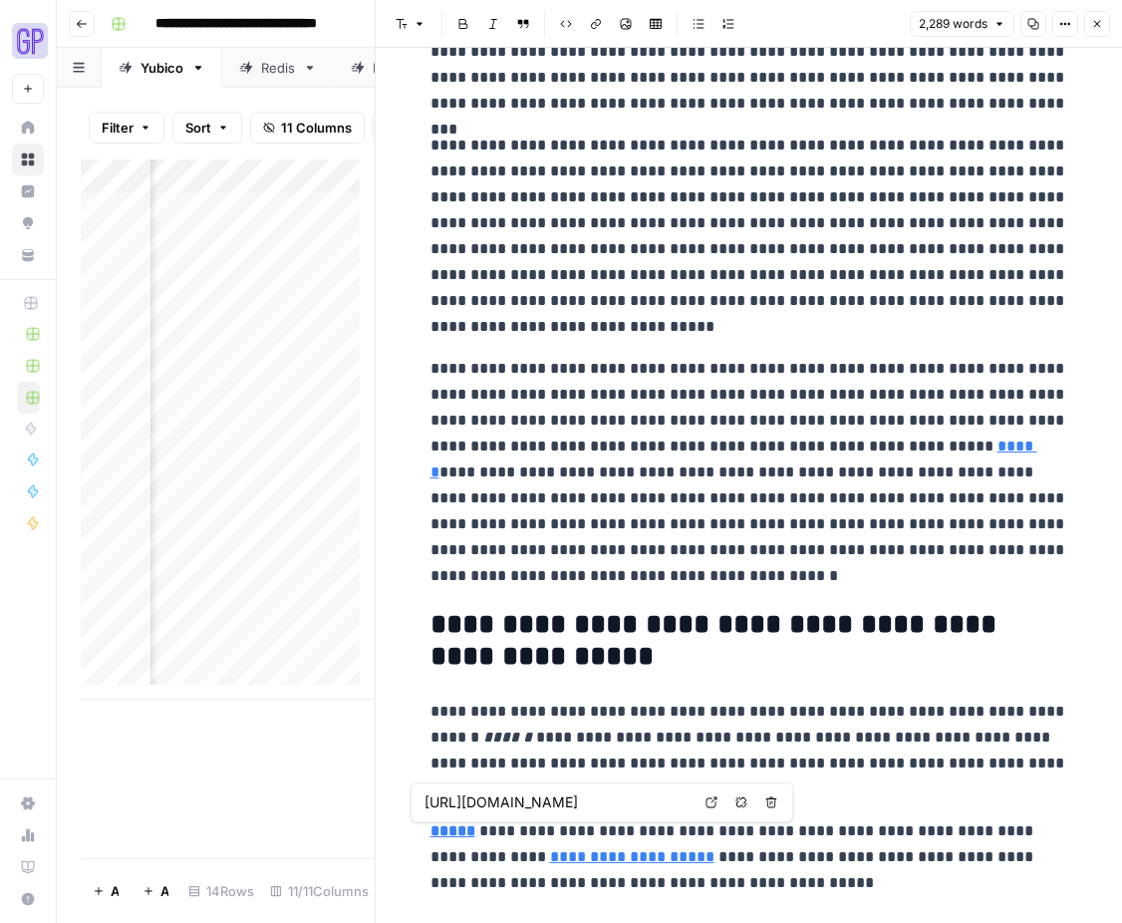
click at [447, 831] on strong "*****" at bounding box center [453, 830] width 45 height 15
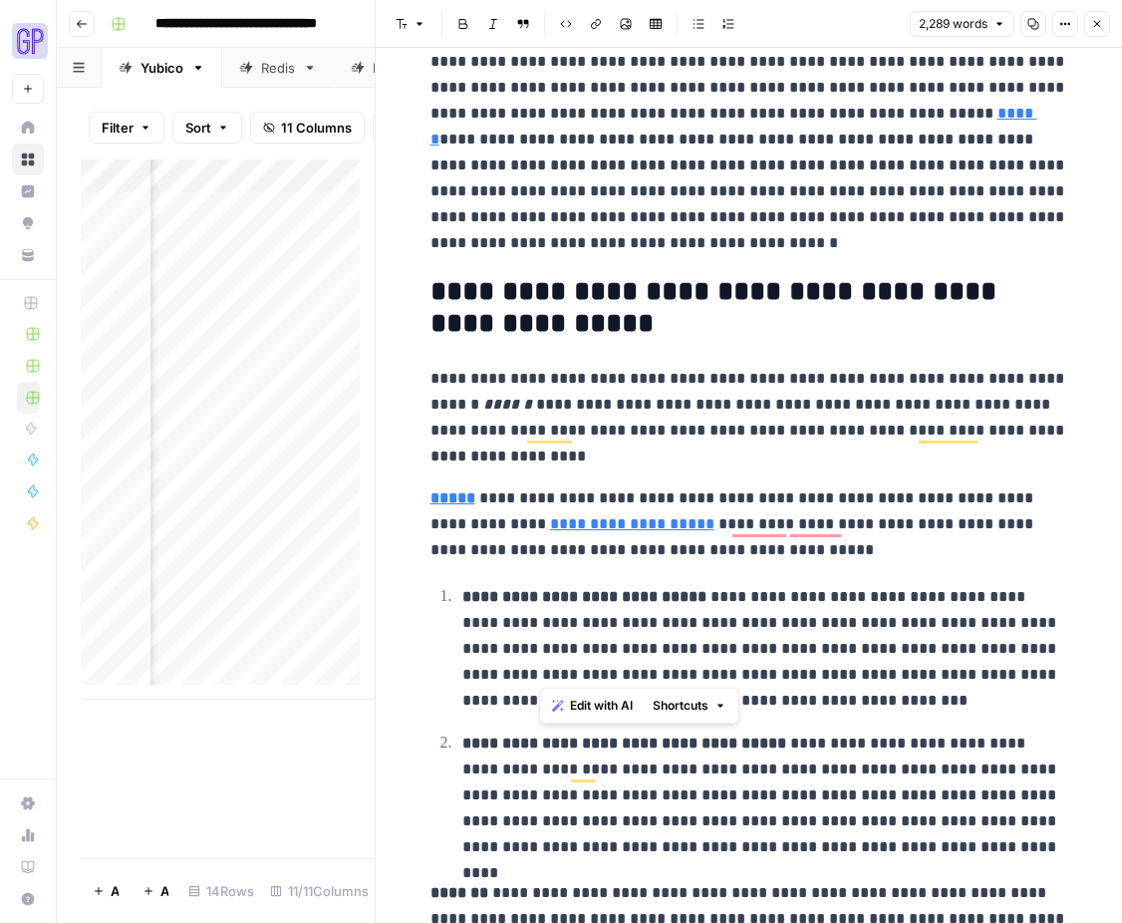
scroll to position [4103, 0]
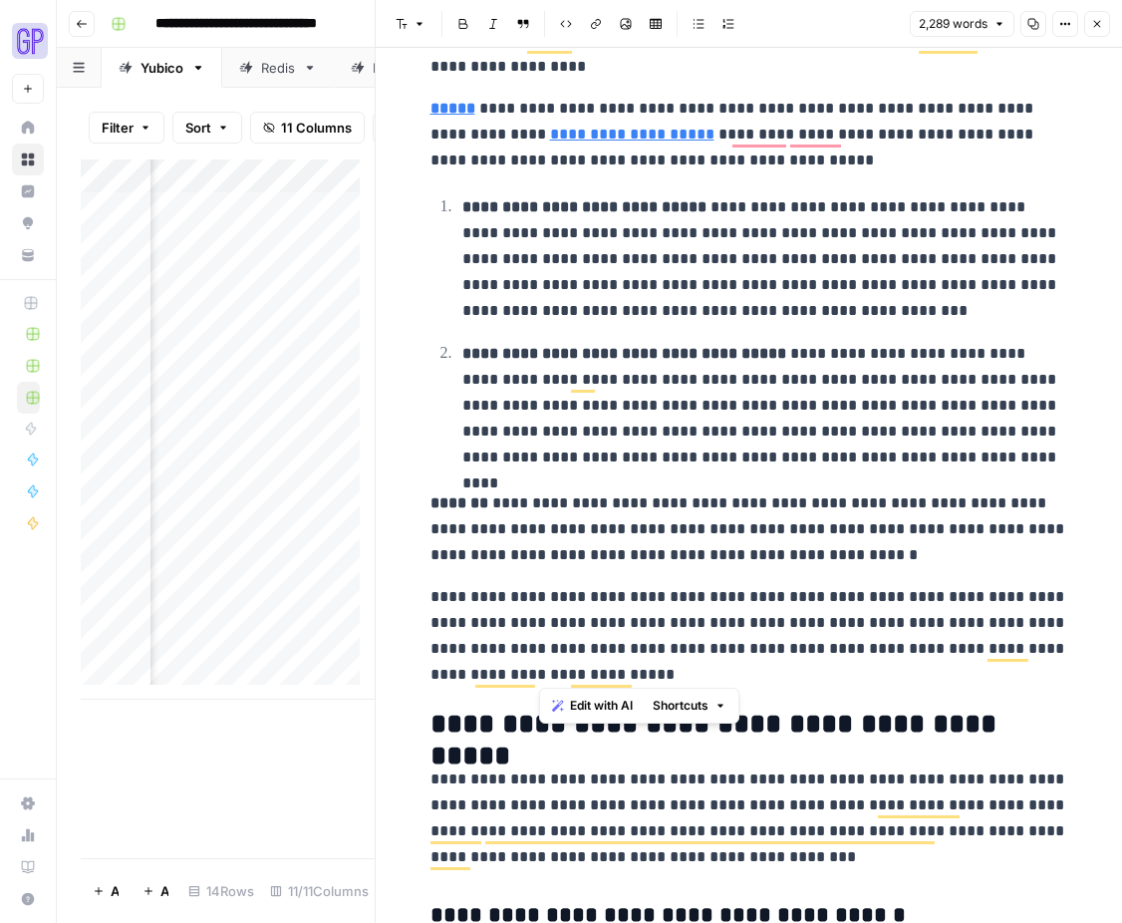
click at [611, 555] on p "**********" at bounding box center [750, 529] width 638 height 78
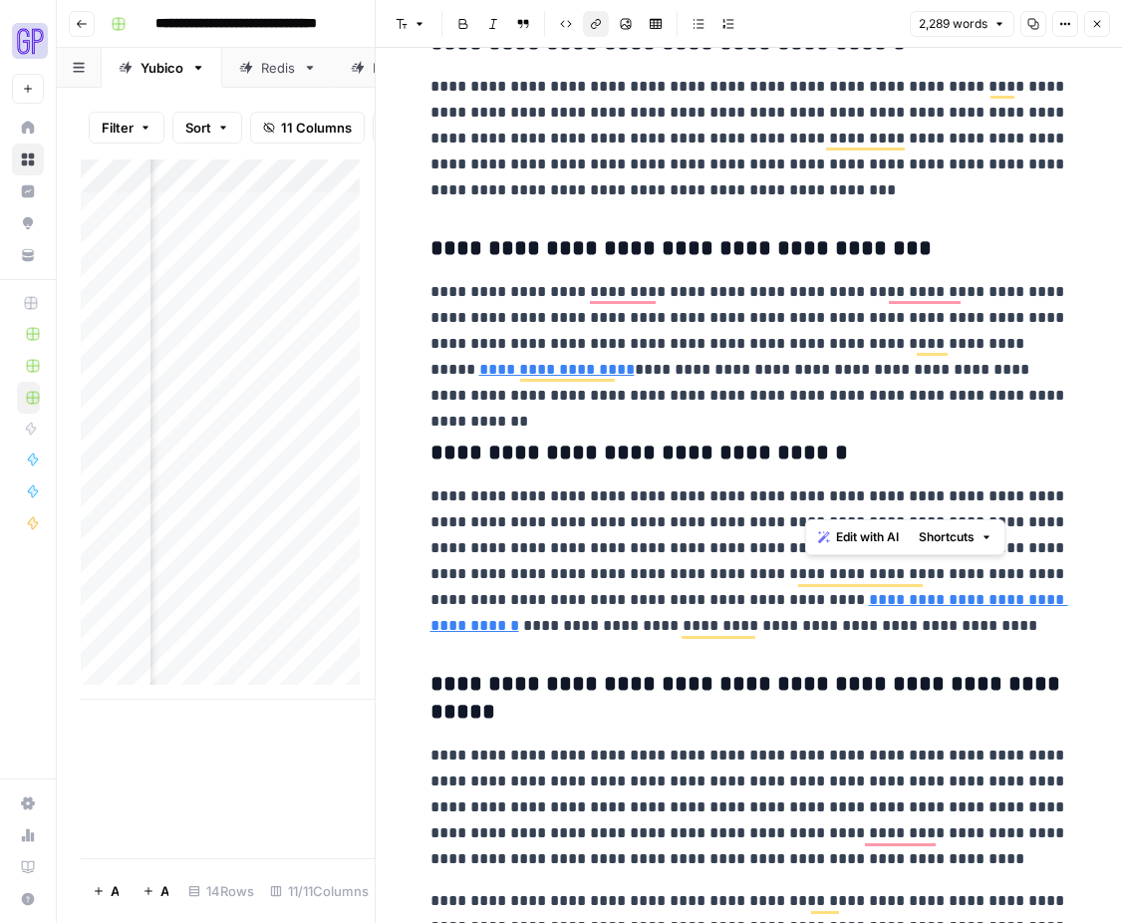
scroll to position [5022, 0]
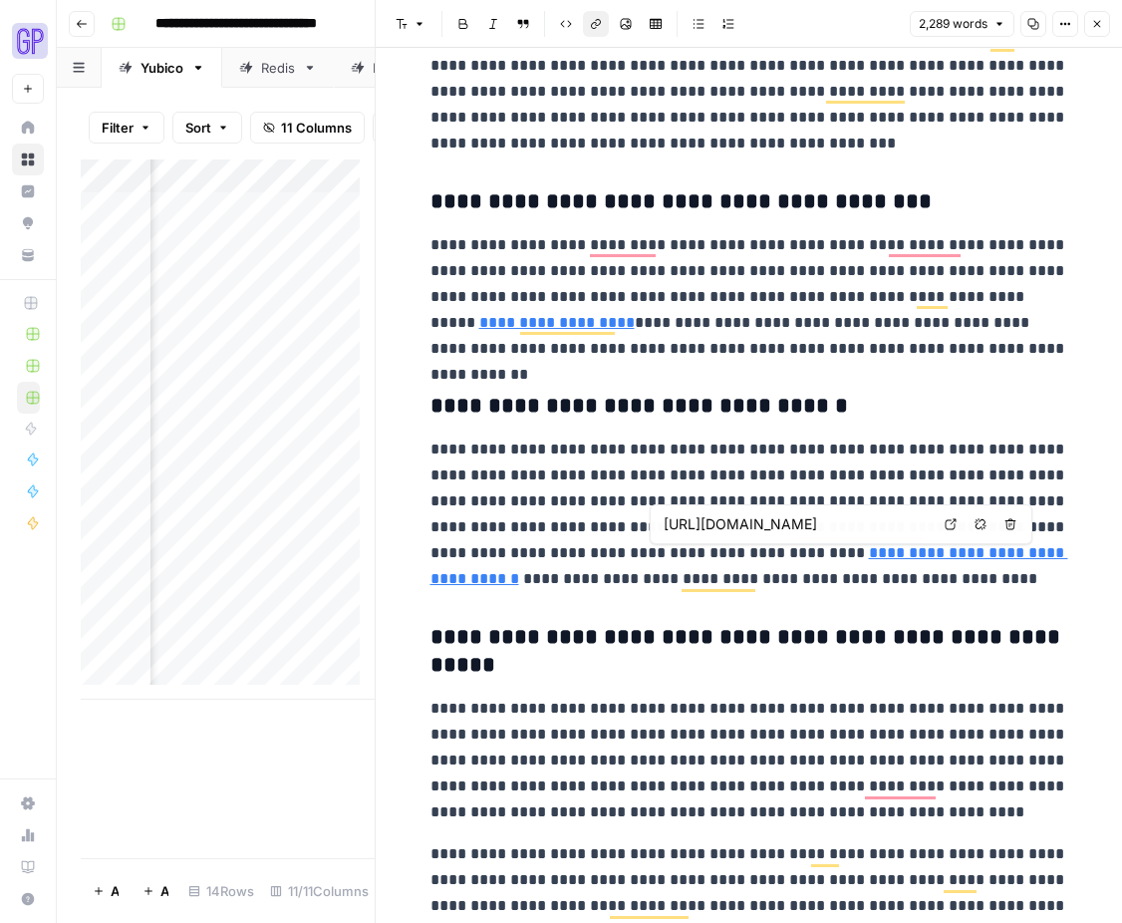
click at [683, 552] on p "**********" at bounding box center [750, 514] width 638 height 155
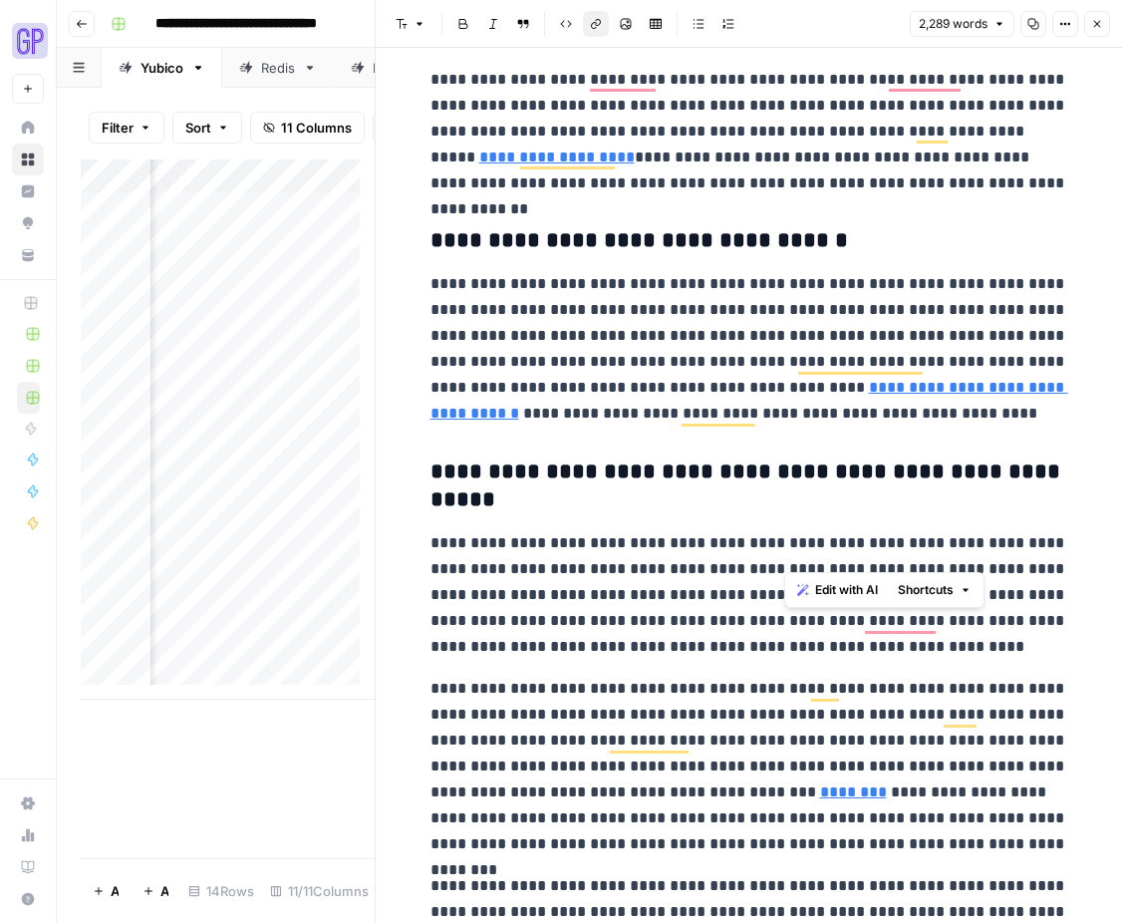
scroll to position [5547, 0]
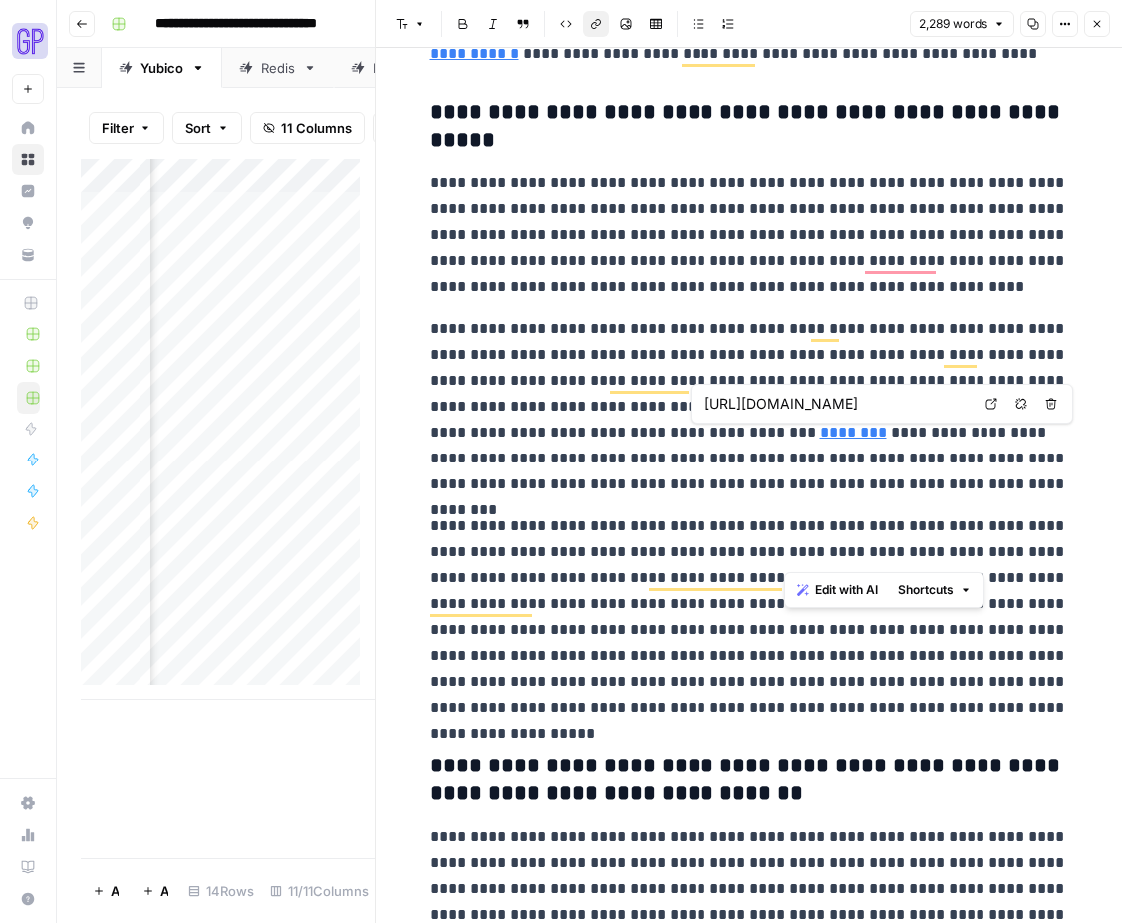
click at [820, 437] on link "********" at bounding box center [853, 432] width 67 height 15
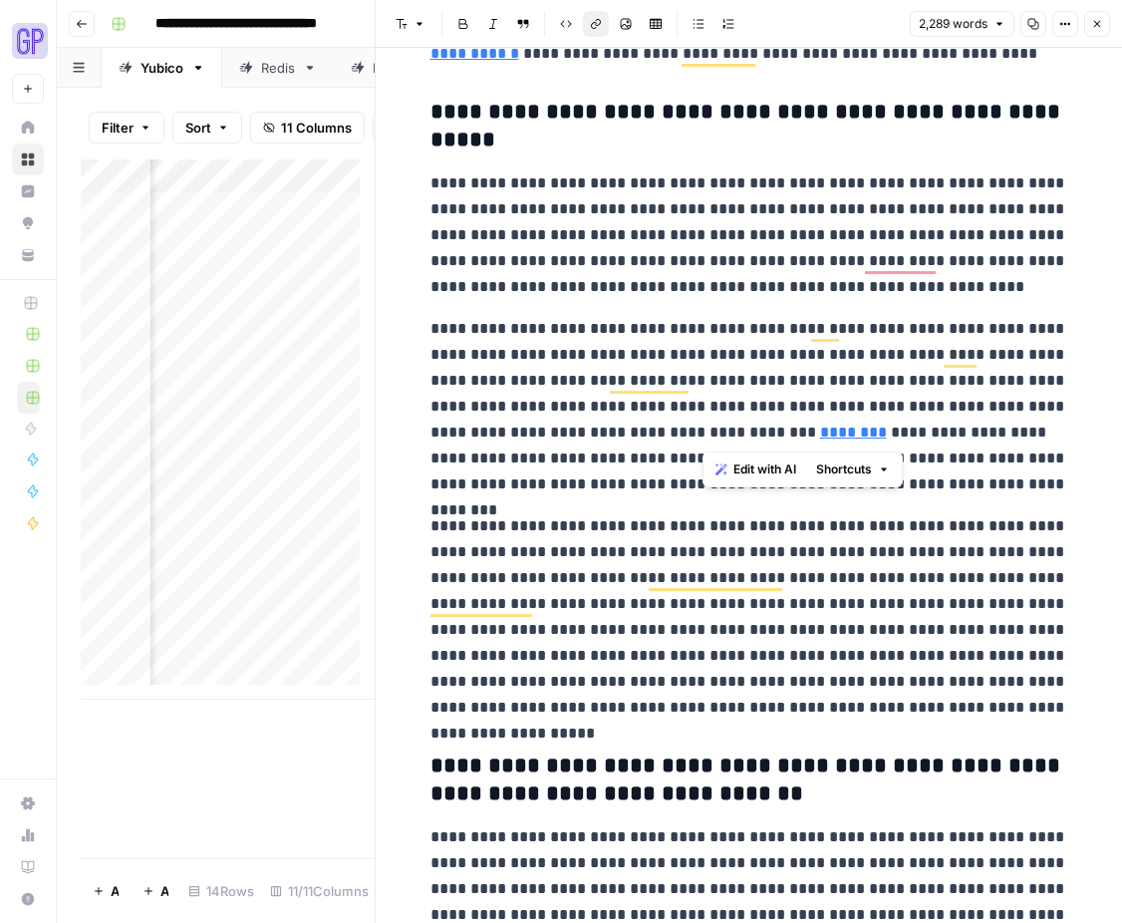
scroll to position [5741, 0]
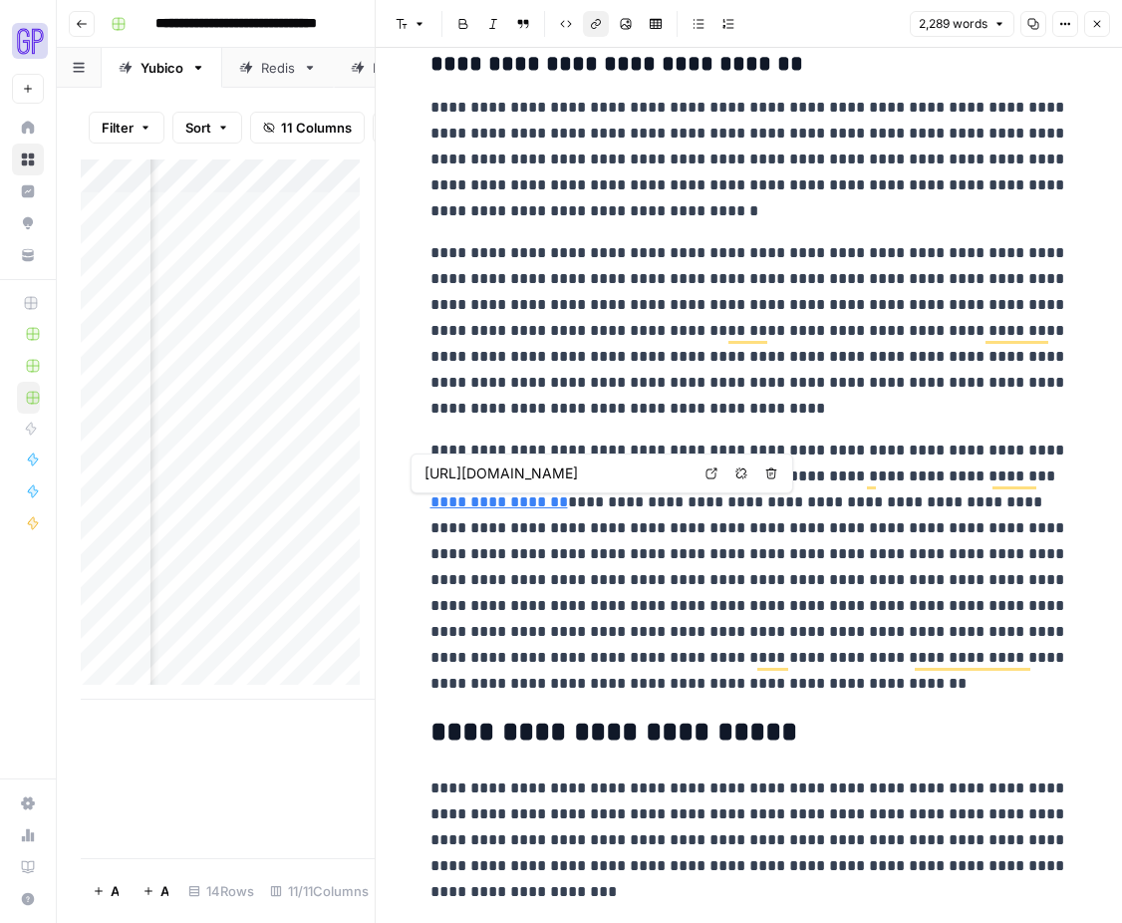
click at [491, 503] on link "**********" at bounding box center [500, 501] width 138 height 15
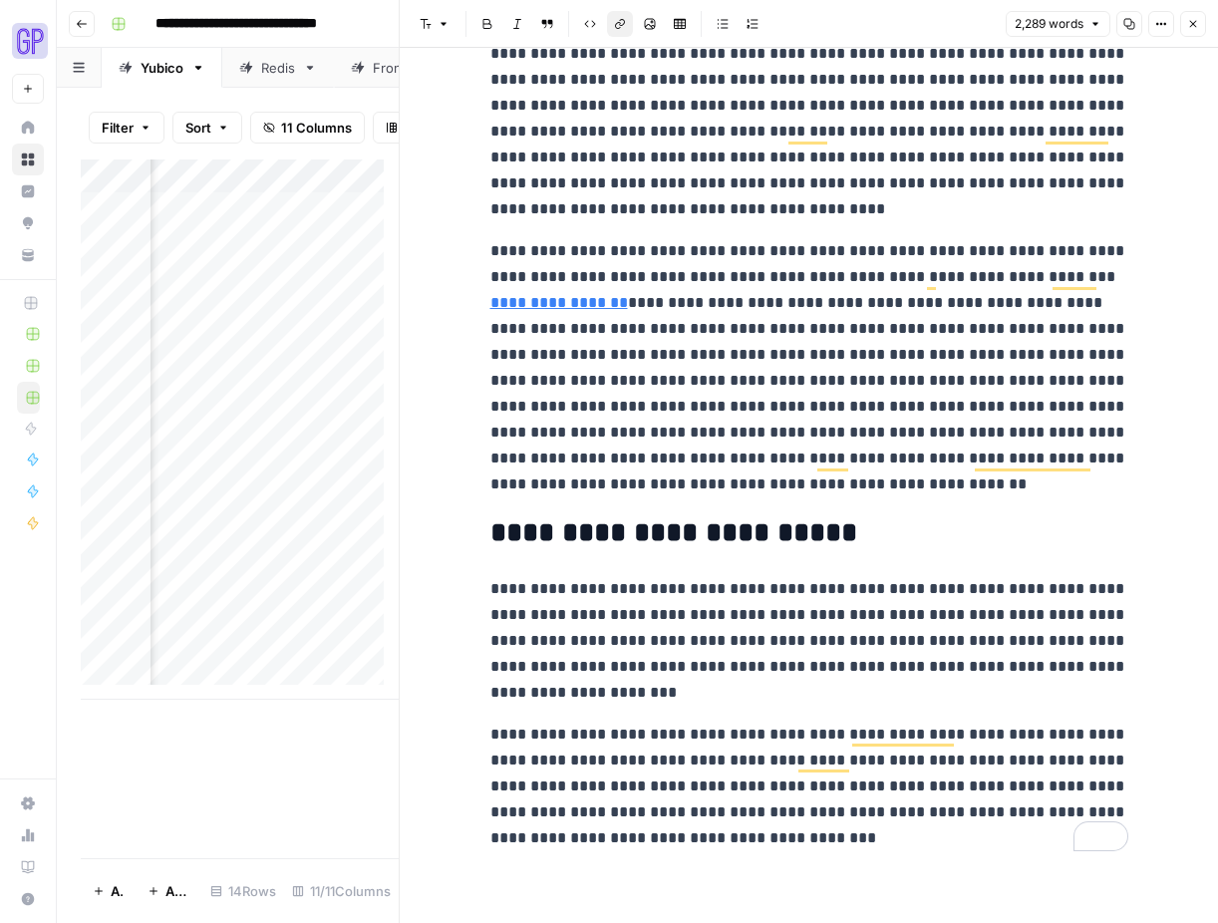
scroll to position [6491, 0]
click at [1192, 23] on icon "button" at bounding box center [1193, 24] width 7 height 7
